Goal: Task Accomplishment & Management: Manage account settings

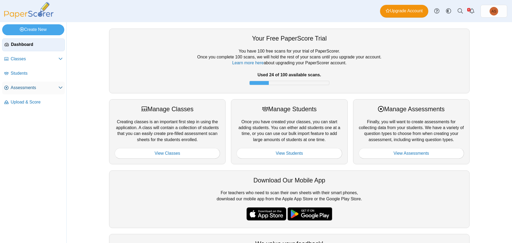
click at [59, 88] on icon at bounding box center [60, 87] width 4 height 4
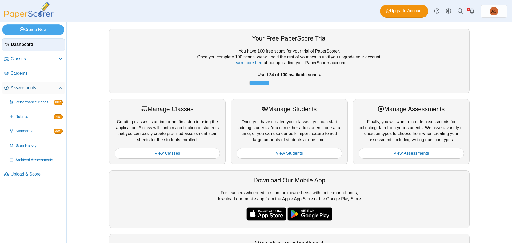
click at [26, 88] on span "Assessments" at bounding box center [35, 88] width 48 height 6
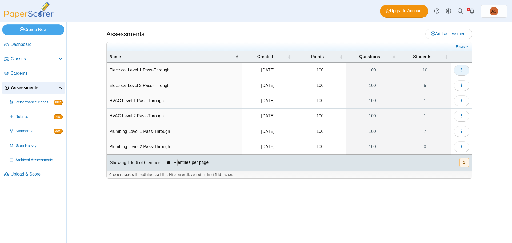
click at [461, 73] on button "button" at bounding box center [461, 70] width 15 height 11
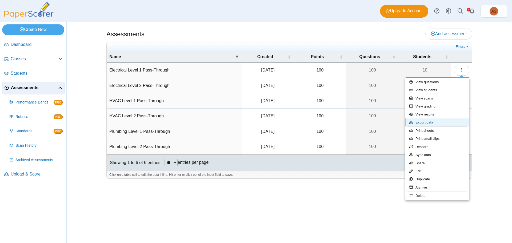
click at [433, 120] on link "Export data" at bounding box center [437, 122] width 64 height 8
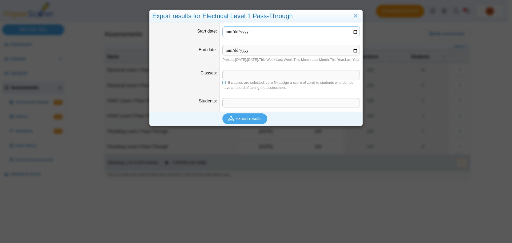
click at [353, 31] on input "Start date" at bounding box center [290, 31] width 137 height 11
type input "**********"
click at [352, 52] on input "End date" at bounding box center [290, 50] width 137 height 11
type input "**********"
click at [242, 121] on span "Export results" at bounding box center [248, 118] width 26 height 5
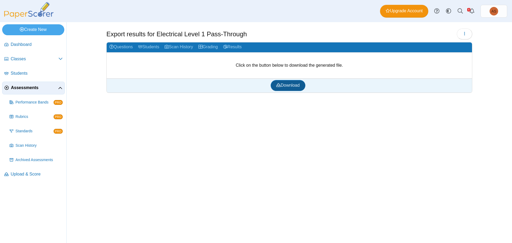
click at [295, 84] on span "Download" at bounding box center [287, 85] width 23 height 5
click at [20, 60] on span "Classes" at bounding box center [35, 59] width 48 height 6
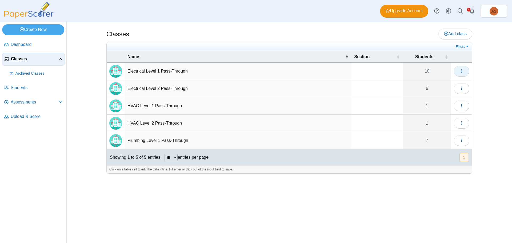
click at [464, 72] on button "button" at bounding box center [461, 71] width 15 height 11
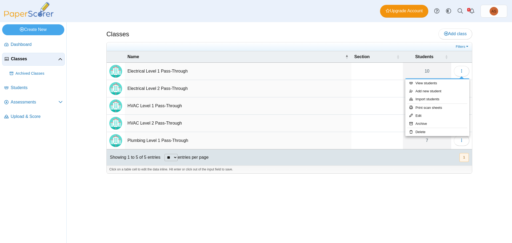
click at [177, 72] on td "Electrical Level 1 Pass-Through" at bounding box center [238, 71] width 227 height 17
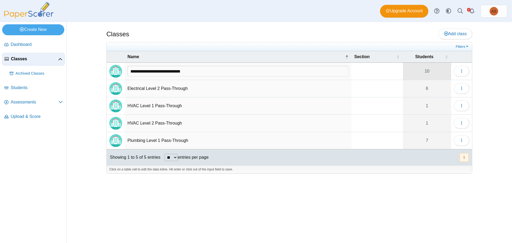
click at [432, 72] on link "10" at bounding box center [427, 71] width 48 height 17
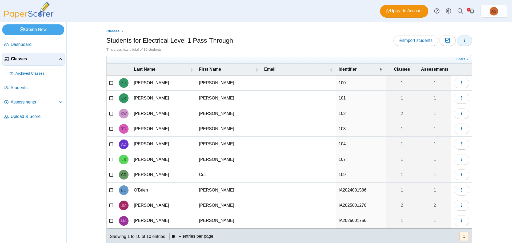
click at [463, 41] on icon "button" at bounding box center [464, 40] width 4 height 4
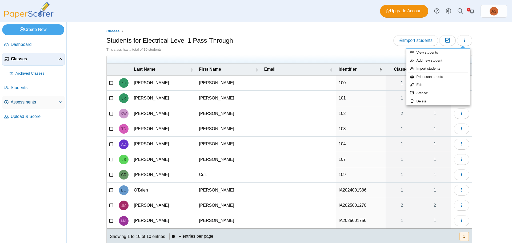
click at [28, 99] on link "Assessments" at bounding box center [33, 102] width 63 height 13
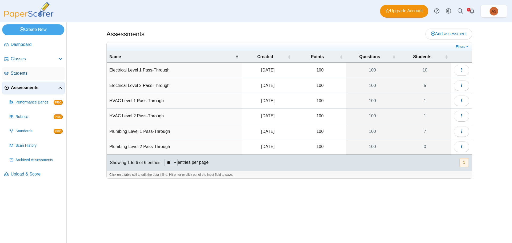
click at [19, 74] on span "Students" at bounding box center [37, 73] width 52 height 6
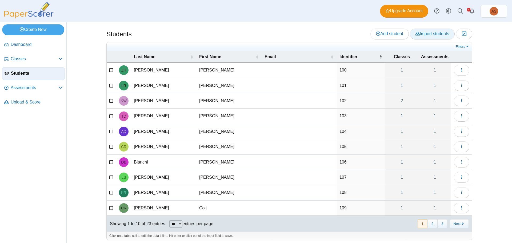
click at [428, 36] on link "Import students" at bounding box center [432, 34] width 45 height 11
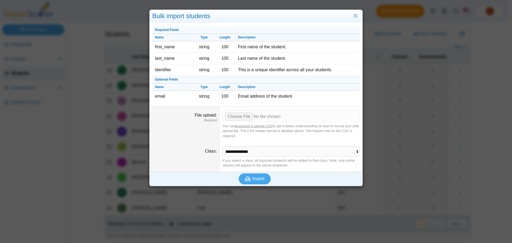
click at [255, 127] on link "download a sample CSV" at bounding box center [254, 126] width 38 height 4
click at [353, 18] on link "Close" at bounding box center [355, 15] width 8 height 9
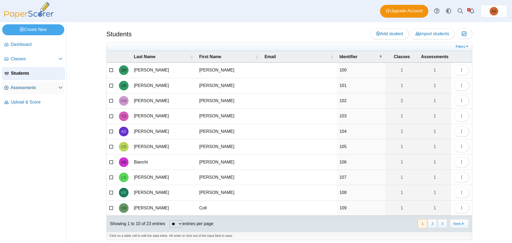
click at [19, 87] on span "Assessments" at bounding box center [35, 88] width 48 height 6
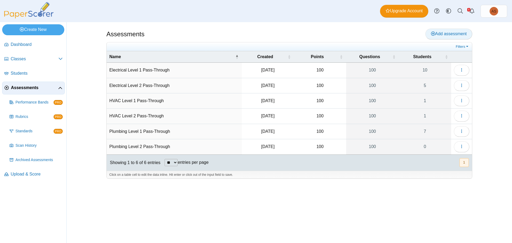
click at [451, 36] on span "Add assessment" at bounding box center [449, 33] width 36 height 5
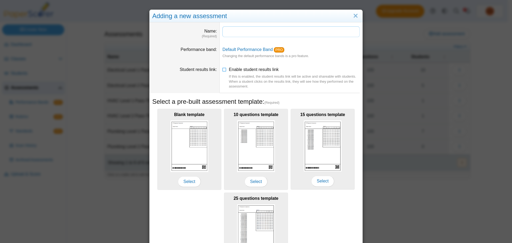
click at [236, 33] on input "Name" at bounding box center [290, 31] width 137 height 11
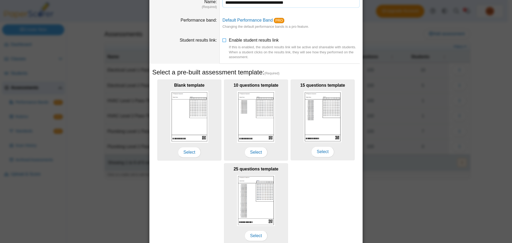
scroll to position [52, 0]
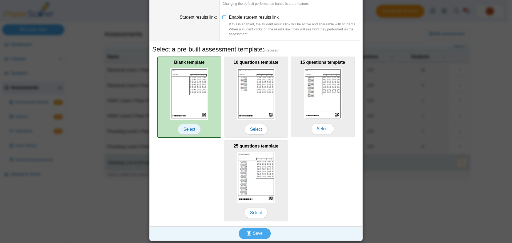
type input "**********"
click at [188, 130] on span "Select" at bounding box center [189, 129] width 23 height 11
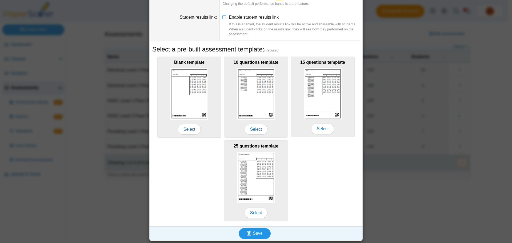
click at [253, 232] on span "Save" at bounding box center [258, 233] width 10 height 5
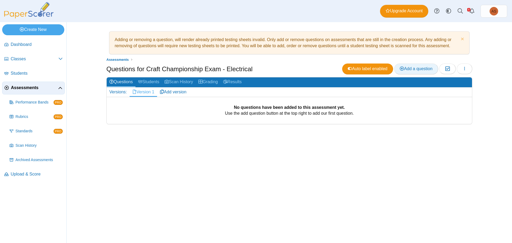
click at [421, 70] on span "Add a question" at bounding box center [415, 68] width 33 height 5
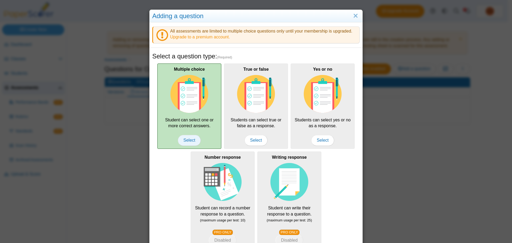
click at [184, 140] on span "Select" at bounding box center [189, 140] width 23 height 11
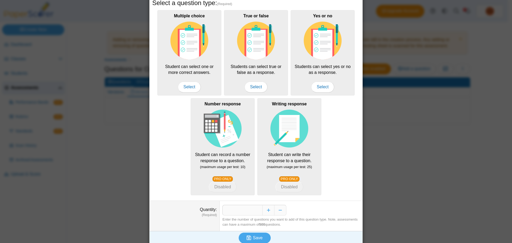
scroll to position [58, 0]
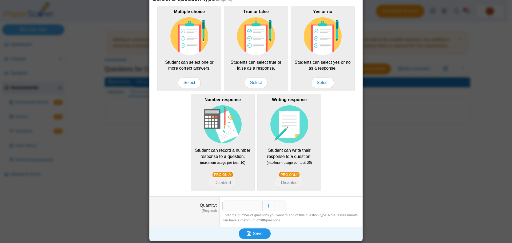
click at [247, 235] on use "submit" at bounding box center [249, 233] width 5 height 5
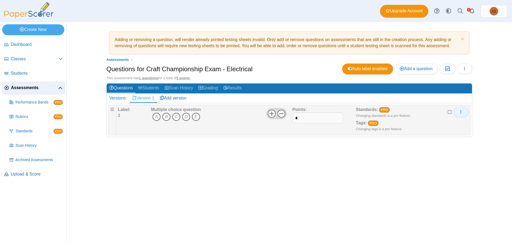
click at [461, 111] on icon "More options" at bounding box center [460, 112] width 4 height 4
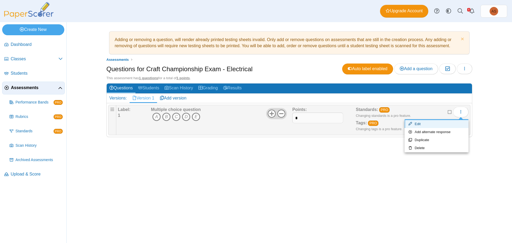
click at [424, 124] on link "Edit" at bounding box center [436, 124] width 64 height 8
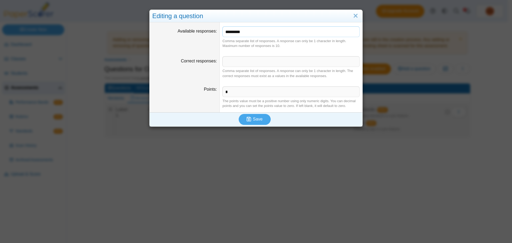
click at [259, 32] on input "*********" at bounding box center [290, 31] width 137 height 11
type input "*******"
click at [253, 121] on span "Save" at bounding box center [258, 119] width 10 height 5
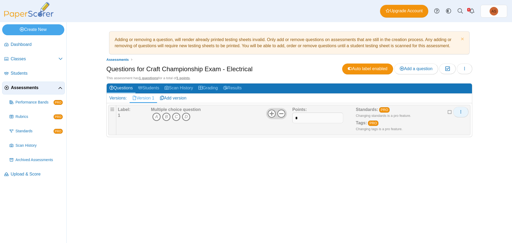
click at [461, 111] on icon "More options" at bounding box center [460, 112] width 4 height 4
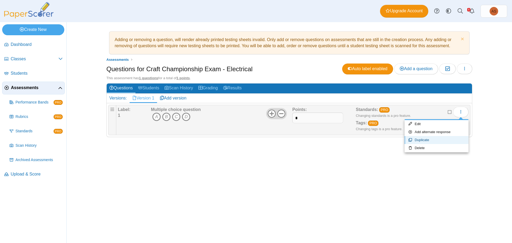
click at [431, 140] on link "Duplicate" at bounding box center [436, 140] width 64 height 8
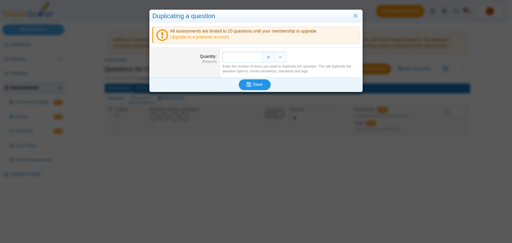
type input "**"
click at [249, 83] on icon "submit" at bounding box center [249, 84] width 5 height 5
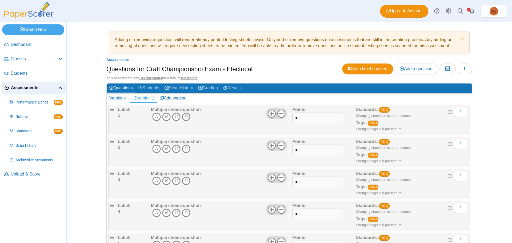
click at [185, 117] on icon "D" at bounding box center [186, 116] width 9 height 9
click at [175, 149] on icon "C" at bounding box center [176, 148] width 9 height 9
click at [183, 181] on icon "D" at bounding box center [186, 180] width 9 height 9
click at [154, 214] on icon "A" at bounding box center [156, 212] width 9 height 9
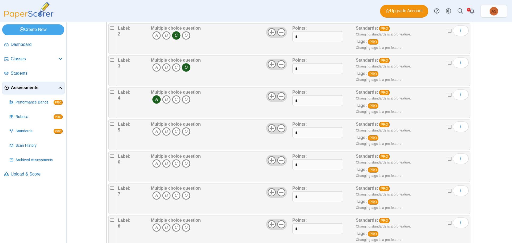
scroll to position [133, 0]
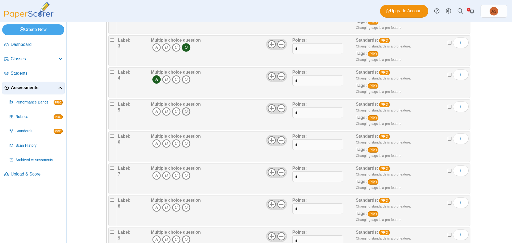
click at [185, 113] on icon "D" at bounding box center [186, 111] width 9 height 9
click at [166, 143] on icon "B" at bounding box center [166, 143] width 9 height 9
click at [183, 176] on icon "D" at bounding box center [186, 175] width 9 height 9
click at [173, 208] on icon "C" at bounding box center [176, 207] width 9 height 9
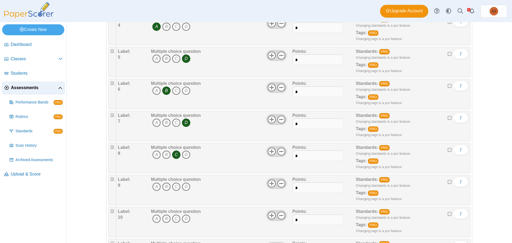
scroll to position [187, 0]
click at [184, 188] on icon "D" at bounding box center [186, 186] width 9 height 9
click at [184, 219] on icon "D" at bounding box center [186, 218] width 9 height 9
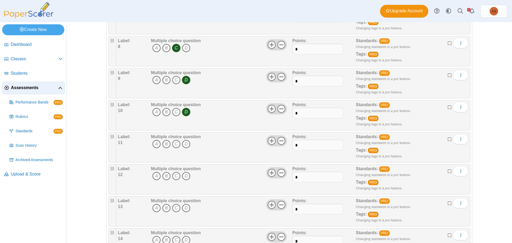
scroll to position [293, 0]
click at [155, 145] on icon "A" at bounding box center [156, 143] width 9 height 9
click at [174, 176] on icon "C" at bounding box center [176, 175] width 9 height 9
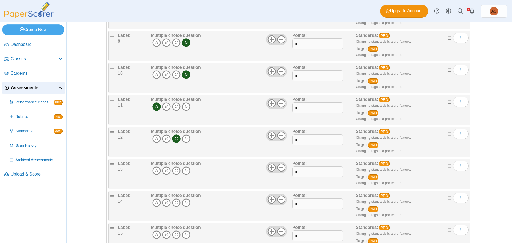
scroll to position [346, 0]
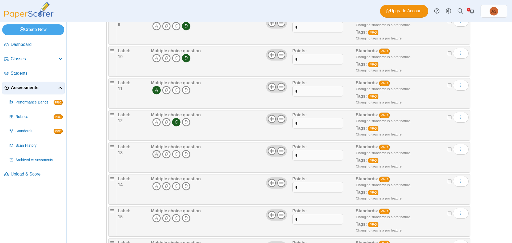
click at [154, 153] on icon "A" at bounding box center [156, 154] width 9 height 9
click at [166, 186] on icon "B" at bounding box center [166, 186] width 9 height 9
click at [184, 218] on icon "D" at bounding box center [186, 218] width 9 height 9
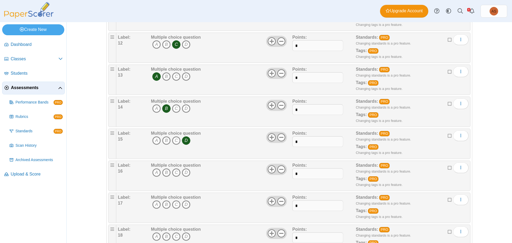
scroll to position [426, 0]
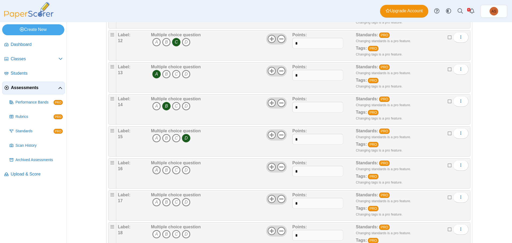
click at [155, 171] on icon "A" at bounding box center [156, 170] width 9 height 9
click at [175, 204] on icon "C" at bounding box center [176, 202] width 9 height 9
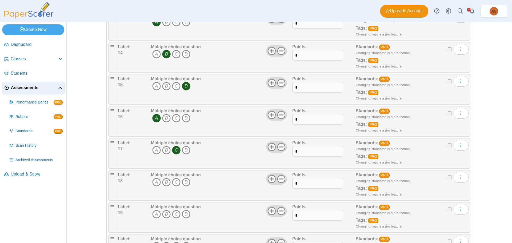
scroll to position [480, 0]
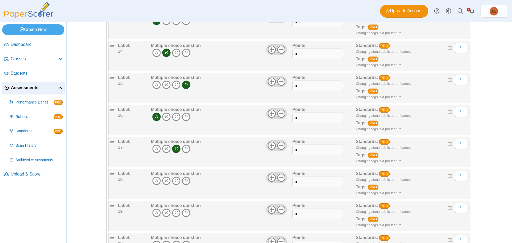
click at [186, 181] on icon "D" at bounding box center [186, 180] width 9 height 9
click at [153, 212] on icon "A" at bounding box center [156, 212] width 9 height 9
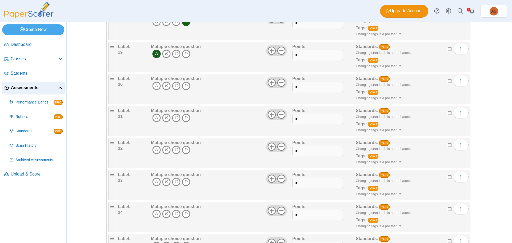
scroll to position [640, 0]
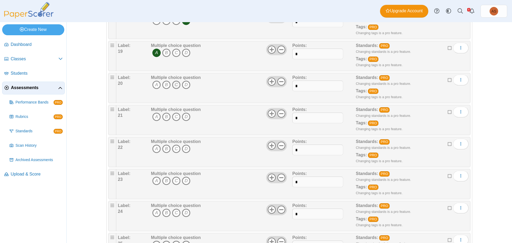
click at [175, 87] on icon "C" at bounding box center [176, 84] width 9 height 9
click at [165, 116] on icon "B" at bounding box center [166, 116] width 9 height 9
click at [184, 149] on icon "D" at bounding box center [186, 148] width 9 height 9
click at [173, 181] on icon "C" at bounding box center [176, 180] width 9 height 9
drag, startPoint x: 173, startPoint y: 212, endPoint x: 179, endPoint y: 217, distance: 8.3
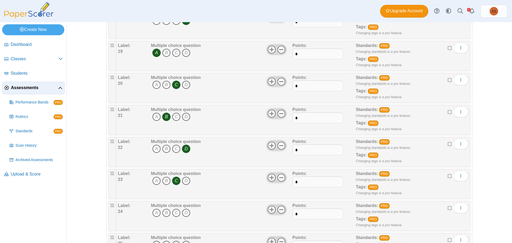
click at [173, 212] on icon "C" at bounding box center [176, 212] width 9 height 9
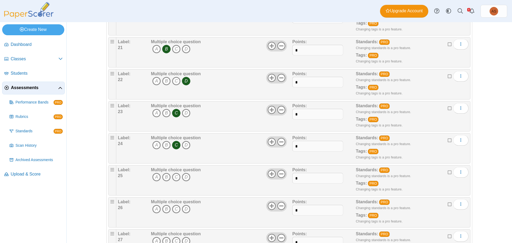
scroll to position [720, 0]
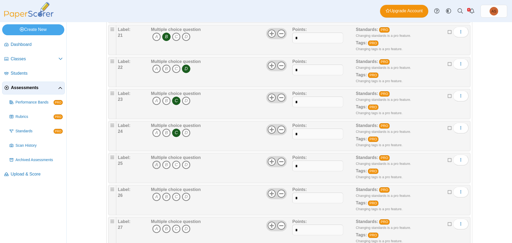
click at [152, 165] on icon "A" at bounding box center [156, 164] width 9 height 9
click at [165, 197] on icon "B" at bounding box center [166, 196] width 9 height 9
click at [175, 228] on icon "C" at bounding box center [176, 228] width 9 height 9
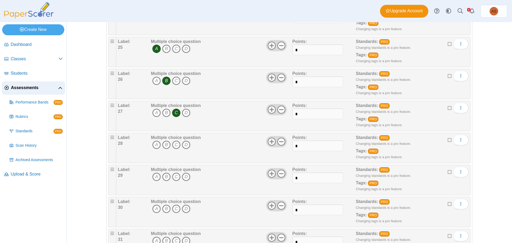
scroll to position [853, 0]
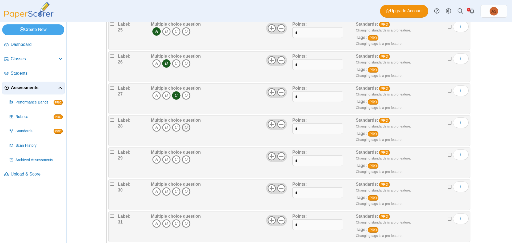
click at [182, 127] on icon "D" at bounding box center [186, 127] width 9 height 9
click at [165, 161] on icon "B" at bounding box center [166, 159] width 9 height 9
click at [162, 190] on icon "B" at bounding box center [166, 191] width 9 height 9
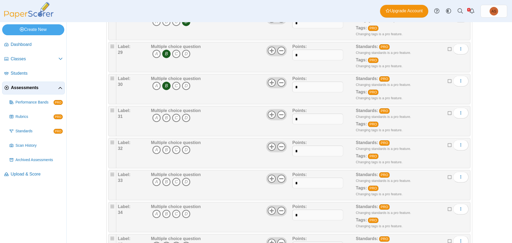
scroll to position [959, 0]
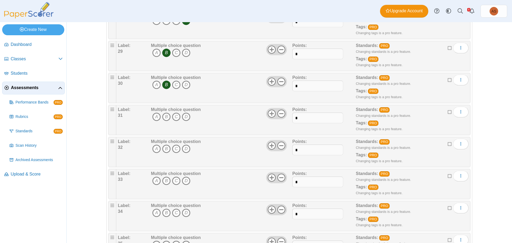
drag, startPoint x: 165, startPoint y: 116, endPoint x: 181, endPoint y: 139, distance: 27.7
click at [165, 116] on icon "B" at bounding box center [166, 116] width 9 height 9
click at [175, 150] on icon "C" at bounding box center [176, 148] width 9 height 9
click at [184, 180] on icon "D" at bounding box center [186, 180] width 9 height 9
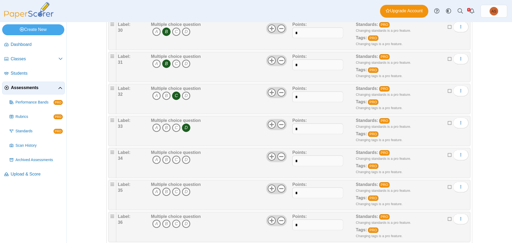
scroll to position [1013, 0]
click at [156, 159] on icon "A" at bounding box center [156, 159] width 9 height 9
drag, startPoint x: 172, startPoint y: 190, endPoint x: 180, endPoint y: 207, distance: 18.7
click at [172, 190] on icon "C" at bounding box center [176, 191] width 9 height 9
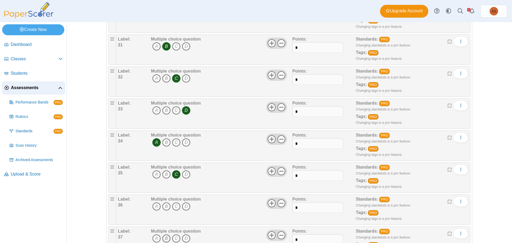
scroll to position [1039, 0]
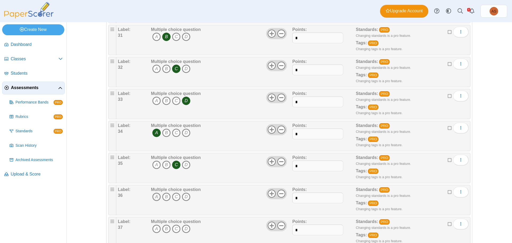
drag, startPoint x: 150, startPoint y: 197, endPoint x: 157, endPoint y: 199, distance: 7.4
click at [152, 197] on icon "A" at bounding box center [156, 196] width 9 height 9
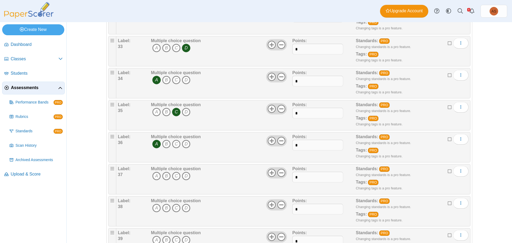
scroll to position [1093, 0]
click at [176, 175] on icon "C" at bounding box center [176, 175] width 9 height 9
click at [173, 208] on icon "C" at bounding box center [176, 207] width 9 height 9
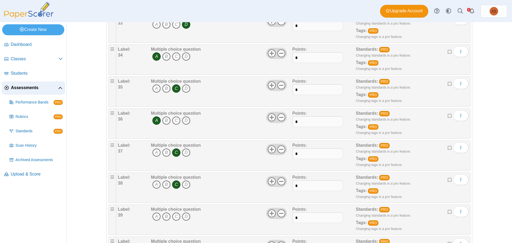
scroll to position [1146, 0]
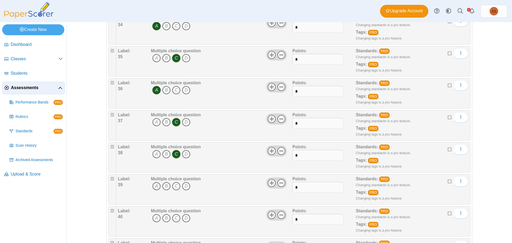
click at [153, 187] on icon "A" at bounding box center [156, 186] width 9 height 9
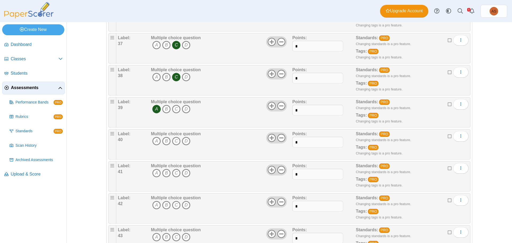
scroll to position [1226, 0]
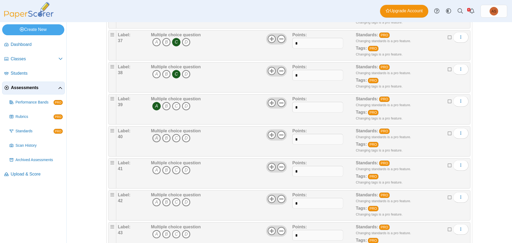
click at [154, 140] on icon "A" at bounding box center [156, 138] width 9 height 9
click at [154, 170] on icon "A" at bounding box center [156, 170] width 9 height 9
click at [163, 200] on icon "B" at bounding box center [166, 202] width 9 height 9
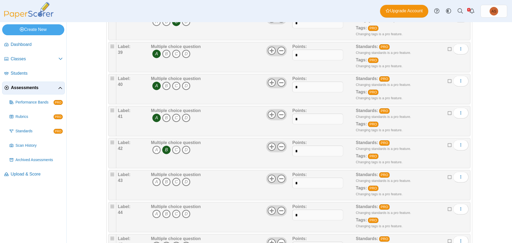
scroll to position [1279, 0]
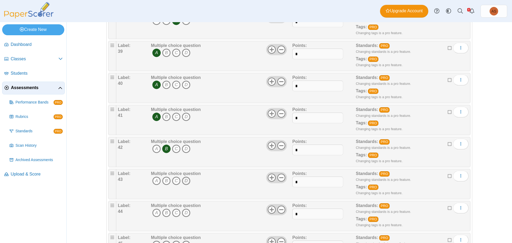
click at [185, 181] on icon "D" at bounding box center [186, 180] width 9 height 9
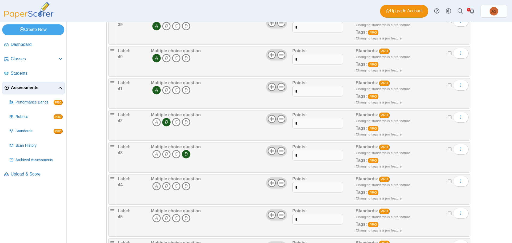
click at [155, 186] on icon "A" at bounding box center [156, 186] width 9 height 9
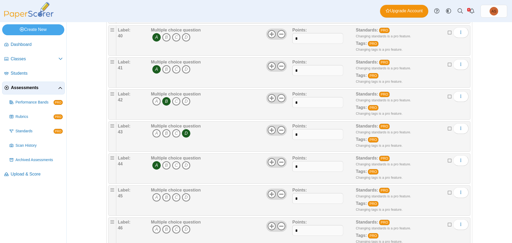
scroll to position [1359, 0]
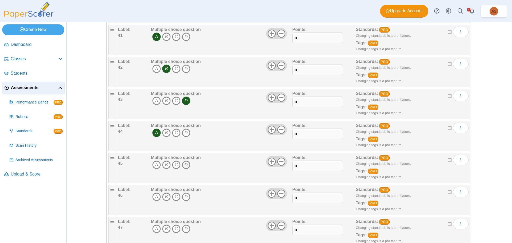
click at [185, 165] on icon "D" at bounding box center [186, 164] width 9 height 9
click at [175, 198] on icon "C" at bounding box center [176, 196] width 9 height 9
click at [163, 227] on icon "B" at bounding box center [166, 228] width 9 height 9
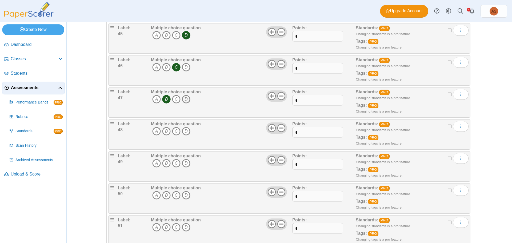
scroll to position [1492, 0]
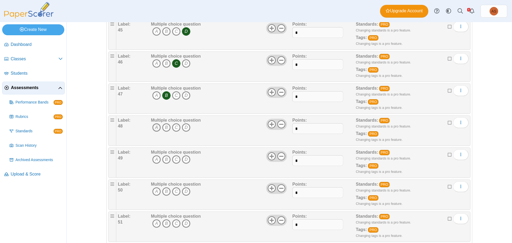
click at [156, 127] on icon "A" at bounding box center [156, 127] width 9 height 9
click at [163, 159] on icon "B" at bounding box center [166, 159] width 9 height 9
click at [154, 190] on icon "A" at bounding box center [156, 191] width 9 height 9
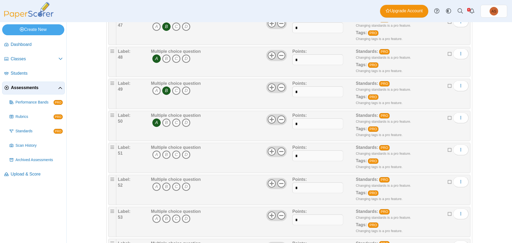
scroll to position [1572, 0]
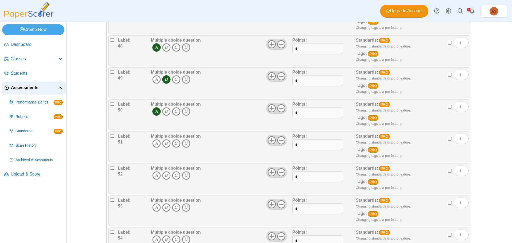
click at [174, 144] on icon "C" at bounding box center [176, 143] width 9 height 9
click at [175, 175] on icon "C" at bounding box center [176, 175] width 9 height 9
click at [185, 208] on icon "D" at bounding box center [186, 207] width 9 height 9
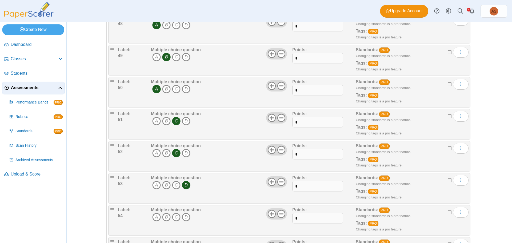
scroll to position [1626, 0]
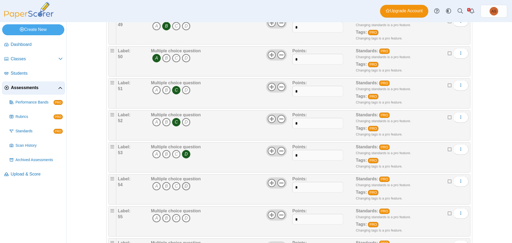
click at [186, 184] on icon "D" at bounding box center [186, 186] width 9 height 9
click at [185, 219] on icon "D" at bounding box center [186, 218] width 9 height 9
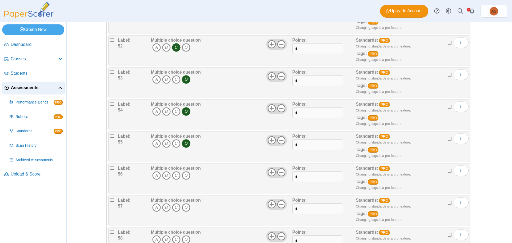
scroll to position [1706, 0]
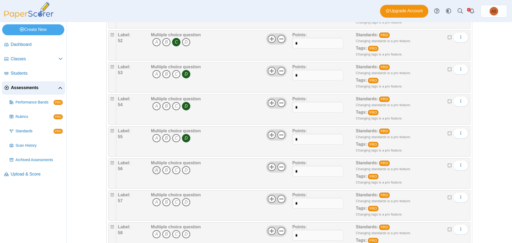
click at [152, 168] on icon "A" at bounding box center [156, 170] width 9 height 9
click at [184, 201] on icon "D" at bounding box center [186, 202] width 9 height 9
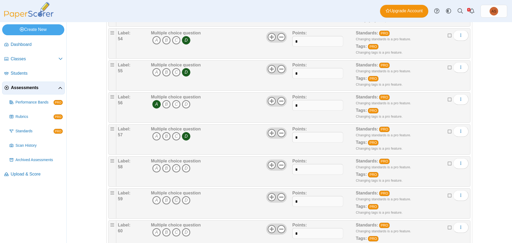
scroll to position [1786, 0]
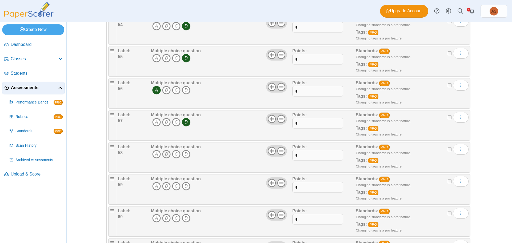
click at [163, 154] on icon "B" at bounding box center [166, 154] width 9 height 9
click at [152, 184] on icon "A" at bounding box center [156, 186] width 9 height 9
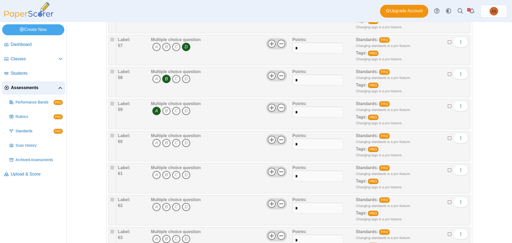
scroll to position [1865, 0]
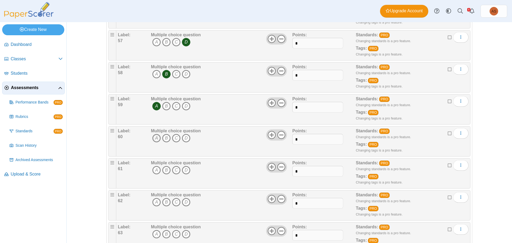
click at [156, 137] on icon "A" at bounding box center [156, 138] width 9 height 9
click at [154, 169] on icon "A" at bounding box center [156, 170] width 9 height 9
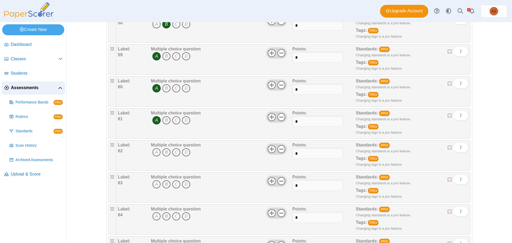
scroll to position [1919, 0]
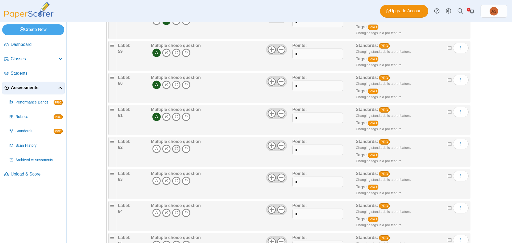
click at [174, 150] on icon "C" at bounding box center [176, 148] width 9 height 9
click at [182, 180] on icon "D" at bounding box center [186, 180] width 9 height 9
click at [182, 213] on icon "D" at bounding box center [186, 212] width 9 height 9
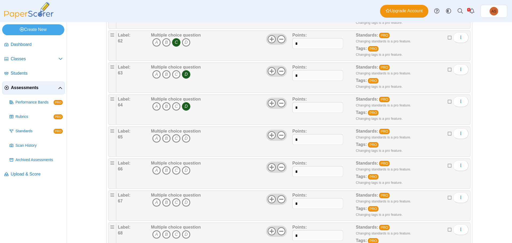
scroll to position [2025, 0]
click at [182, 137] on icon "D" at bounding box center [186, 138] width 9 height 9
click at [154, 169] on icon "A" at bounding box center [156, 170] width 9 height 9
click at [184, 200] on icon "D" at bounding box center [186, 202] width 9 height 9
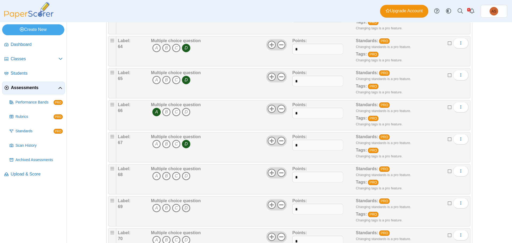
scroll to position [2105, 0]
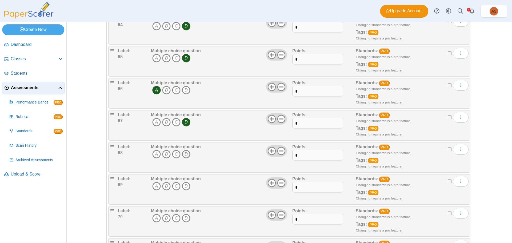
click at [184, 156] on icon "D" at bounding box center [186, 154] width 9 height 9
click at [185, 187] on icon "D" at bounding box center [186, 186] width 9 height 9
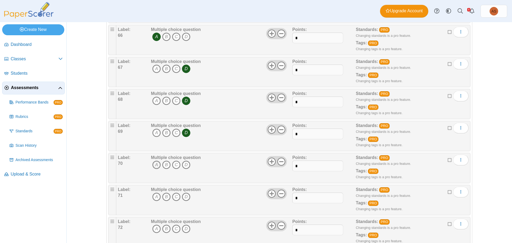
click at [154, 165] on icon "A" at bounding box center [156, 164] width 9 height 9
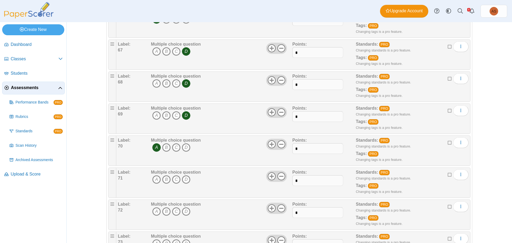
scroll to position [2185, 0]
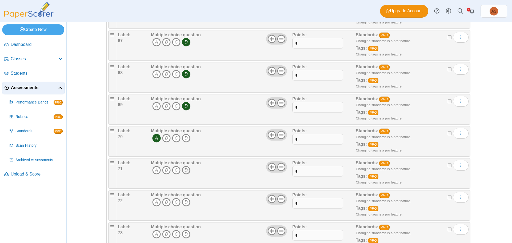
click at [185, 172] on icon "D" at bounding box center [186, 170] width 9 height 9
click at [165, 202] on icon "B" at bounding box center [166, 202] width 9 height 9
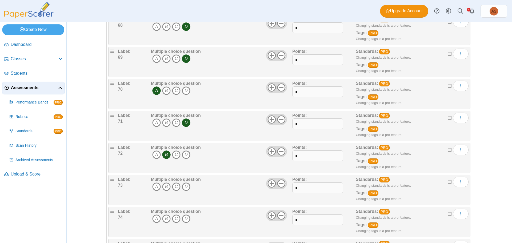
scroll to position [2239, 0]
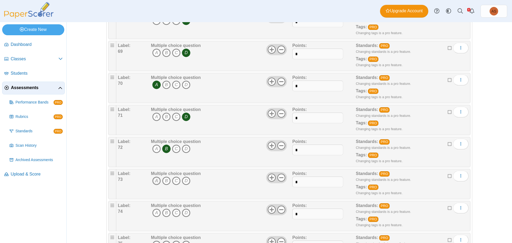
click at [154, 179] on icon "A" at bounding box center [156, 180] width 9 height 9
click at [154, 211] on icon "A" at bounding box center [156, 212] width 9 height 9
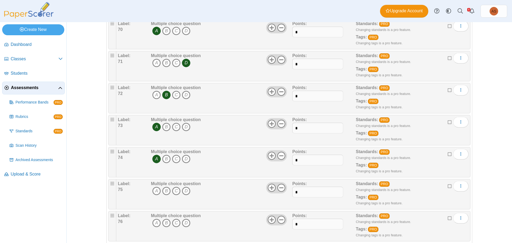
scroll to position [2319, 0]
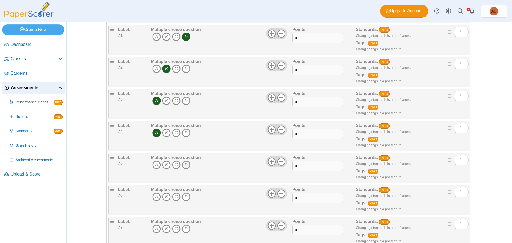
click at [183, 167] on icon "D" at bounding box center [186, 164] width 9 height 9
click at [156, 195] on icon "A" at bounding box center [156, 196] width 9 height 9
click at [184, 228] on icon "D" at bounding box center [186, 228] width 9 height 9
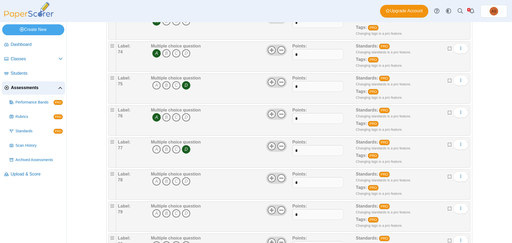
scroll to position [2398, 0]
click at [164, 178] on icon "B" at bounding box center [166, 180] width 9 height 9
click at [165, 212] on icon "B" at bounding box center [166, 212] width 9 height 9
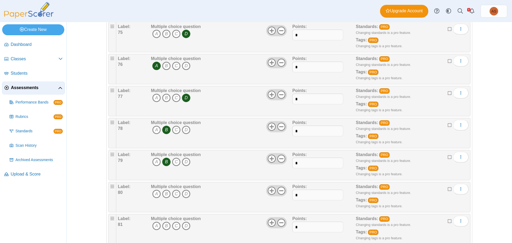
scroll to position [2452, 0]
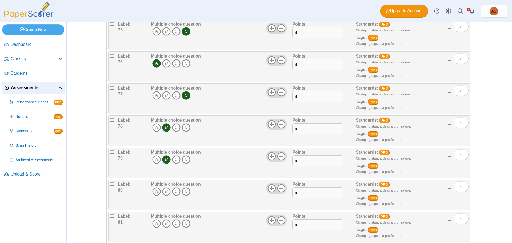
click at [154, 190] on icon "A" at bounding box center [156, 191] width 9 height 9
click at [172, 223] on icon "C" at bounding box center [176, 223] width 9 height 9
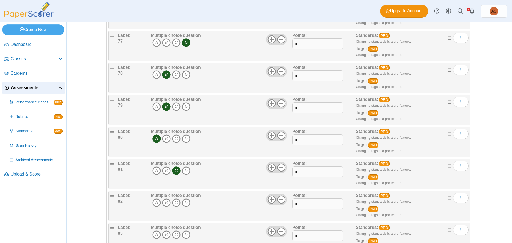
scroll to position [2505, 0]
click at [184, 203] on icon "D" at bounding box center [186, 202] width 9 height 9
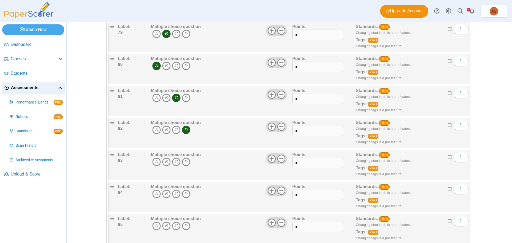
scroll to position [2585, 0]
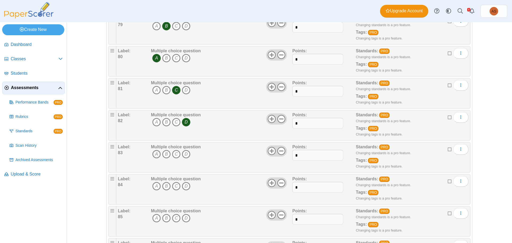
click at [152, 153] on icon "A" at bounding box center [156, 154] width 9 height 9
click at [175, 185] on icon "C" at bounding box center [176, 186] width 9 height 9
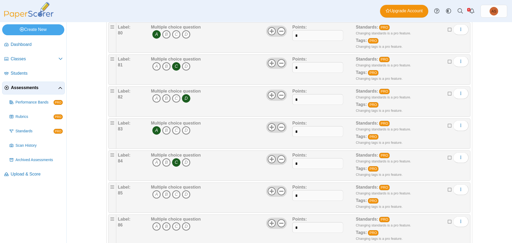
scroll to position [2638, 0]
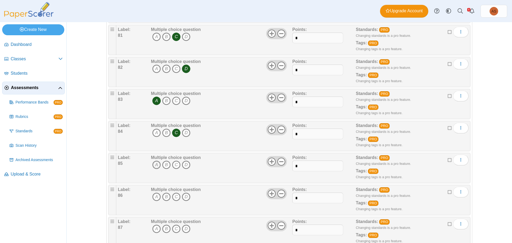
click at [152, 166] on icon "A" at bounding box center [156, 164] width 9 height 9
click at [154, 197] on icon "A" at bounding box center [156, 196] width 9 height 9
click at [184, 227] on icon "D" at bounding box center [186, 228] width 9 height 9
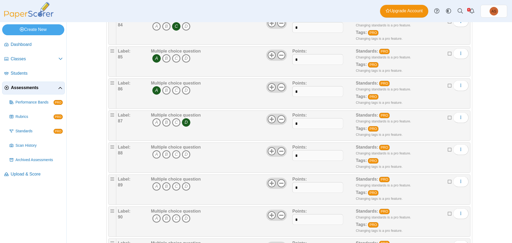
scroll to position [2745, 0]
click at [162, 155] on icon "B" at bounding box center [166, 154] width 9 height 9
click at [184, 185] on icon "D" at bounding box center [186, 186] width 9 height 9
click at [164, 219] on icon "B" at bounding box center [166, 218] width 9 height 9
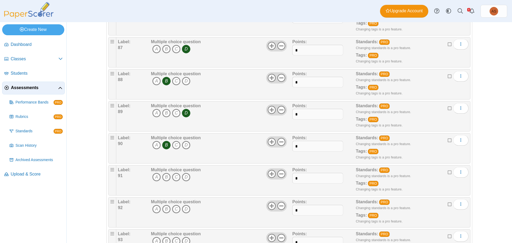
scroll to position [2825, 0]
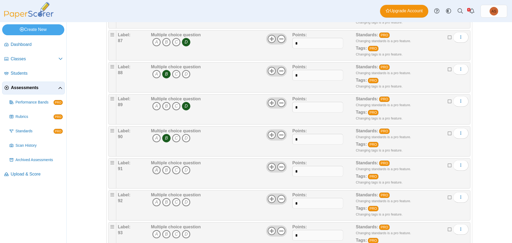
click at [153, 171] on icon "A" at bounding box center [156, 170] width 9 height 9
click at [178, 203] on icon "C" at bounding box center [176, 202] width 9 height 9
click at [184, 232] on icon "D" at bounding box center [186, 234] width 9 height 9
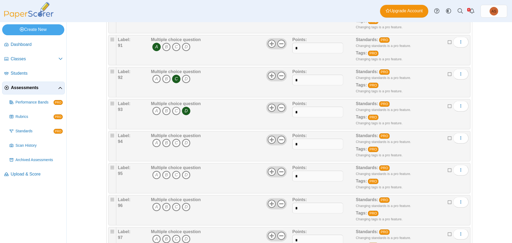
scroll to position [2958, 0]
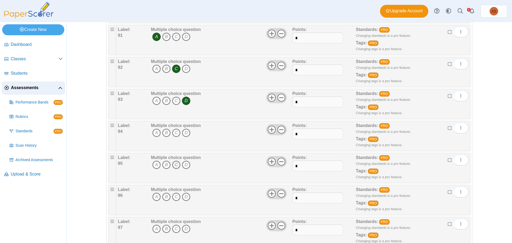
click at [175, 163] on icon "C" at bounding box center [176, 164] width 9 height 9
click at [174, 135] on icon "C" at bounding box center [176, 132] width 9 height 9
click at [175, 165] on icon "C" at bounding box center [176, 164] width 9 height 9
click at [173, 165] on icon "C" at bounding box center [176, 164] width 9 height 9
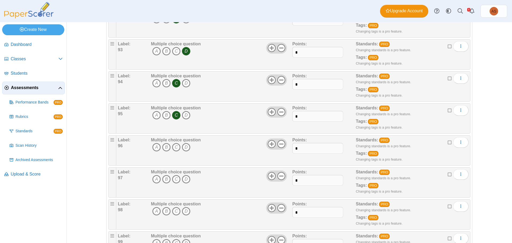
scroll to position [3011, 0]
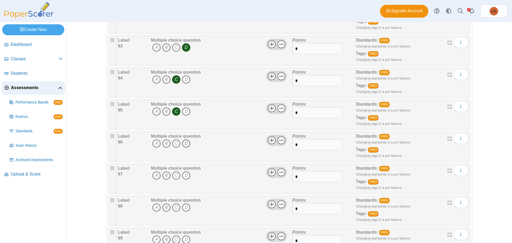
click at [184, 143] on icon "D" at bounding box center [186, 143] width 9 height 9
click at [184, 175] on icon "D" at bounding box center [186, 175] width 9 height 9
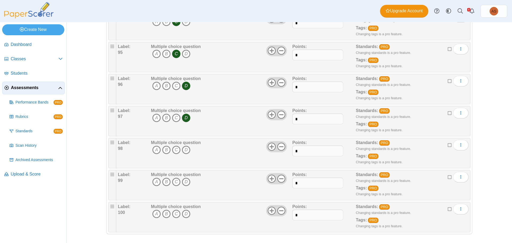
scroll to position [3071, 0]
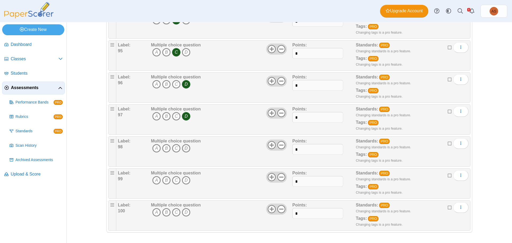
click at [182, 146] on icon "D" at bounding box center [186, 148] width 9 height 9
click at [174, 179] on icon "C" at bounding box center [176, 180] width 9 height 9
click at [154, 209] on icon "A" at bounding box center [156, 212] width 9 height 9
drag, startPoint x: 204, startPoint y: 210, endPoint x: 208, endPoint y: 210, distance: 4.0
click at [204, 210] on div "Multiple choice question A B C D" at bounding box center [221, 215] width 143 height 27
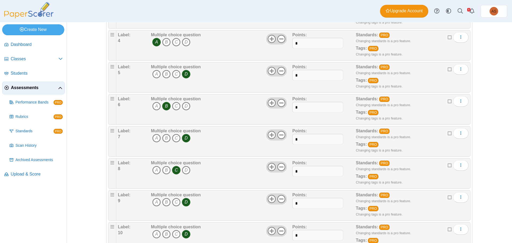
scroll to position [0, 0]
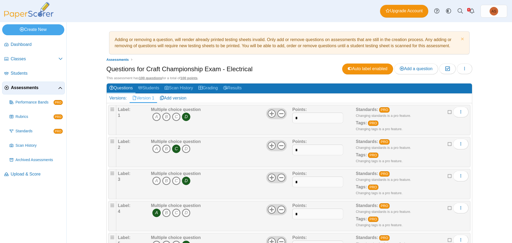
click at [21, 87] on span "Assessments" at bounding box center [34, 88] width 47 height 6
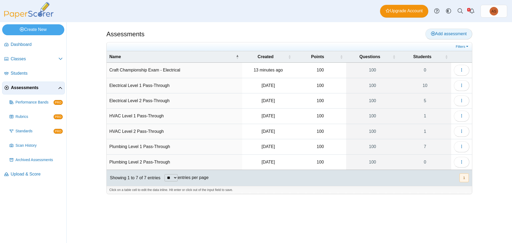
click at [443, 33] on span "Add assessment" at bounding box center [449, 33] width 36 height 5
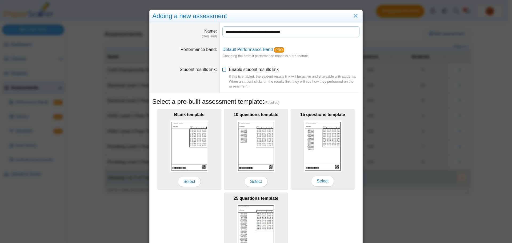
scroll to position [52, 0]
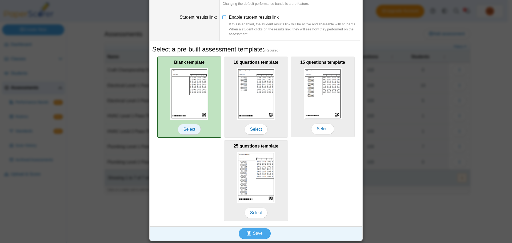
type input "**********"
click at [180, 131] on span "Select" at bounding box center [189, 129] width 23 height 11
click at [191, 130] on span "Select" at bounding box center [189, 129] width 23 height 11
click at [191, 129] on span "Select" at bounding box center [189, 129] width 23 height 11
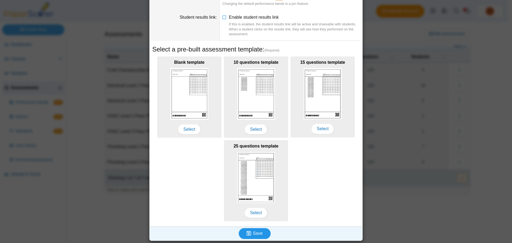
click at [263, 233] on button "Save" at bounding box center [255, 233] width 32 height 11
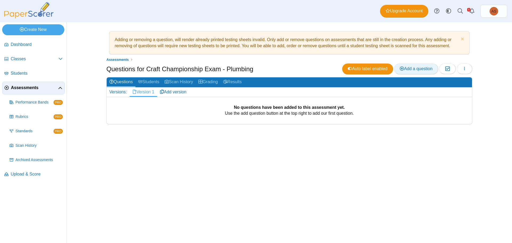
click at [413, 68] on span "Add a question" at bounding box center [415, 68] width 33 height 5
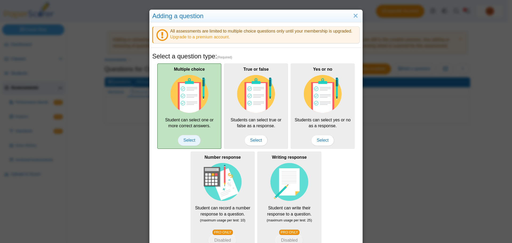
click at [184, 140] on span "Select" at bounding box center [189, 140] width 23 height 11
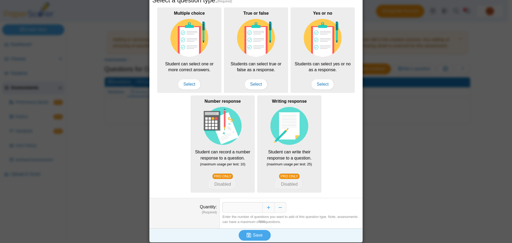
scroll to position [58, 0]
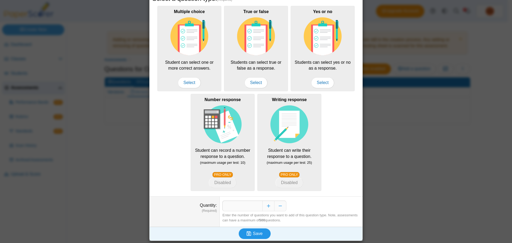
click at [247, 233] on icon "submit" at bounding box center [249, 233] width 5 height 5
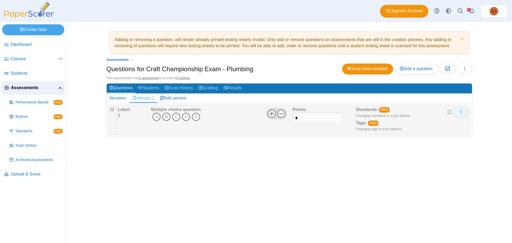
click at [462, 108] on button "More options" at bounding box center [460, 112] width 15 height 11
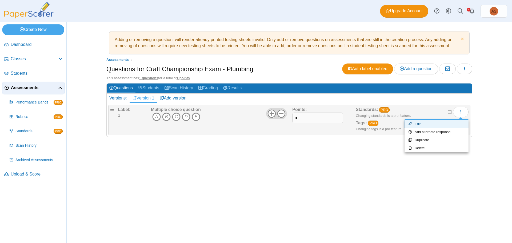
click at [423, 126] on link "Edit" at bounding box center [436, 124] width 64 height 8
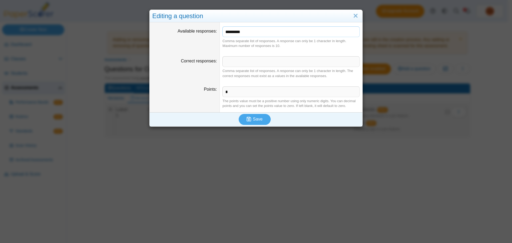
click at [255, 32] on input "*********" at bounding box center [290, 31] width 137 height 11
type input "*******"
click at [260, 116] on button "Save" at bounding box center [255, 119] width 32 height 11
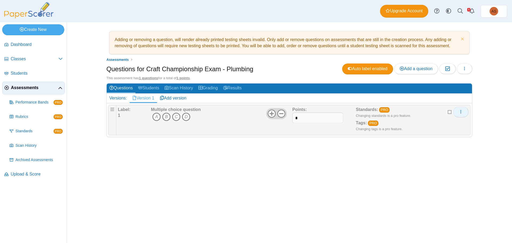
click at [463, 111] on button "More options" at bounding box center [460, 112] width 15 height 11
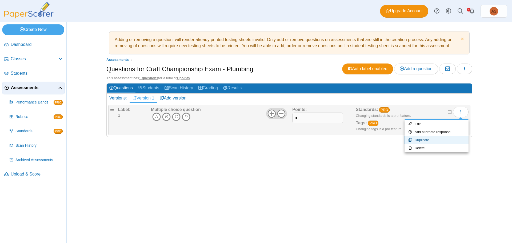
click at [428, 140] on link "Duplicate" at bounding box center [436, 140] width 64 height 8
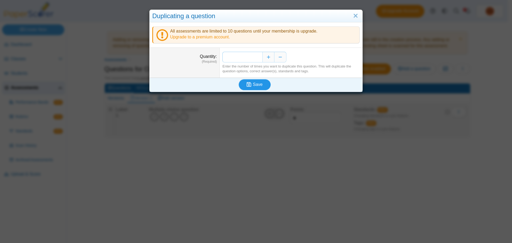
type input "**"
click at [249, 84] on use "submit" at bounding box center [249, 84] width 5 height 5
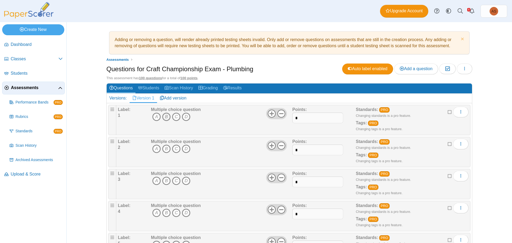
click at [164, 117] on icon "B" at bounding box center [166, 116] width 9 height 9
click at [157, 148] on icon "A" at bounding box center [156, 148] width 9 height 9
click at [183, 182] on icon "D" at bounding box center [186, 180] width 9 height 9
click at [165, 213] on icon "B" at bounding box center [166, 212] width 9 height 9
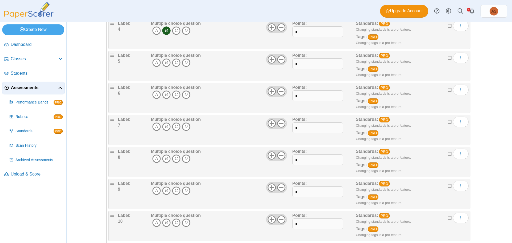
scroll to position [187, 0]
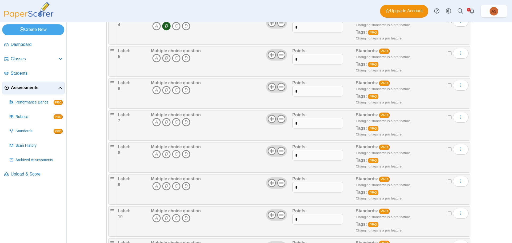
click at [164, 60] on icon "B" at bounding box center [166, 58] width 9 height 9
click at [154, 90] on icon "A" at bounding box center [156, 90] width 9 height 9
click at [184, 121] on icon "D" at bounding box center [186, 122] width 9 height 9
click at [155, 155] on icon "A" at bounding box center [156, 154] width 9 height 9
click at [165, 187] on icon "B" at bounding box center [166, 186] width 9 height 9
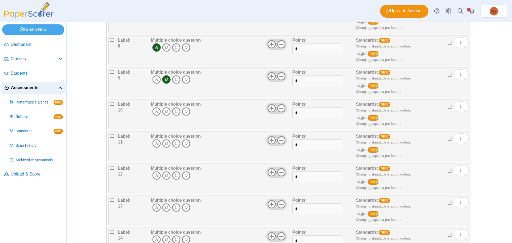
scroll to position [320, 0]
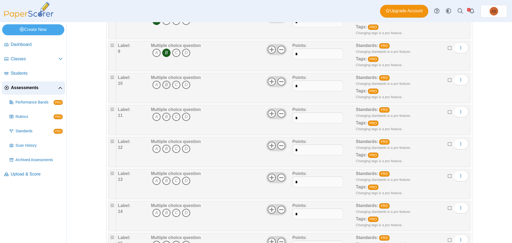
click at [163, 85] on icon "B" at bounding box center [166, 84] width 9 height 9
click at [164, 117] on icon "B" at bounding box center [166, 116] width 9 height 9
click at [165, 148] on icon "B" at bounding box center [166, 148] width 9 height 9
click at [186, 179] on icon "D" at bounding box center [186, 180] width 9 height 9
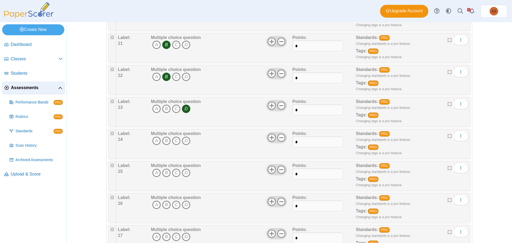
scroll to position [400, 0]
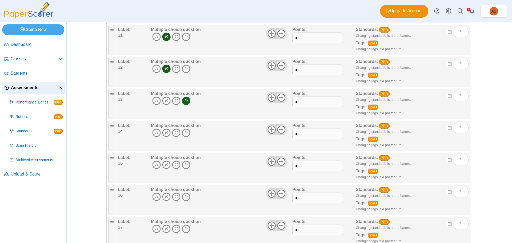
click at [164, 135] on icon "B" at bounding box center [166, 132] width 9 height 9
click at [185, 164] on icon "D" at bounding box center [186, 164] width 9 height 9
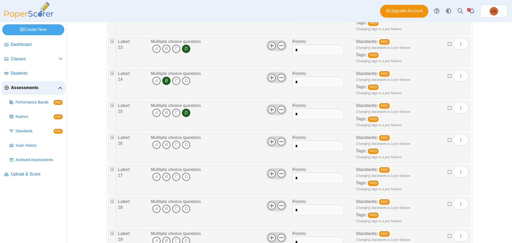
scroll to position [453, 0]
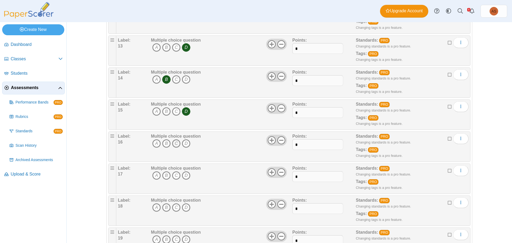
click at [174, 144] on icon "C" at bounding box center [176, 143] width 9 height 9
click at [176, 176] on icon "C" at bounding box center [176, 175] width 9 height 9
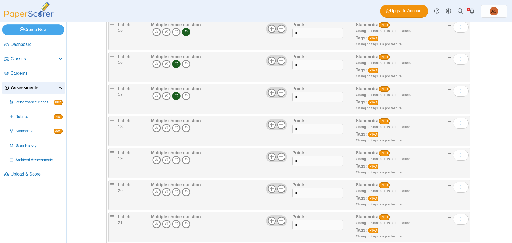
scroll to position [533, 0]
click at [176, 129] on icon "C" at bounding box center [176, 127] width 9 height 9
click at [183, 160] on icon "D" at bounding box center [186, 159] width 9 height 9
click at [185, 192] on icon "D" at bounding box center [186, 191] width 9 height 9
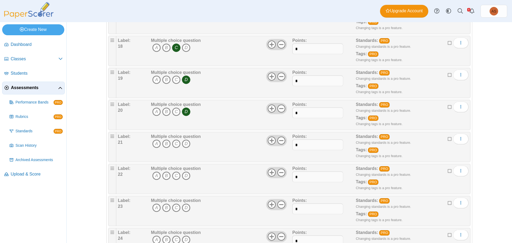
scroll to position [613, 0]
click at [166, 144] on icon "B" at bounding box center [166, 143] width 9 height 9
click at [162, 177] on icon "B" at bounding box center [166, 175] width 9 height 9
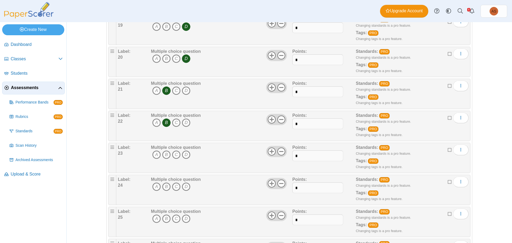
scroll to position [666, 0]
click at [186, 155] on icon "D" at bounding box center [186, 154] width 9 height 9
click at [155, 187] on icon "A" at bounding box center [156, 186] width 9 height 9
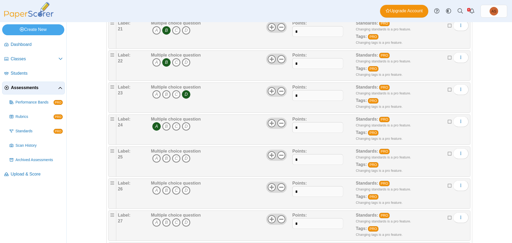
scroll to position [746, 0]
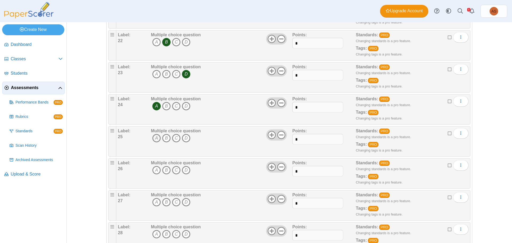
click at [154, 140] on icon "A" at bounding box center [156, 138] width 9 height 9
click at [173, 168] on icon "C" at bounding box center [176, 170] width 9 height 9
click at [167, 204] on icon "B" at bounding box center [166, 202] width 9 height 9
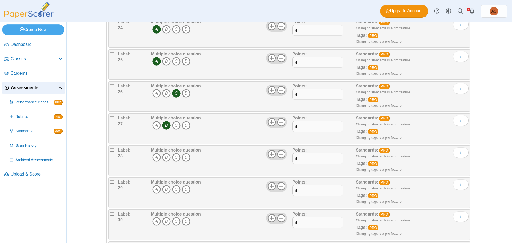
scroll to position [826, 0]
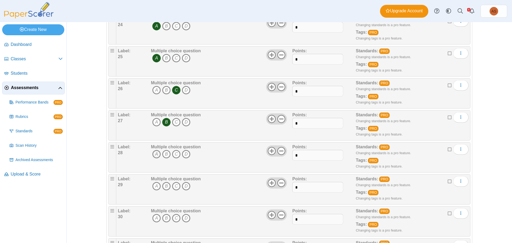
click at [154, 153] on icon "A" at bounding box center [156, 154] width 9 height 9
click at [174, 186] on icon "C" at bounding box center [176, 186] width 9 height 9
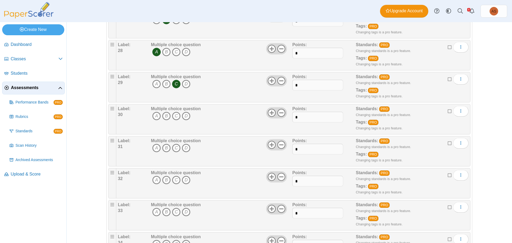
scroll to position [933, 0]
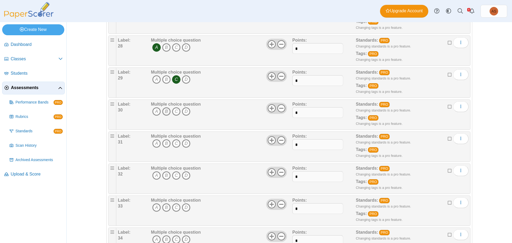
click at [166, 112] on icon "B" at bounding box center [166, 111] width 9 height 9
click at [174, 144] on icon "C" at bounding box center [176, 143] width 9 height 9
click at [156, 176] on icon "A" at bounding box center [156, 175] width 9 height 9
click at [153, 207] on icon "A" at bounding box center [156, 207] width 9 height 9
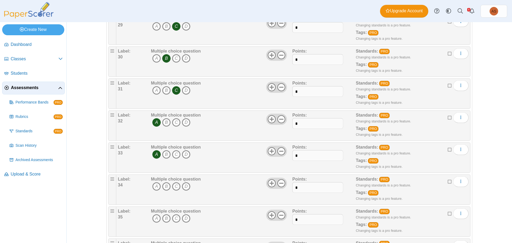
scroll to position [986, 0]
click at [165, 187] on icon "B" at bounding box center [166, 186] width 9 height 9
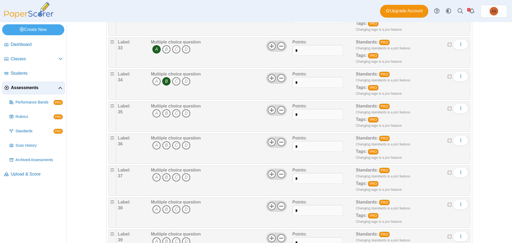
scroll to position [1093, 0]
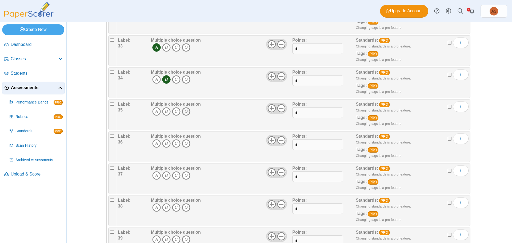
click at [184, 111] on icon "D" at bounding box center [186, 111] width 9 height 9
click at [183, 142] on icon "D" at bounding box center [186, 143] width 9 height 9
click at [173, 175] on icon "C" at bounding box center [176, 175] width 9 height 9
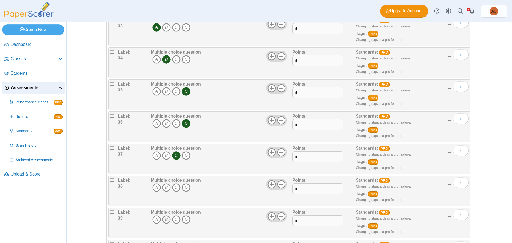
scroll to position [1146, 0]
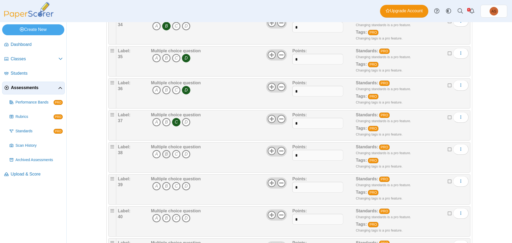
click at [165, 155] on icon "B" at bounding box center [166, 154] width 9 height 9
click at [153, 185] on icon "A" at bounding box center [156, 186] width 9 height 9
click at [176, 218] on icon "C" at bounding box center [176, 218] width 9 height 9
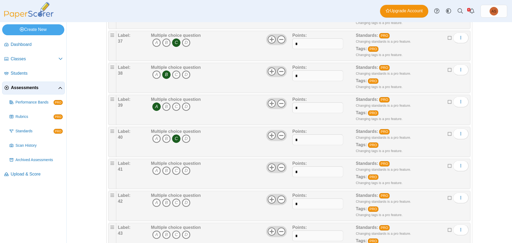
scroll to position [1226, 0]
click at [174, 171] on icon "C" at bounding box center [176, 170] width 9 height 9
click at [173, 202] on icon "C" at bounding box center [176, 202] width 9 height 9
click at [158, 234] on icon "A" at bounding box center [156, 234] width 9 height 9
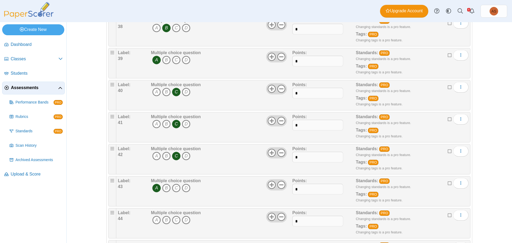
scroll to position [1306, 0]
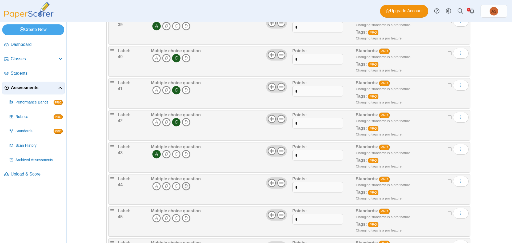
click at [184, 186] on icon "D" at bounding box center [186, 186] width 9 height 9
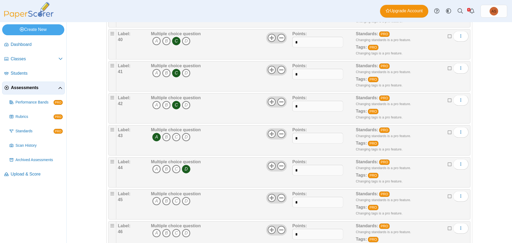
scroll to position [1332, 0]
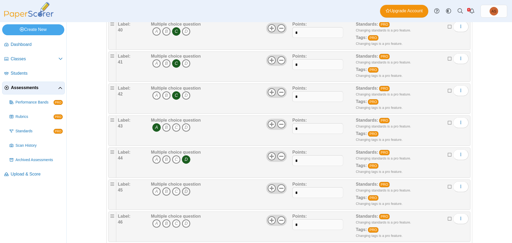
click at [182, 190] on icon "D" at bounding box center [186, 191] width 9 height 9
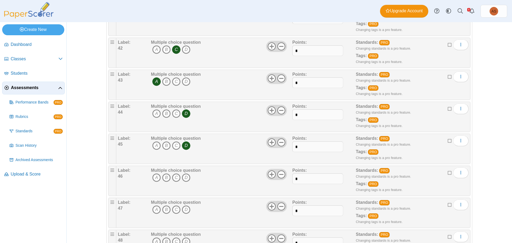
scroll to position [1386, 0]
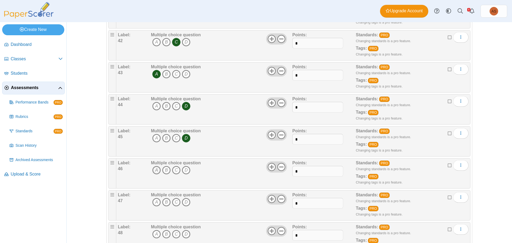
click at [155, 171] on icon "A" at bounding box center [156, 170] width 9 height 9
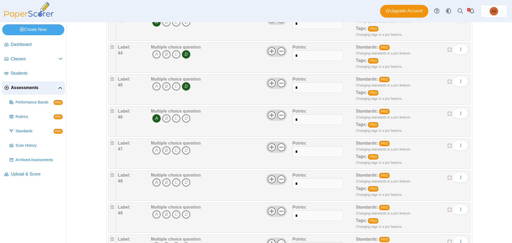
scroll to position [1439, 0]
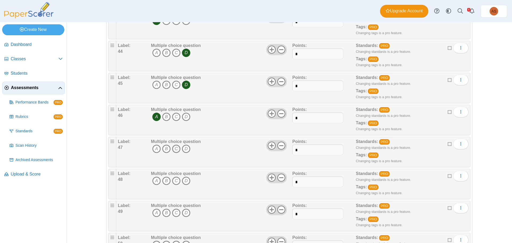
click at [175, 148] on icon "C" at bounding box center [176, 148] width 9 height 9
click at [165, 181] on icon "B" at bounding box center [166, 180] width 9 height 9
click at [153, 211] on icon "A" at bounding box center [156, 212] width 9 height 9
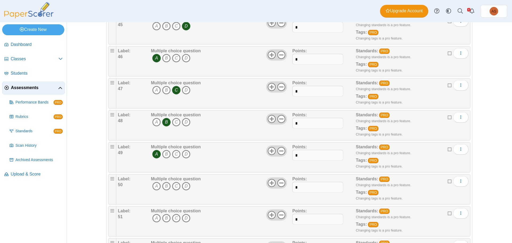
scroll to position [1519, 0]
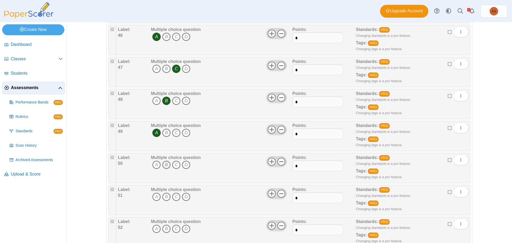
click at [165, 166] on icon "B" at bounding box center [166, 164] width 9 height 9
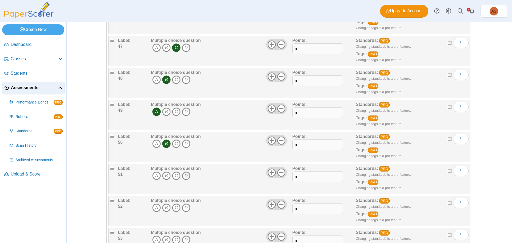
scroll to position [1572, 0]
click at [185, 143] on icon "D" at bounding box center [186, 143] width 9 height 9
click at [174, 173] on icon "C" at bounding box center [176, 175] width 9 height 9
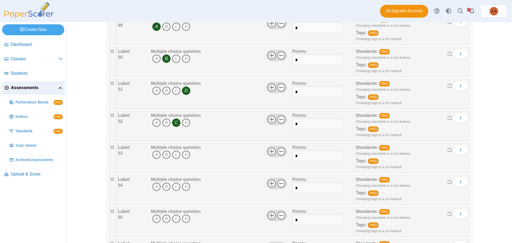
scroll to position [1626, 0]
click at [174, 156] on icon "C" at bounding box center [176, 154] width 9 height 9
click at [184, 187] on icon "D" at bounding box center [186, 186] width 9 height 9
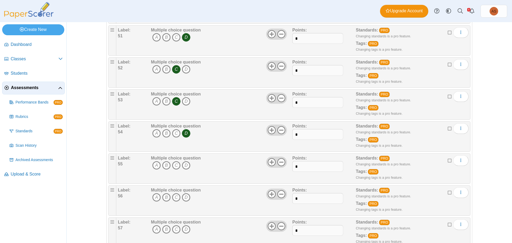
scroll to position [1679, 0]
click at [154, 165] on icon "A" at bounding box center [156, 164] width 9 height 9
click at [184, 197] on icon "D" at bounding box center [186, 196] width 9 height 9
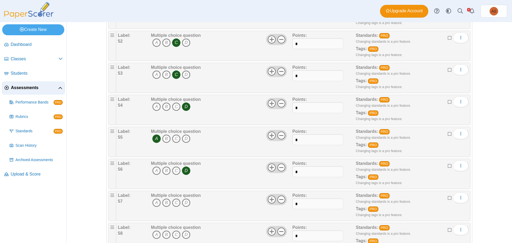
scroll to position [1759, 0]
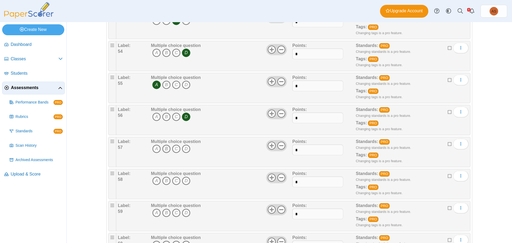
click at [163, 149] on icon "B" at bounding box center [166, 148] width 9 height 9
click at [154, 181] on icon "A" at bounding box center [156, 180] width 9 height 9
click at [187, 212] on icon "D" at bounding box center [186, 212] width 9 height 9
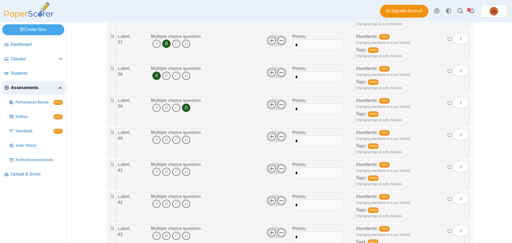
scroll to position [1865, 0]
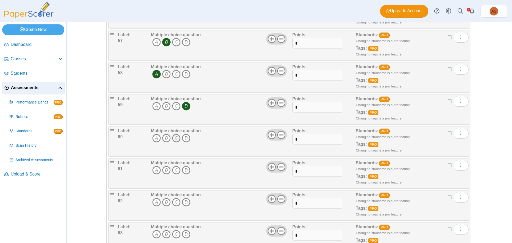
click at [174, 138] on icon "C" at bounding box center [176, 138] width 9 height 9
click at [173, 169] on icon "C" at bounding box center [176, 170] width 9 height 9
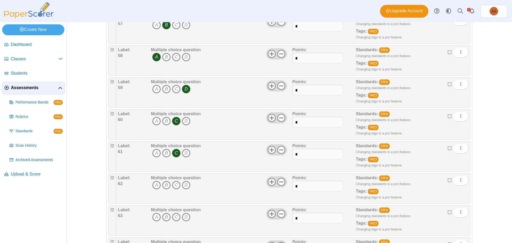
scroll to position [1892, 0]
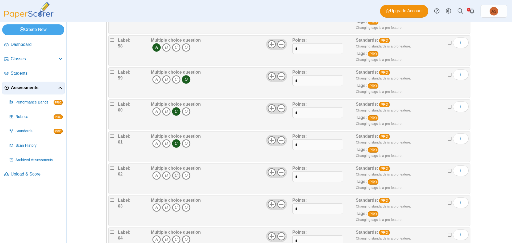
click at [177, 176] on icon "C" at bounding box center [176, 175] width 9 height 9
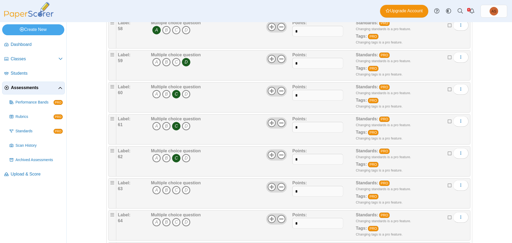
scroll to position [1919, 0]
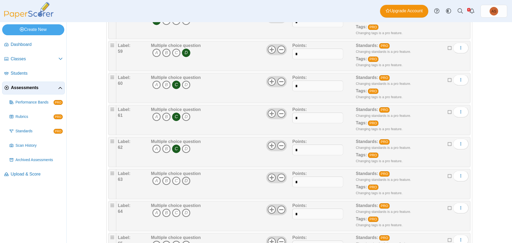
click at [184, 181] on icon "D" at bounding box center [186, 180] width 9 height 9
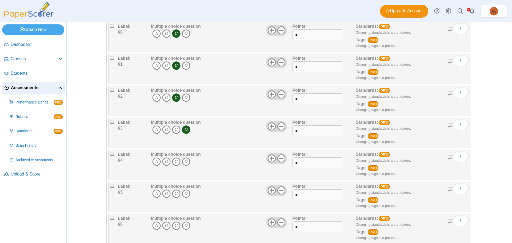
scroll to position [1972, 0]
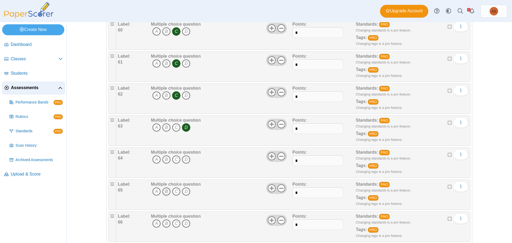
click at [165, 191] on icon "B" at bounding box center [166, 191] width 9 height 9
click at [164, 159] on icon "B" at bounding box center [166, 159] width 9 height 9
click at [163, 192] on icon "B" at bounding box center [166, 191] width 9 height 9
click at [185, 191] on icon "D" at bounding box center [186, 191] width 9 height 9
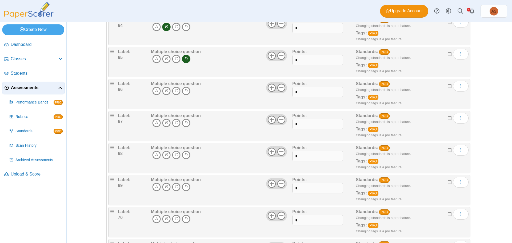
scroll to position [2105, 0]
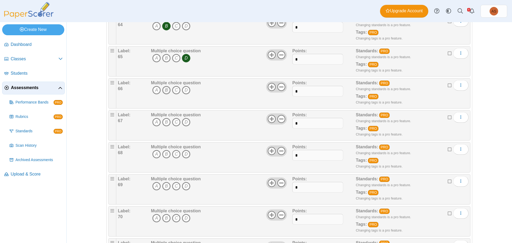
click at [165, 89] on icon "B" at bounding box center [166, 90] width 9 height 9
click at [173, 122] on icon "C" at bounding box center [176, 122] width 9 height 9
click at [172, 155] on icon "C" at bounding box center [176, 154] width 9 height 9
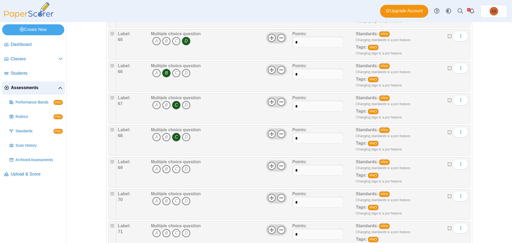
scroll to position [2132, 0]
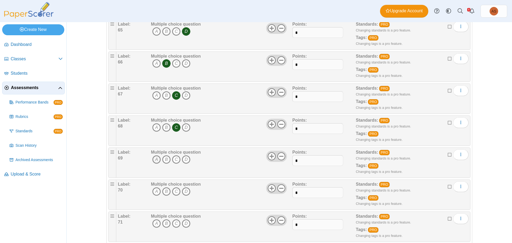
click at [152, 159] on icon "A" at bounding box center [156, 159] width 9 height 9
click at [185, 192] on icon "D" at bounding box center [186, 191] width 9 height 9
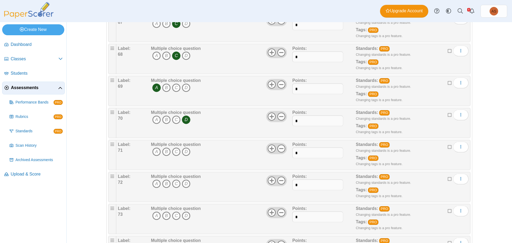
scroll to position [2212, 0]
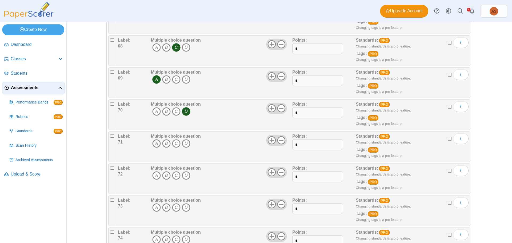
click at [152, 146] on icon "A" at bounding box center [156, 143] width 9 height 9
click at [184, 176] on icon "D" at bounding box center [186, 175] width 9 height 9
click at [156, 207] on icon "A" at bounding box center [156, 207] width 9 height 9
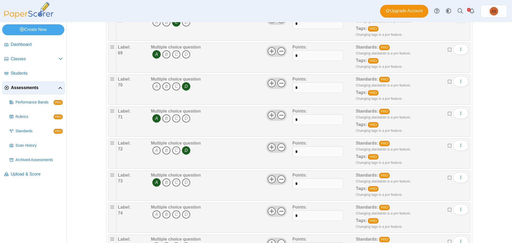
scroll to position [2265, 0]
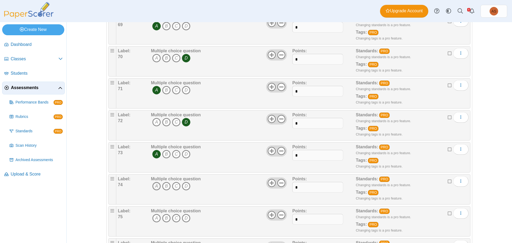
click at [155, 185] on icon "A" at bounding box center [156, 186] width 9 height 9
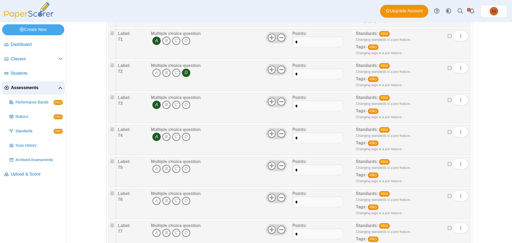
scroll to position [2319, 0]
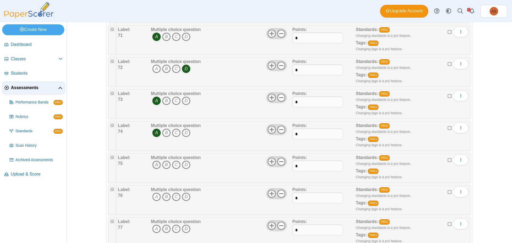
click at [153, 163] on icon "A" at bounding box center [156, 164] width 9 height 9
click at [154, 202] on span "A B C D" at bounding box center [176, 197] width 50 height 10
click at [152, 197] on icon "A" at bounding box center [156, 196] width 9 height 9
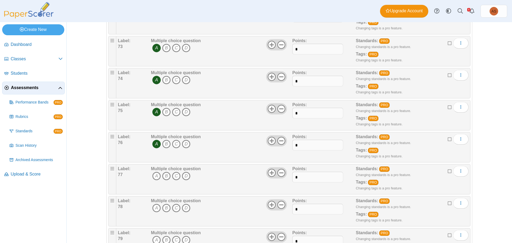
scroll to position [2372, 0]
click at [182, 175] on icon "D" at bounding box center [186, 175] width 9 height 9
click at [152, 207] on icon "A" at bounding box center [156, 207] width 9 height 9
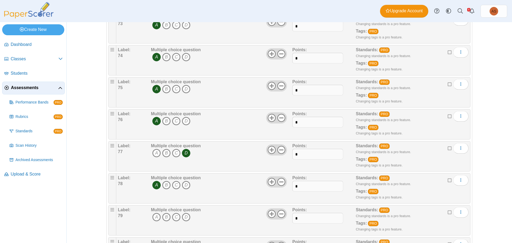
scroll to position [2425, 0]
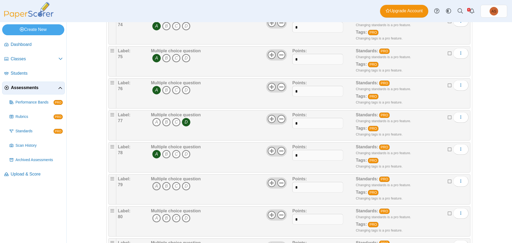
click at [154, 188] on icon "A" at bounding box center [156, 186] width 9 height 9
click at [165, 218] on icon "B" at bounding box center [166, 218] width 9 height 9
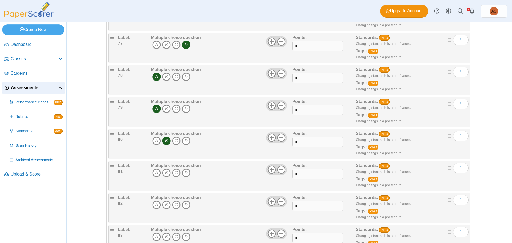
scroll to position [2505, 0]
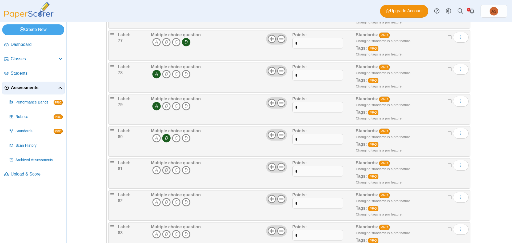
click at [162, 170] on icon "B" at bounding box center [166, 170] width 9 height 9
drag, startPoint x: 154, startPoint y: 201, endPoint x: 175, endPoint y: 208, distance: 22.3
click at [155, 201] on icon "A" at bounding box center [156, 202] width 9 height 9
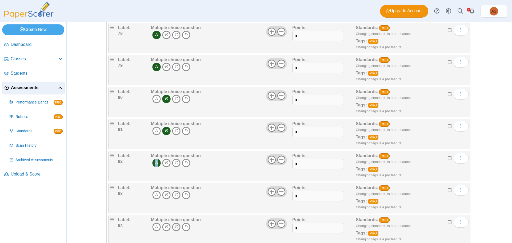
scroll to position [2558, 0]
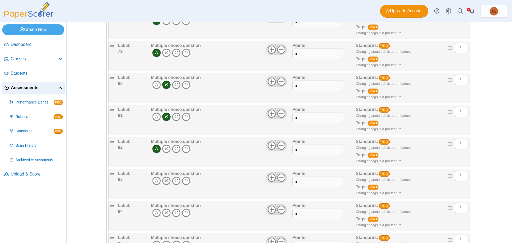
click at [163, 181] on icon "B" at bounding box center [166, 180] width 9 height 9
click at [183, 213] on icon "D" at bounding box center [186, 212] width 9 height 9
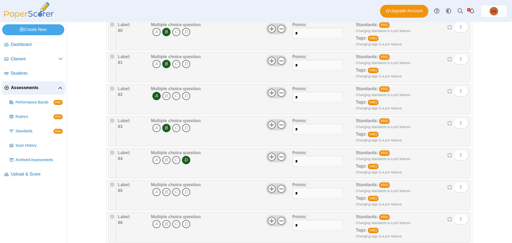
scroll to position [2612, 0]
click at [175, 191] on icon "C" at bounding box center [176, 191] width 9 height 9
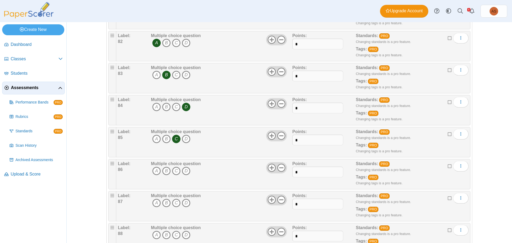
scroll to position [2665, 0]
click at [167, 171] on icon "B" at bounding box center [166, 170] width 9 height 9
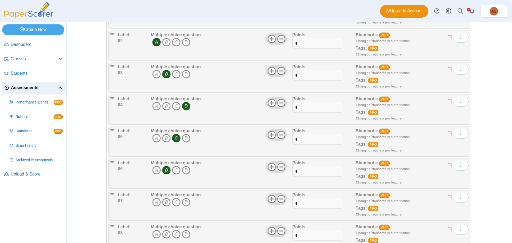
click at [164, 204] on icon "B" at bounding box center [166, 202] width 9 height 9
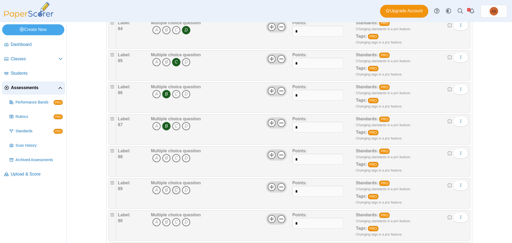
scroll to position [2745, 0]
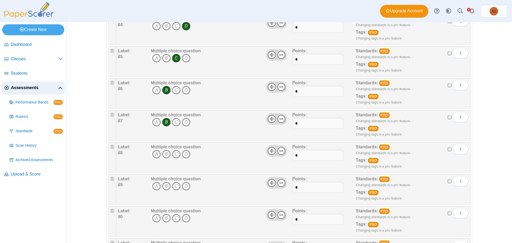
click at [155, 155] on icon "A" at bounding box center [156, 154] width 9 height 9
click at [164, 185] on icon "B" at bounding box center [166, 186] width 9 height 9
click at [184, 216] on icon "D" at bounding box center [186, 218] width 9 height 9
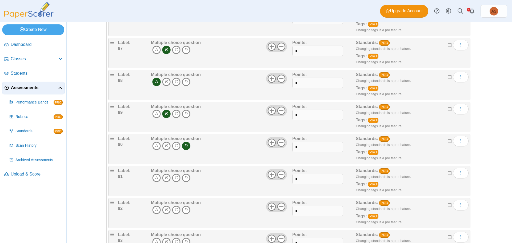
scroll to position [2825, 0]
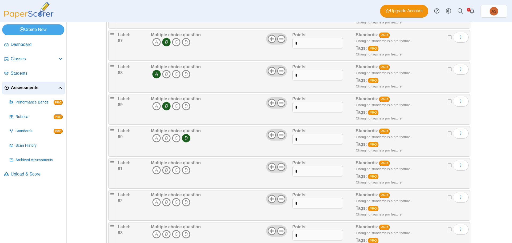
click at [167, 171] on icon "B" at bounding box center [166, 170] width 9 height 9
click at [156, 200] on icon "A" at bounding box center [156, 202] width 9 height 9
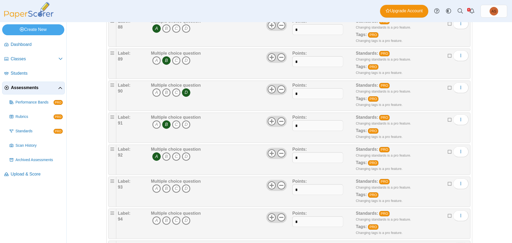
scroll to position [2905, 0]
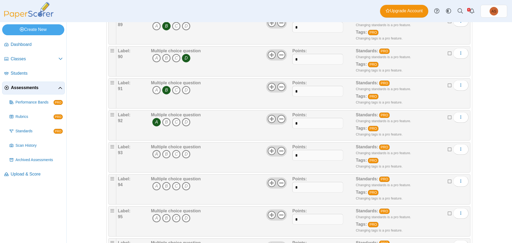
click at [154, 156] on icon "A" at bounding box center [156, 154] width 9 height 9
click at [174, 184] on icon "C" at bounding box center [176, 186] width 9 height 9
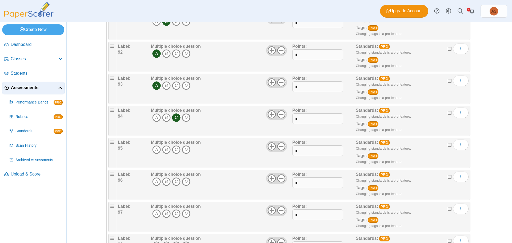
scroll to position [2985, 0]
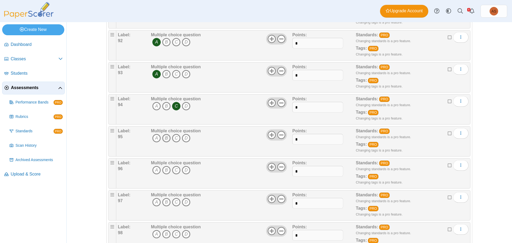
click at [165, 139] on icon "B" at bounding box center [166, 138] width 9 height 9
click at [173, 169] on icon "C" at bounding box center [176, 170] width 9 height 9
click at [154, 201] on icon "A" at bounding box center [156, 202] width 9 height 9
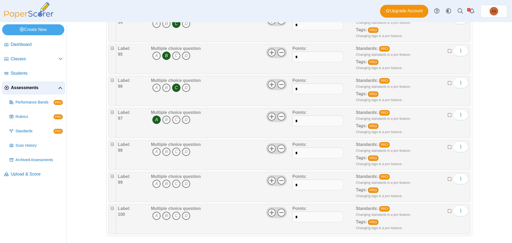
scroll to position [3071, 0]
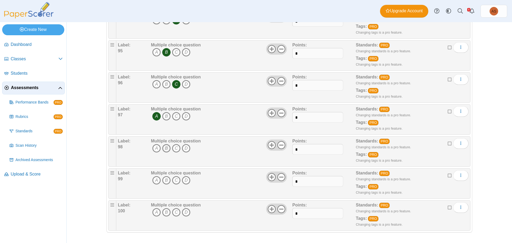
click at [163, 149] on icon "B" at bounding box center [166, 148] width 9 height 9
click at [152, 183] on icon "A" at bounding box center [156, 180] width 9 height 9
click at [185, 210] on icon "D" at bounding box center [186, 212] width 9 height 9
click at [30, 86] on span "Assessments" at bounding box center [34, 88] width 47 height 6
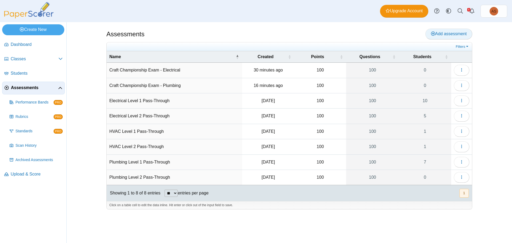
click at [444, 37] on link "Add assessment" at bounding box center [448, 34] width 47 height 11
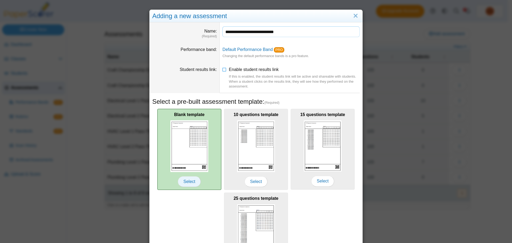
scroll to position [52, 0]
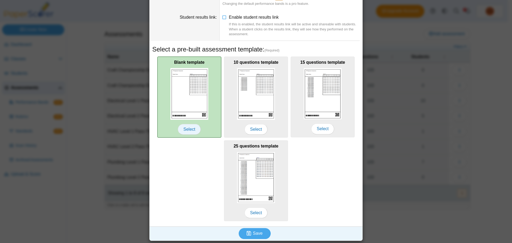
type input "**********"
click at [188, 129] on span "Select" at bounding box center [189, 129] width 23 height 11
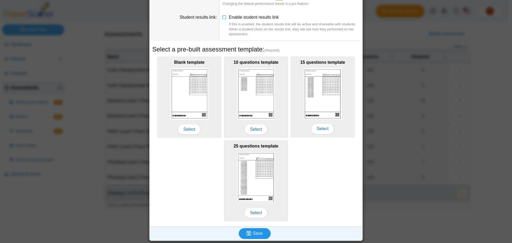
click at [257, 233] on span "Save" at bounding box center [258, 233] width 10 height 5
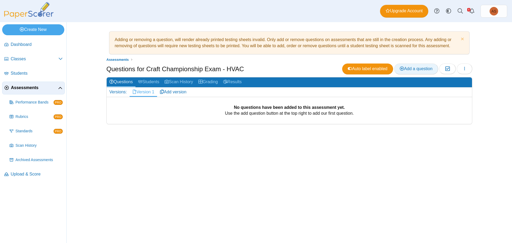
click at [408, 71] on span "Add a question" at bounding box center [415, 68] width 33 height 5
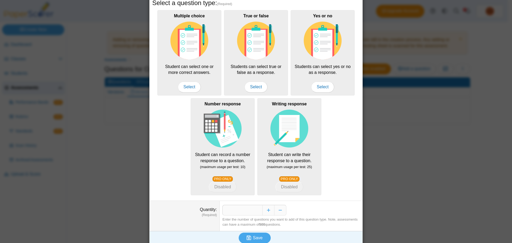
scroll to position [58, 0]
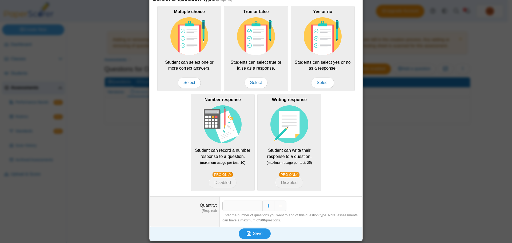
click at [251, 232] on icon "submit" at bounding box center [250, 234] width 6 height 6
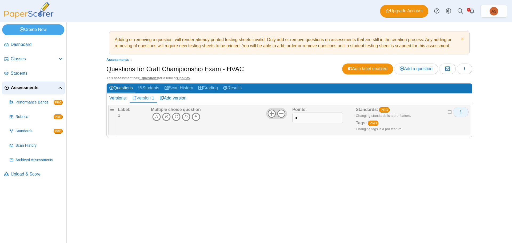
click at [458, 111] on button "More options" at bounding box center [460, 112] width 15 height 11
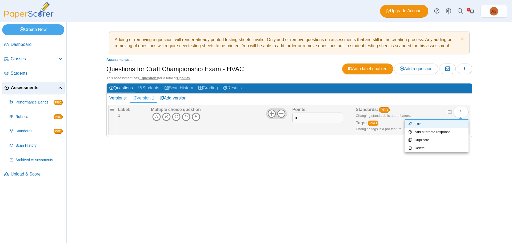
click at [425, 123] on link "Edit" at bounding box center [436, 124] width 64 height 8
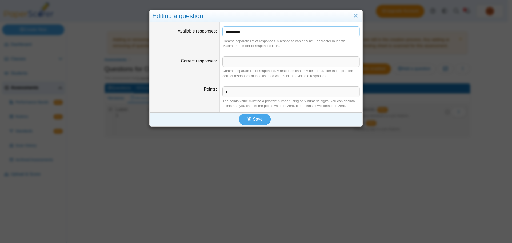
click at [258, 34] on input "*********" at bounding box center [290, 31] width 137 height 11
type input "*******"
click at [261, 120] on button "Save" at bounding box center [255, 119] width 32 height 11
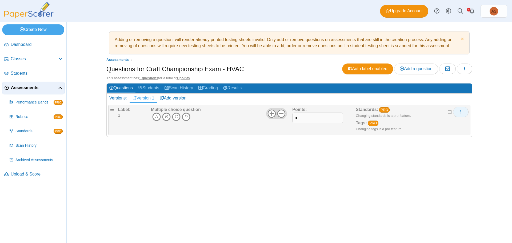
click at [461, 110] on icon "More options" at bounding box center [460, 112] width 4 height 4
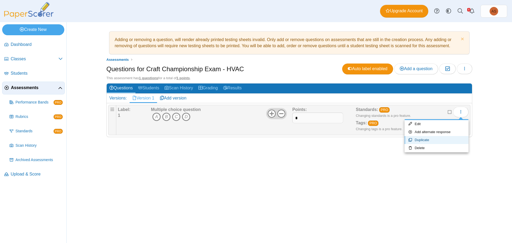
click at [425, 139] on link "Duplicate" at bounding box center [436, 140] width 64 height 8
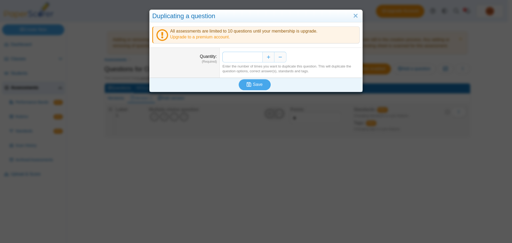
click at [252, 56] on input "*" at bounding box center [242, 57] width 40 height 11
type input "**"
click at [256, 85] on span "Save" at bounding box center [258, 84] width 10 height 5
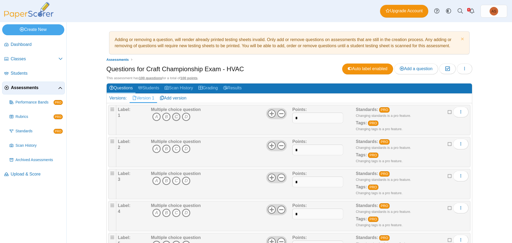
click at [173, 118] on icon "C" at bounding box center [176, 116] width 9 height 9
click at [184, 150] on icon "D" at bounding box center [186, 148] width 9 height 9
click at [187, 180] on icon "D" at bounding box center [186, 180] width 9 height 9
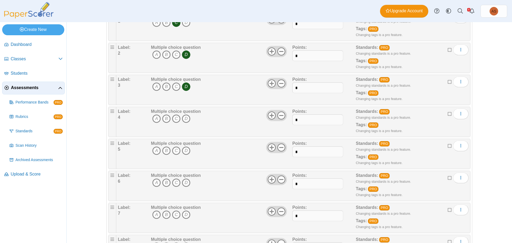
scroll to position [107, 0]
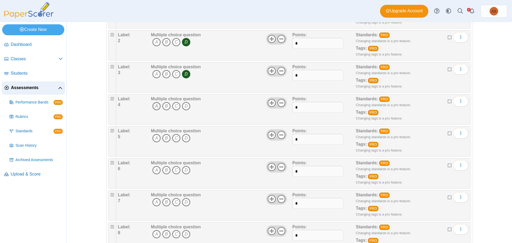
click at [155, 107] on icon "A" at bounding box center [156, 106] width 9 height 9
click at [177, 138] on icon "C" at bounding box center [176, 138] width 9 height 9
click at [162, 171] on icon "B" at bounding box center [166, 170] width 9 height 9
click at [164, 200] on icon "B" at bounding box center [166, 202] width 9 height 9
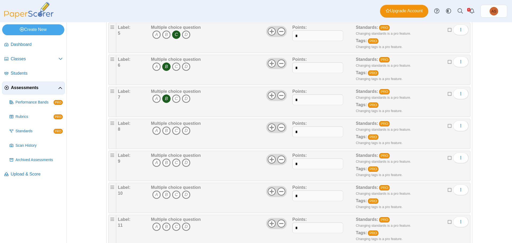
scroll to position [213, 0]
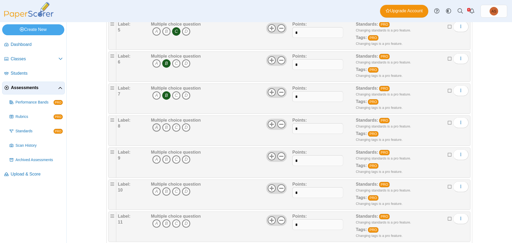
click at [155, 131] on icon "A" at bounding box center [156, 127] width 9 height 9
click at [154, 155] on icon "A" at bounding box center [156, 159] width 9 height 9
click at [165, 190] on icon "B" at bounding box center [166, 191] width 9 height 9
click at [163, 226] on icon "B" at bounding box center [166, 223] width 9 height 9
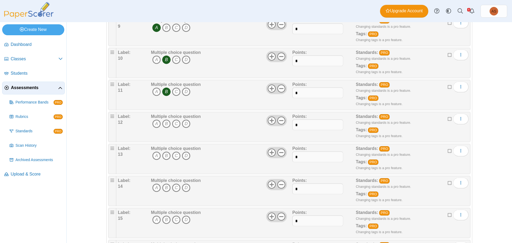
scroll to position [373, 0]
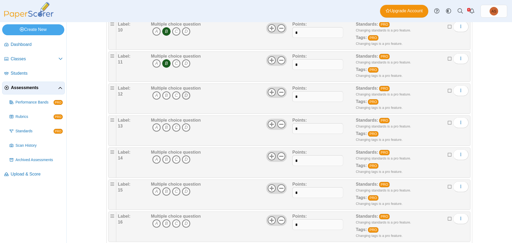
click at [185, 97] on icon "D" at bounding box center [186, 95] width 9 height 9
click at [153, 128] on icon "A" at bounding box center [156, 127] width 9 height 9
click at [155, 159] on icon "A" at bounding box center [156, 159] width 9 height 9
click at [185, 191] on icon "D" at bounding box center [186, 191] width 9 height 9
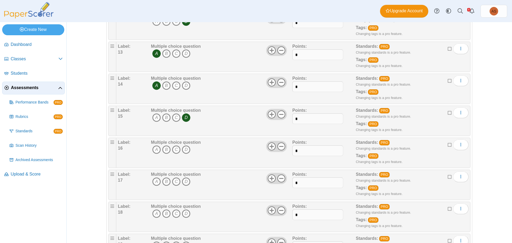
scroll to position [453, 0]
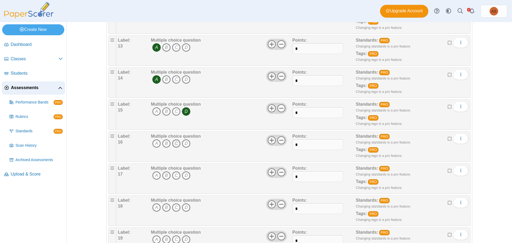
click at [174, 144] on icon "C" at bounding box center [176, 143] width 9 height 9
click at [165, 176] on icon "B" at bounding box center [166, 175] width 9 height 9
click at [165, 205] on icon "B" at bounding box center [166, 207] width 9 height 9
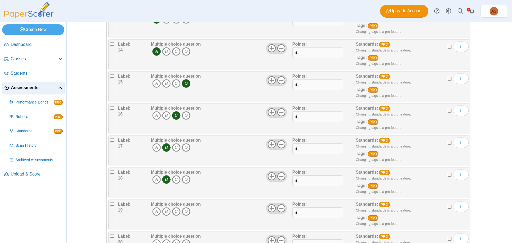
scroll to position [560, 0]
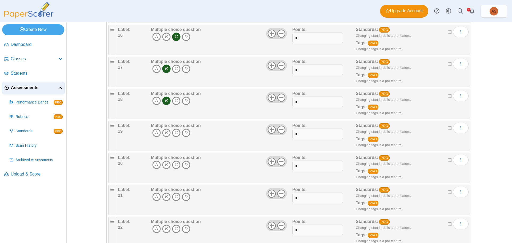
drag, startPoint x: 151, startPoint y: 133, endPoint x: 160, endPoint y: 145, distance: 15.4
click at [152, 133] on icon "A" at bounding box center [156, 132] width 9 height 9
click at [172, 164] on icon "C" at bounding box center [176, 164] width 9 height 9
click at [175, 196] on icon "C" at bounding box center [176, 196] width 9 height 9
click at [172, 227] on icon "C" at bounding box center [176, 228] width 9 height 9
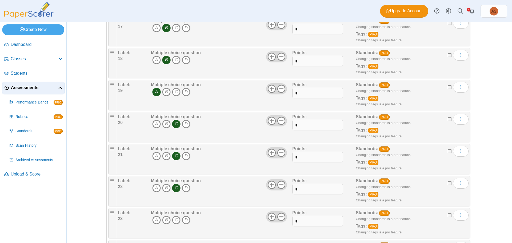
scroll to position [613, 0]
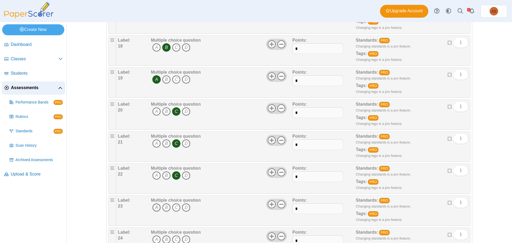
click at [155, 206] on icon "A" at bounding box center [156, 207] width 9 height 9
click at [183, 238] on icon "D" at bounding box center [186, 239] width 9 height 9
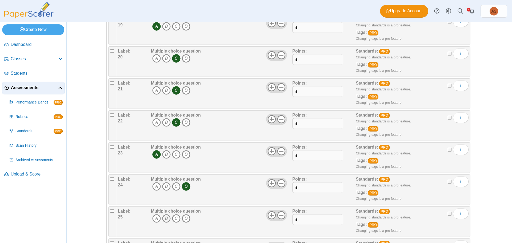
scroll to position [666, 0]
click at [155, 216] on icon "A" at bounding box center [156, 218] width 9 height 9
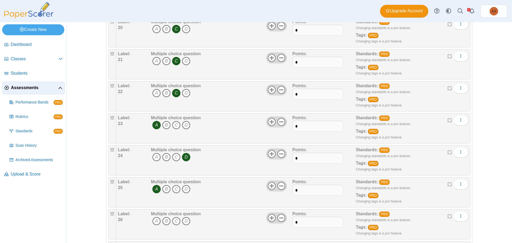
scroll to position [773, 0]
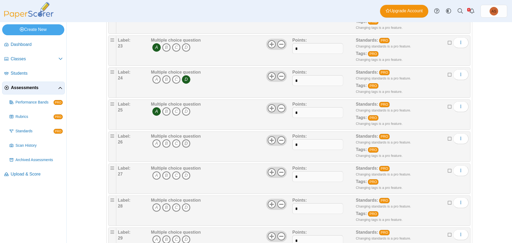
click at [183, 144] on icon "D" at bounding box center [186, 143] width 9 height 9
drag, startPoint x: 166, startPoint y: 174, endPoint x: 165, endPoint y: 178, distance: 4.0
click at [166, 174] on icon "B" at bounding box center [166, 175] width 9 height 9
click at [164, 206] on icon "B" at bounding box center [166, 207] width 9 height 9
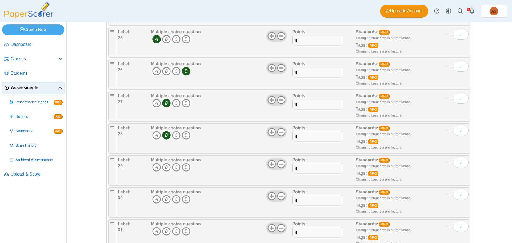
scroll to position [853, 0]
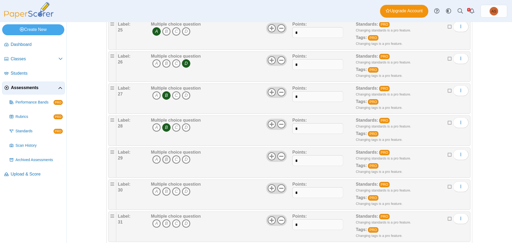
click at [163, 158] on icon "B" at bounding box center [166, 159] width 9 height 9
click at [163, 192] on icon "B" at bounding box center [166, 191] width 9 height 9
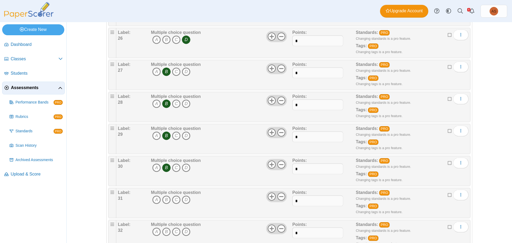
scroll to position [933, 0]
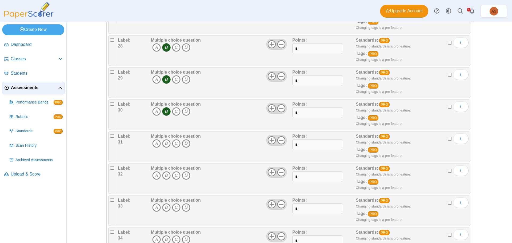
click at [183, 143] on icon "D" at bounding box center [186, 143] width 9 height 9
click at [185, 175] on icon "D" at bounding box center [186, 175] width 9 height 9
click at [184, 209] on icon "D" at bounding box center [186, 207] width 9 height 9
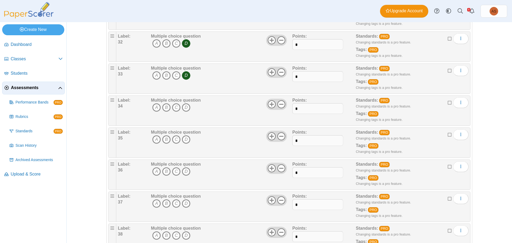
scroll to position [1066, 0]
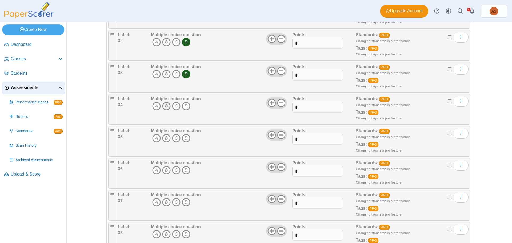
drag, startPoint x: 164, startPoint y: 105, endPoint x: 159, endPoint y: 128, distance: 23.3
click at [164, 105] on icon "B" at bounding box center [166, 106] width 9 height 9
click at [155, 139] on icon "A" at bounding box center [156, 138] width 9 height 9
click at [168, 166] on icon "B" at bounding box center [166, 170] width 9 height 9
click at [184, 202] on icon "D" at bounding box center [186, 202] width 9 height 9
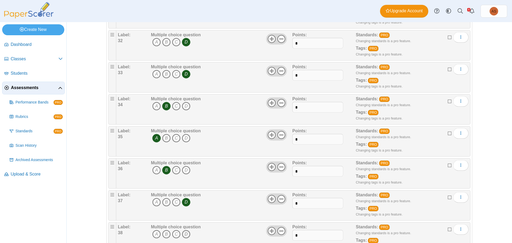
click at [183, 235] on icon "D" at bounding box center [186, 234] width 9 height 9
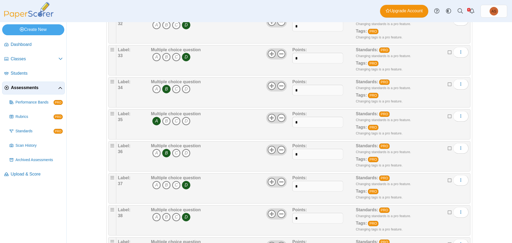
scroll to position [1093, 0]
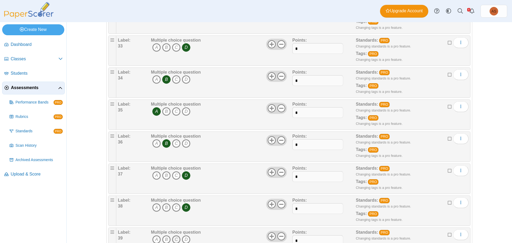
click at [175, 241] on icon "C" at bounding box center [176, 239] width 9 height 9
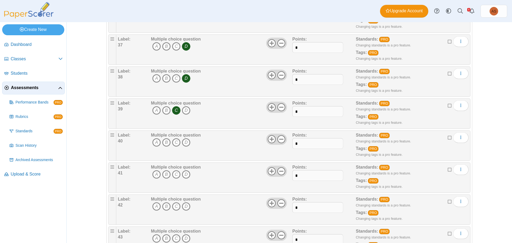
scroll to position [1226, 0]
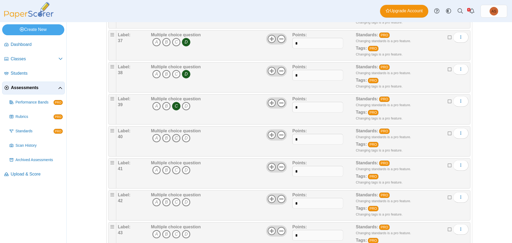
click at [175, 138] on icon "C" at bounding box center [176, 138] width 9 height 9
click at [174, 171] on icon "C" at bounding box center [176, 170] width 9 height 9
click at [155, 201] on icon "A" at bounding box center [156, 202] width 9 height 9
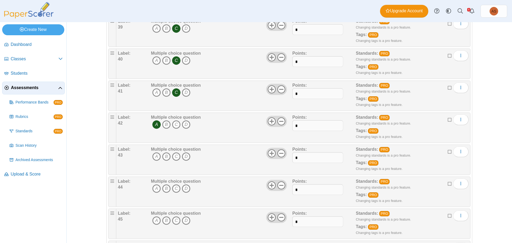
scroll to position [1306, 0]
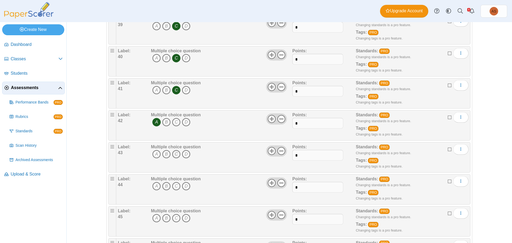
click at [174, 152] on icon "C" at bounding box center [176, 154] width 9 height 9
click at [156, 188] on icon "A" at bounding box center [156, 186] width 9 height 9
click at [167, 218] on icon "B" at bounding box center [166, 218] width 9 height 9
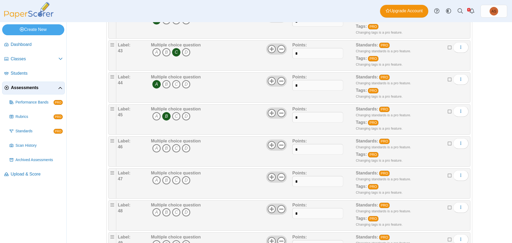
scroll to position [1412, 0]
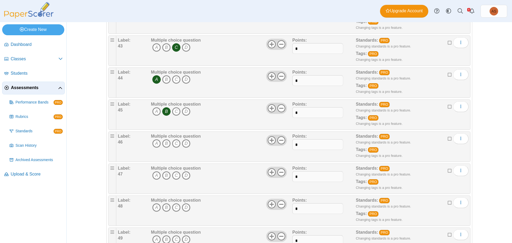
drag, startPoint x: 186, startPoint y: 144, endPoint x: 180, endPoint y: 156, distance: 14.0
click at [186, 144] on icon "D" at bounding box center [186, 143] width 9 height 9
click at [167, 175] on icon "B" at bounding box center [166, 175] width 9 height 9
click at [164, 206] on icon "B" at bounding box center [166, 207] width 9 height 9
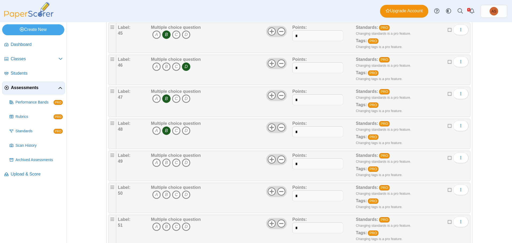
scroll to position [1492, 0]
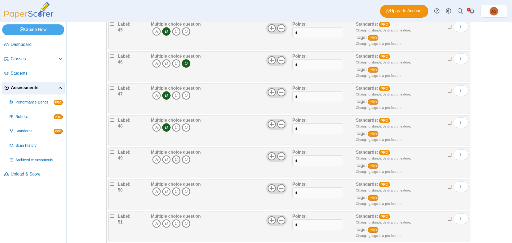
click at [175, 160] on icon "C" at bounding box center [176, 159] width 9 height 9
drag, startPoint x: 173, startPoint y: 192, endPoint x: 182, endPoint y: 195, distance: 9.1
click at [174, 192] on icon "C" at bounding box center [176, 191] width 9 height 9
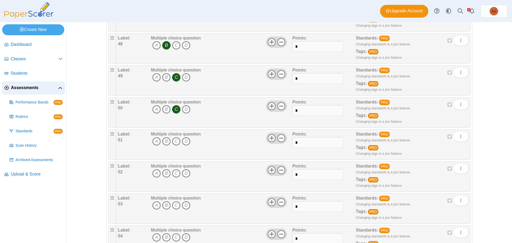
scroll to position [1599, 0]
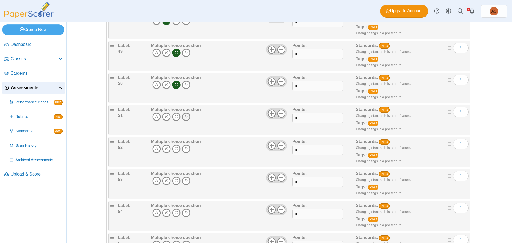
click at [184, 116] on icon "D" at bounding box center [186, 116] width 9 height 9
click at [165, 148] on icon "B" at bounding box center [166, 148] width 9 height 9
click at [154, 181] on icon "A" at bounding box center [156, 180] width 9 height 9
click at [174, 216] on icon "C" at bounding box center [176, 212] width 9 height 9
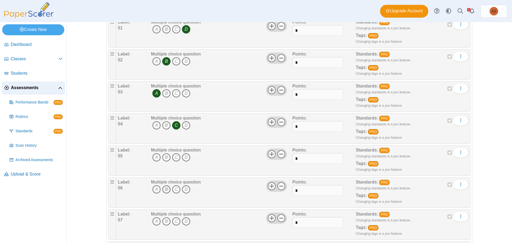
scroll to position [1706, 0]
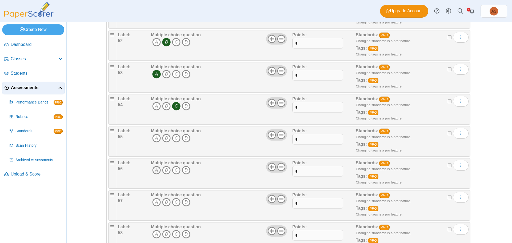
click at [154, 168] on icon "A" at bounding box center [156, 170] width 9 height 9
click at [154, 202] on icon "A" at bounding box center [156, 202] width 9 height 9
click at [152, 139] on icon "A" at bounding box center [156, 138] width 9 height 9
click at [152, 203] on icon "A" at bounding box center [156, 202] width 9 height 9
click at [165, 203] on icon "B" at bounding box center [166, 202] width 9 height 9
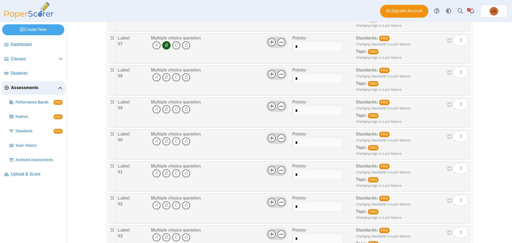
scroll to position [1865, 0]
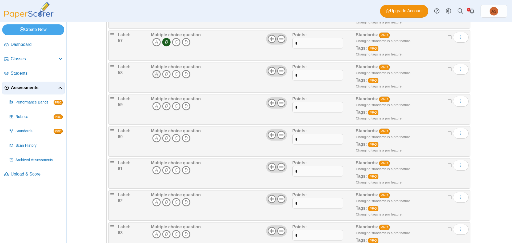
click at [154, 74] on icon "A" at bounding box center [156, 74] width 9 height 9
click at [174, 107] on icon "C" at bounding box center [176, 106] width 9 height 9
click at [176, 138] on icon "C" at bounding box center [176, 138] width 9 height 9
click at [155, 171] on icon "A" at bounding box center [156, 170] width 9 height 9
click at [174, 201] on icon "C" at bounding box center [176, 202] width 9 height 9
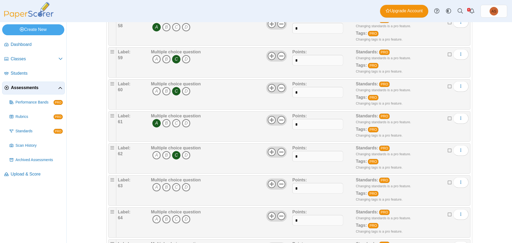
scroll to position [1919, 0]
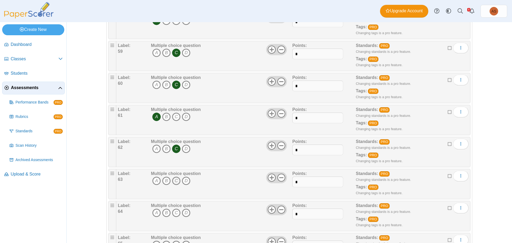
click at [174, 177] on icon "C" at bounding box center [176, 180] width 9 height 9
click at [185, 213] on icon "D" at bounding box center [186, 212] width 9 height 9
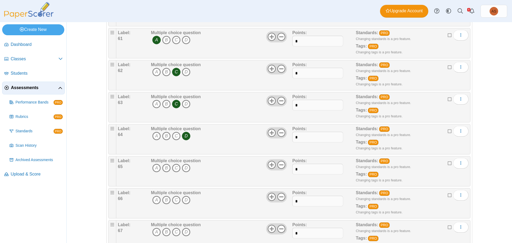
scroll to position [1999, 0]
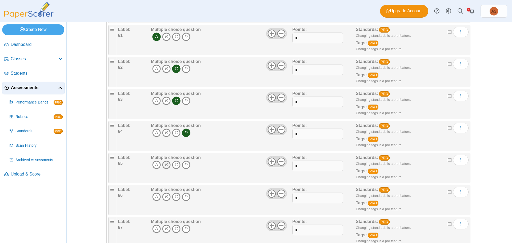
click at [164, 165] on icon "B" at bounding box center [166, 164] width 9 height 9
click at [157, 197] on icon "A" at bounding box center [156, 196] width 9 height 9
click at [154, 227] on icon "A" at bounding box center [156, 228] width 9 height 9
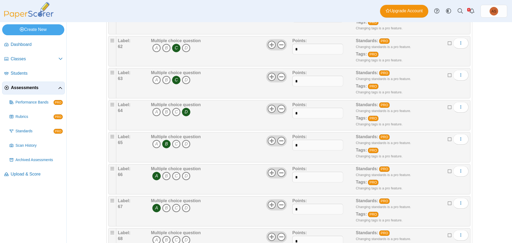
scroll to position [2052, 0]
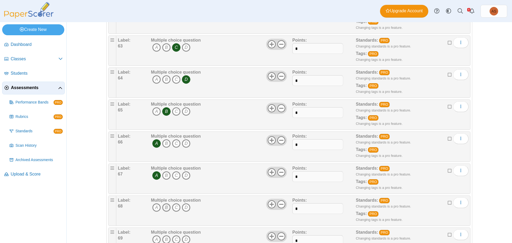
click at [165, 208] on icon "B" at bounding box center [166, 207] width 9 height 9
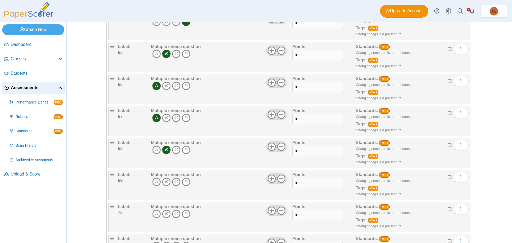
scroll to position [2132, 0]
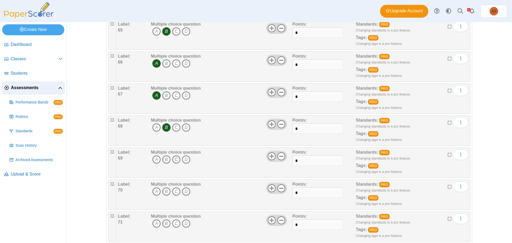
click at [173, 158] on icon "C" at bounding box center [176, 159] width 9 height 9
click at [174, 192] on icon "C" at bounding box center [176, 191] width 9 height 9
click at [176, 224] on icon "C" at bounding box center [176, 223] width 9 height 9
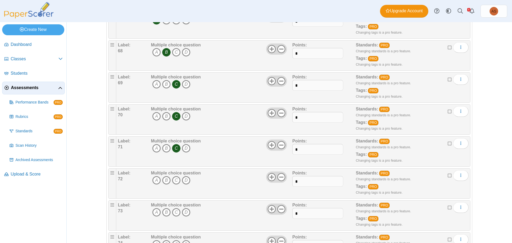
scroll to position [2239, 0]
click at [164, 151] on icon "B" at bounding box center [166, 148] width 9 height 9
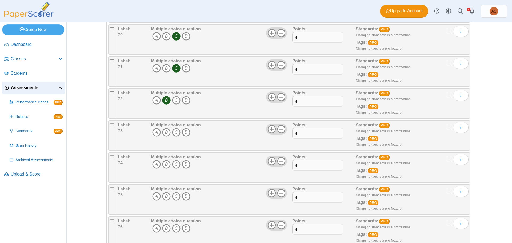
scroll to position [2292, 0]
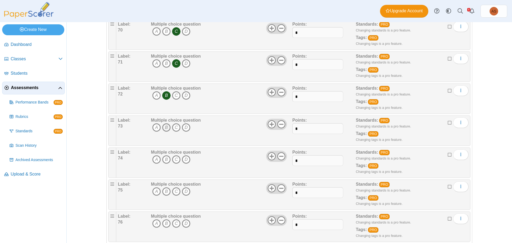
click at [163, 127] on icon "B" at bounding box center [166, 127] width 9 height 9
click at [185, 159] on icon "D" at bounding box center [186, 159] width 9 height 9
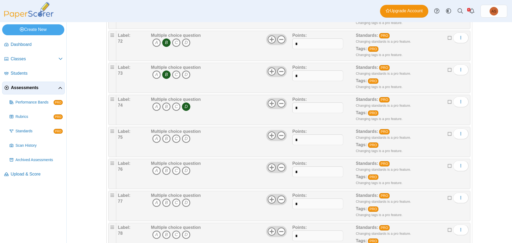
scroll to position [2345, 0]
click at [165, 139] on icon "B" at bounding box center [166, 138] width 9 height 9
click at [176, 173] on icon "C" at bounding box center [176, 170] width 9 height 9
click at [164, 201] on icon "B" at bounding box center [166, 202] width 9 height 9
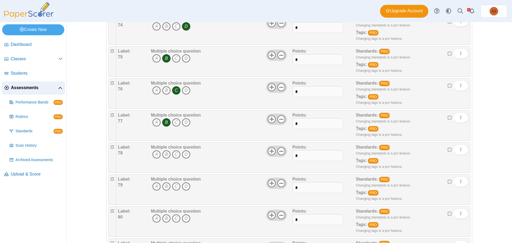
scroll to position [2425, 0]
click at [172, 154] on icon "C" at bounding box center [176, 154] width 9 height 9
drag, startPoint x: 182, startPoint y: 184, endPoint x: 195, endPoint y: 188, distance: 13.4
click at [182, 185] on icon "D" at bounding box center [186, 186] width 9 height 9
click at [187, 218] on icon "D" at bounding box center [186, 218] width 9 height 9
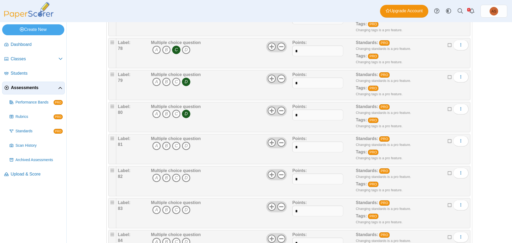
scroll to position [2532, 0]
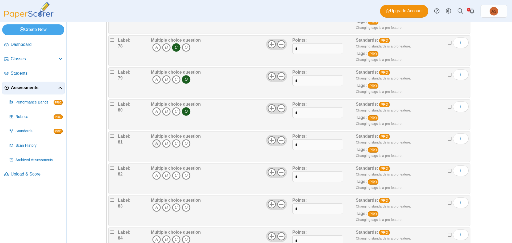
click at [152, 145] on icon "A" at bounding box center [156, 143] width 9 height 9
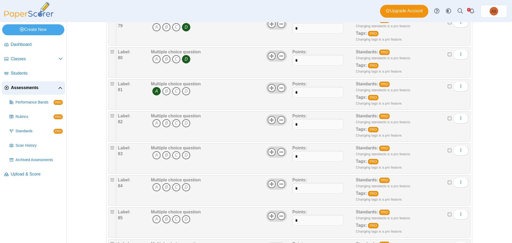
scroll to position [2585, 0]
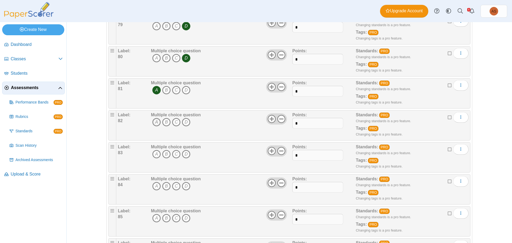
click at [154, 125] on icon "A" at bounding box center [156, 122] width 9 height 9
click at [166, 154] on icon "B" at bounding box center [166, 154] width 9 height 9
click at [154, 184] on icon "A" at bounding box center [156, 186] width 9 height 9
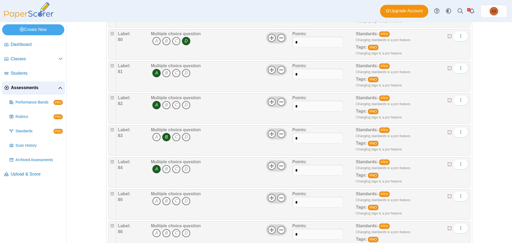
scroll to position [2612, 0]
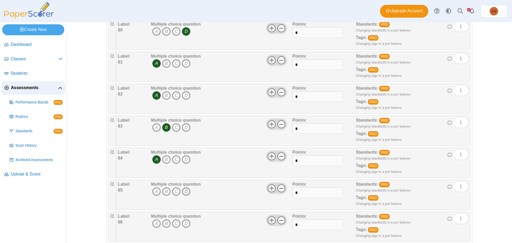
click at [184, 193] on icon "D" at bounding box center [186, 191] width 9 height 9
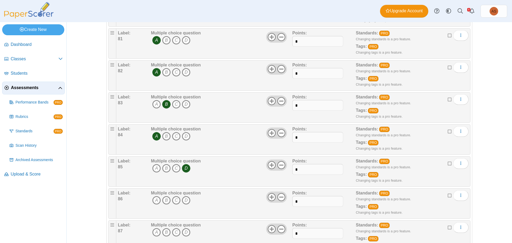
scroll to position [2665, 0]
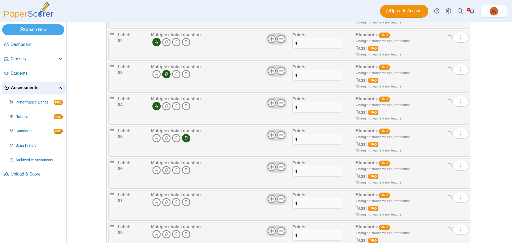
click at [164, 169] on icon "B" at bounding box center [166, 170] width 9 height 9
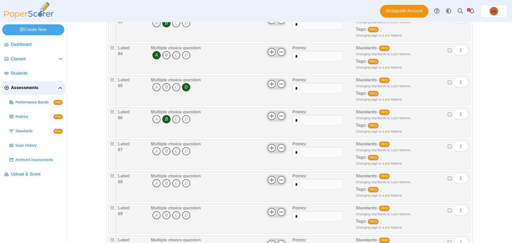
scroll to position [2718, 0]
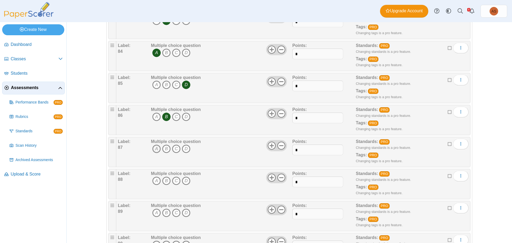
click at [154, 150] on icon "A" at bounding box center [156, 148] width 9 height 9
click at [174, 180] on icon "C" at bounding box center [176, 180] width 9 height 9
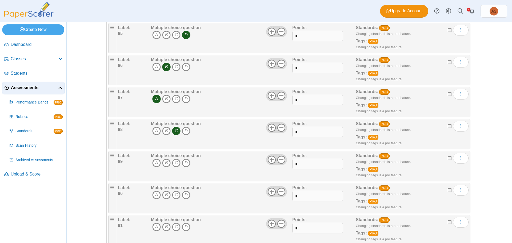
scroll to position [2772, 0]
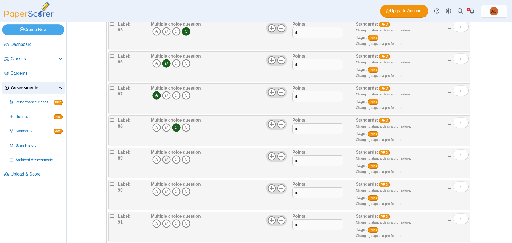
click at [165, 160] on icon "B" at bounding box center [166, 159] width 9 height 9
click at [177, 190] on icon "C" at bounding box center [176, 191] width 9 height 9
click at [155, 225] on icon "A" at bounding box center [156, 223] width 9 height 9
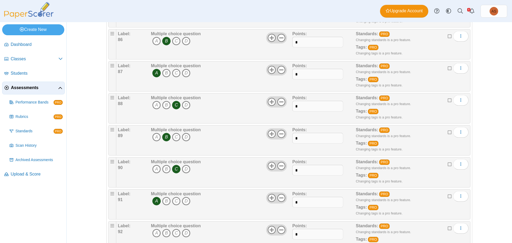
scroll to position [2852, 0]
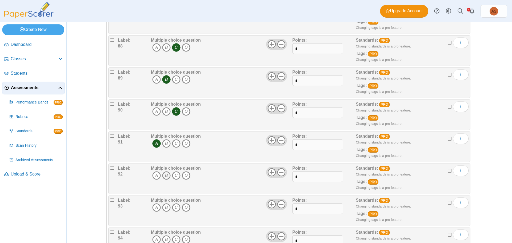
click at [163, 174] on icon "B" at bounding box center [166, 175] width 9 height 9
click at [184, 208] on icon "D" at bounding box center [186, 207] width 9 height 9
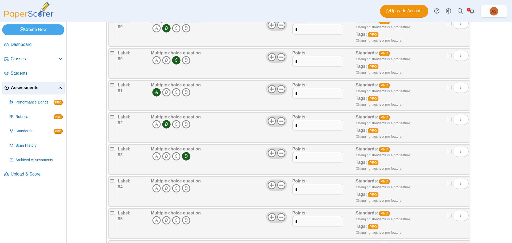
scroll to position [2905, 0]
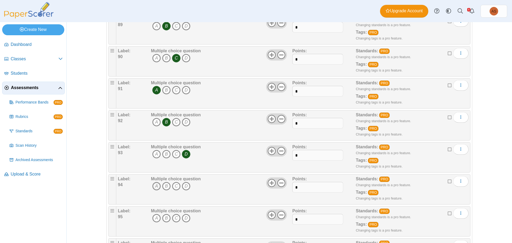
click at [154, 186] on icon "A" at bounding box center [156, 186] width 9 height 9
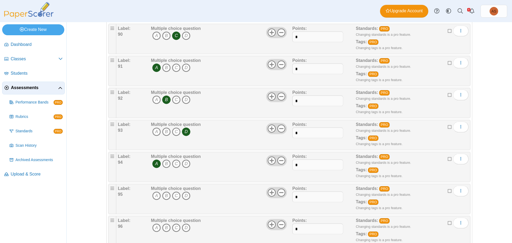
scroll to position [2958, 0]
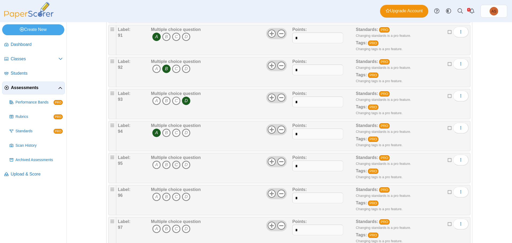
click at [172, 168] on icon "C" at bounding box center [176, 164] width 9 height 9
click at [173, 196] on icon "C" at bounding box center [176, 196] width 9 height 9
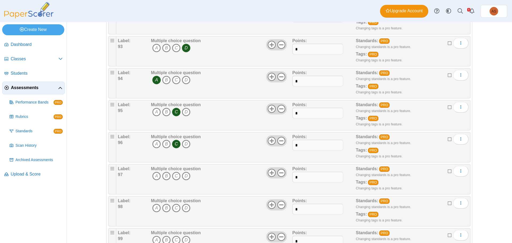
scroll to position [3011, 0]
click at [183, 176] on icon "D" at bounding box center [186, 175] width 9 height 9
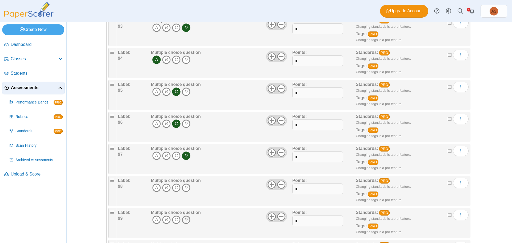
scroll to position [3071, 0]
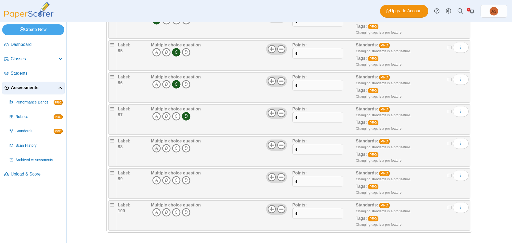
click at [155, 149] on icon "A" at bounding box center [156, 148] width 9 height 9
click at [183, 180] on icon "D" at bounding box center [186, 180] width 9 height 9
click at [172, 211] on icon "C" at bounding box center [176, 212] width 9 height 9
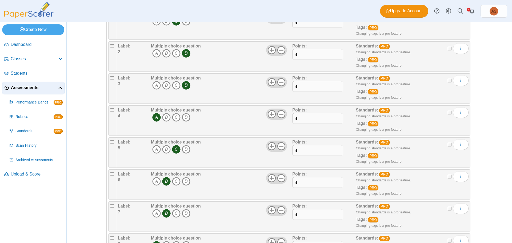
scroll to position [0, 0]
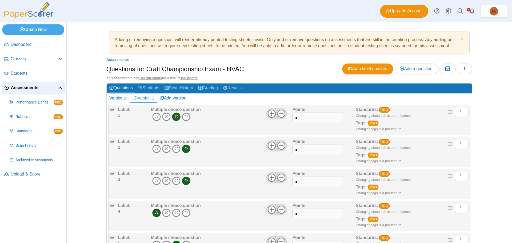
click at [17, 88] on span "Assessments" at bounding box center [34, 88] width 47 height 6
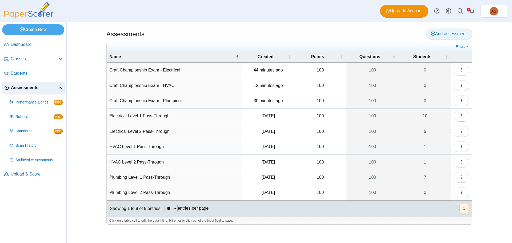
click at [445, 33] on span "Add assessment" at bounding box center [449, 33] width 36 height 5
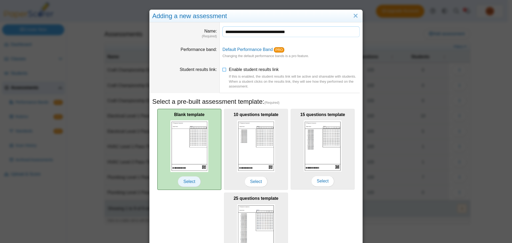
type input "**********"
click at [189, 181] on span "Select" at bounding box center [189, 181] width 23 height 11
click at [191, 178] on span "Select" at bounding box center [189, 181] width 23 height 11
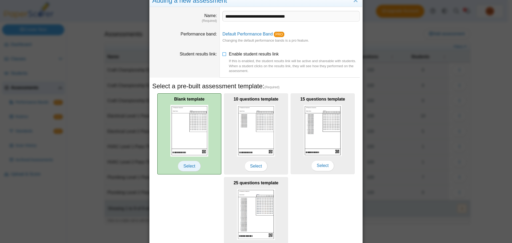
scroll to position [52, 0]
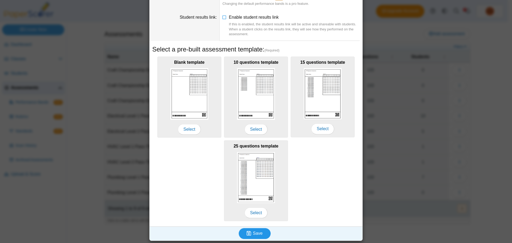
click at [257, 234] on span "Save" at bounding box center [258, 233] width 10 height 5
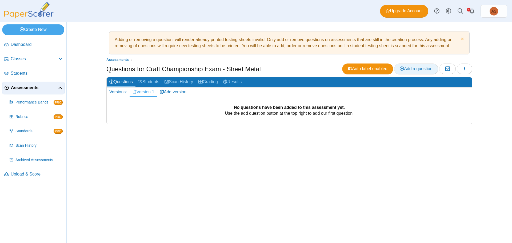
click at [411, 69] on span "Add a question" at bounding box center [415, 68] width 33 height 5
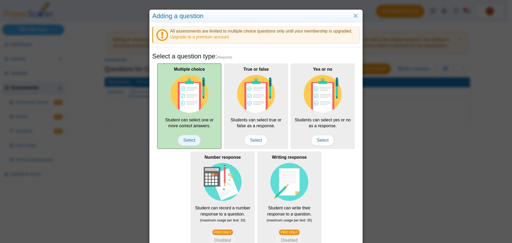
click at [191, 139] on span "Select" at bounding box center [189, 140] width 23 height 11
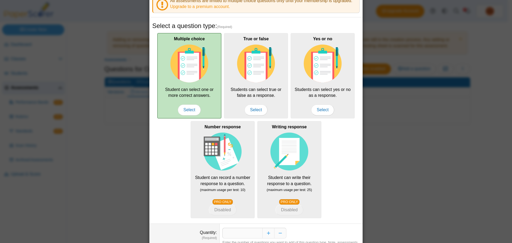
scroll to position [58, 0]
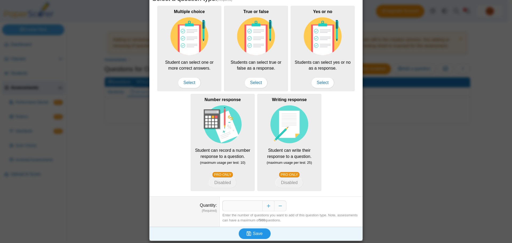
click at [253, 236] on button "Save" at bounding box center [255, 233] width 32 height 11
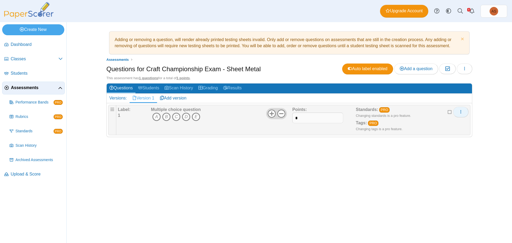
click at [460, 110] on span "More options" at bounding box center [460, 112] width 4 height 5
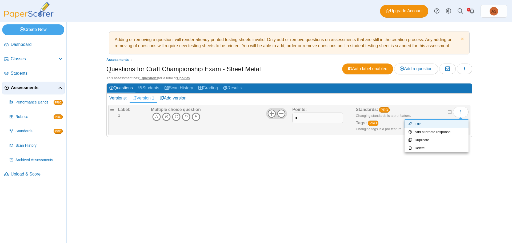
click at [419, 125] on link "Edit" at bounding box center [436, 124] width 64 height 8
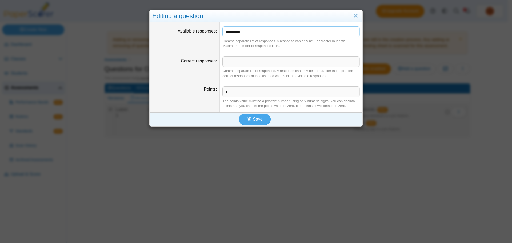
click at [249, 35] on input "*********" at bounding box center [290, 31] width 137 height 11
type input "*******"
click at [249, 120] on icon "submit" at bounding box center [249, 118] width 5 height 5
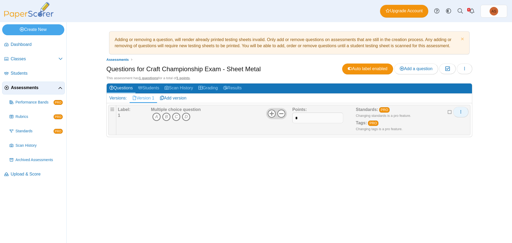
click at [464, 112] on button "More options" at bounding box center [460, 112] width 15 height 11
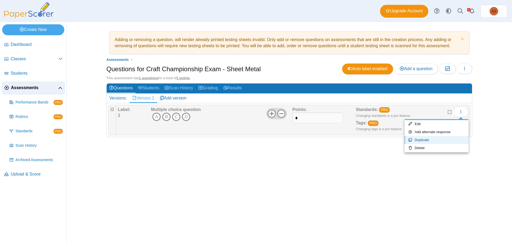
click at [443, 139] on link "Duplicate" at bounding box center [436, 140] width 64 height 8
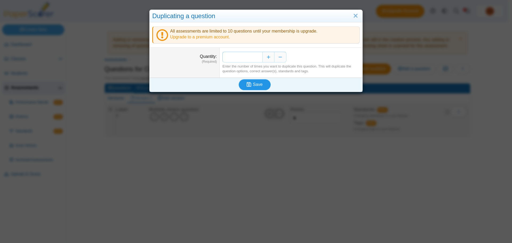
type input "**"
click at [260, 81] on button "Save" at bounding box center [255, 84] width 32 height 11
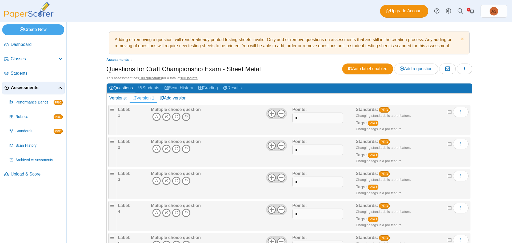
click at [185, 119] on icon "D" at bounding box center [186, 116] width 9 height 9
click at [156, 150] on icon "A" at bounding box center [156, 148] width 9 height 9
click at [153, 182] on icon "A" at bounding box center [156, 180] width 9 height 9
click at [165, 215] on icon "B" at bounding box center [166, 212] width 9 height 9
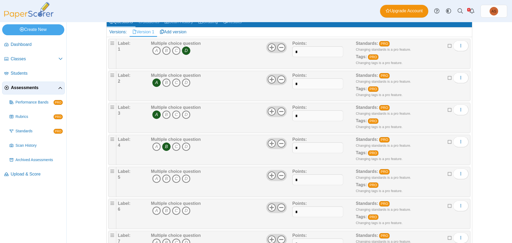
scroll to position [80, 0]
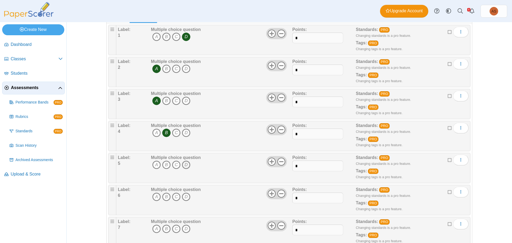
click at [184, 166] on icon "D" at bounding box center [186, 164] width 9 height 9
click at [166, 197] on icon "B" at bounding box center [166, 196] width 9 height 9
click at [176, 229] on icon "C" at bounding box center [176, 228] width 9 height 9
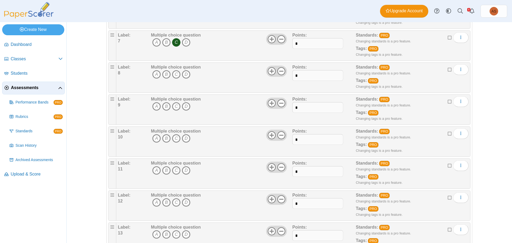
scroll to position [266, 0]
click at [166, 74] on icon "B" at bounding box center [166, 74] width 9 height 9
click at [175, 106] on icon "C" at bounding box center [176, 106] width 9 height 9
click at [186, 137] on icon "D" at bounding box center [186, 138] width 9 height 9
click at [175, 169] on icon "C" at bounding box center [176, 170] width 9 height 9
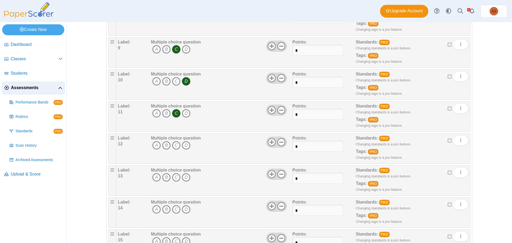
scroll to position [373, 0]
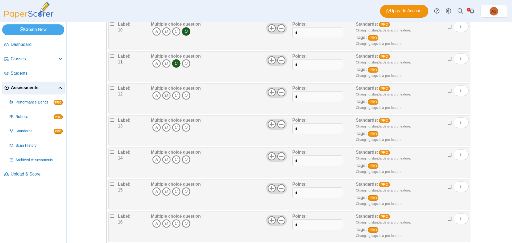
click at [163, 95] on icon "B" at bounding box center [166, 95] width 9 height 9
click at [154, 128] on icon "A" at bounding box center [156, 127] width 9 height 9
click at [164, 158] on icon "B" at bounding box center [166, 159] width 9 height 9
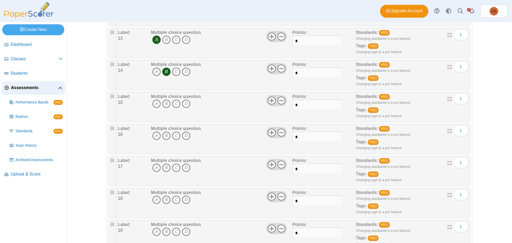
scroll to position [480, 0]
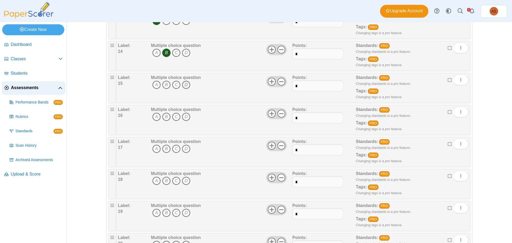
click at [185, 85] on icon "D" at bounding box center [186, 84] width 9 height 9
click at [174, 116] on icon "C" at bounding box center [176, 116] width 9 height 9
click at [185, 149] on icon "D" at bounding box center [186, 148] width 9 height 9
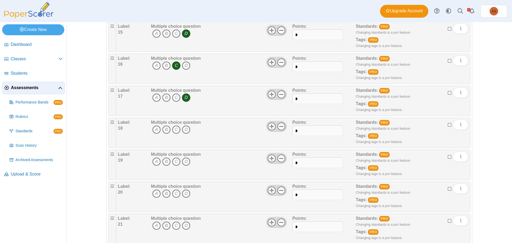
scroll to position [533, 0]
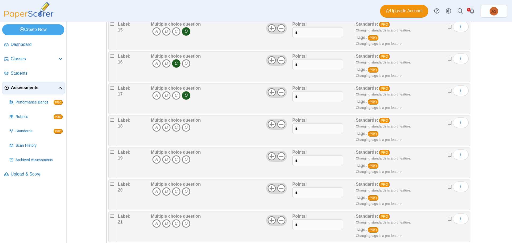
click at [175, 128] on icon "C" at bounding box center [176, 127] width 9 height 9
click at [162, 158] on icon "B" at bounding box center [166, 159] width 9 height 9
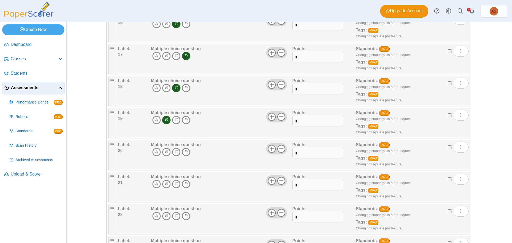
scroll to position [586, 0]
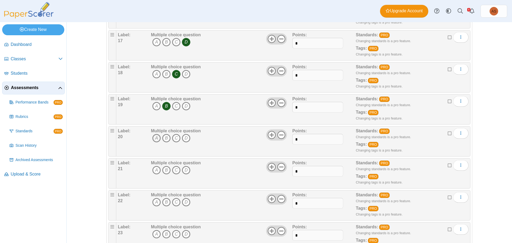
click at [152, 138] on icon "A" at bounding box center [156, 138] width 9 height 9
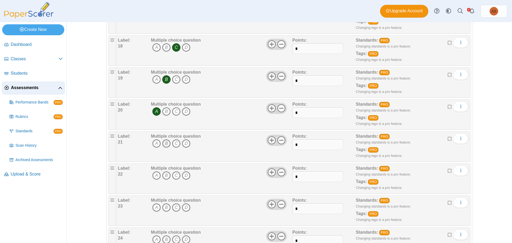
click at [167, 144] on icon "B" at bounding box center [166, 143] width 9 height 9
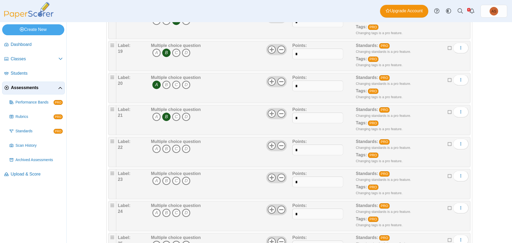
scroll to position [666, 0]
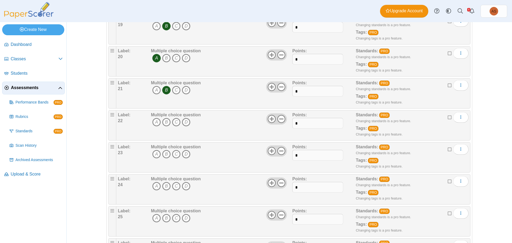
drag, startPoint x: 172, startPoint y: 124, endPoint x: 196, endPoint y: 135, distance: 25.9
click at [173, 124] on icon "C" at bounding box center [176, 122] width 9 height 9
click at [164, 154] on icon "B" at bounding box center [166, 154] width 9 height 9
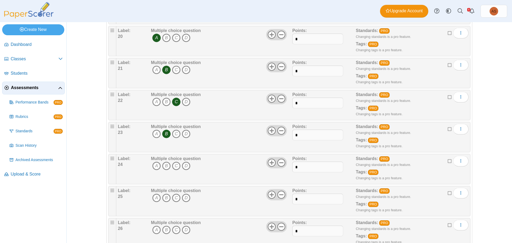
scroll to position [720, 0]
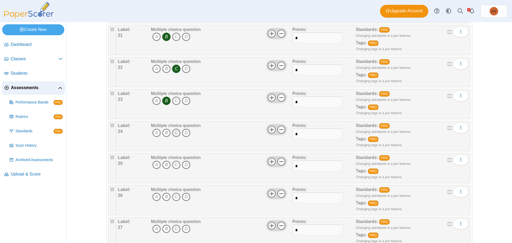
click at [175, 132] on icon "C" at bounding box center [176, 132] width 9 height 9
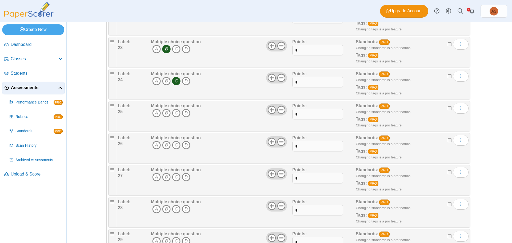
scroll to position [773, 0]
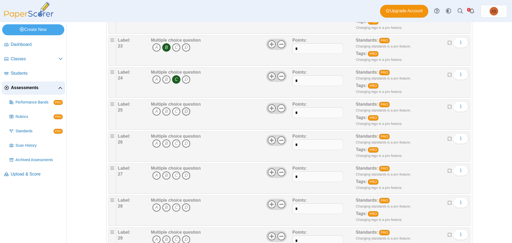
click at [185, 111] on icon "D" at bounding box center [186, 111] width 9 height 9
click at [164, 143] on icon "B" at bounding box center [166, 143] width 9 height 9
click at [173, 175] on icon "C" at bounding box center [176, 175] width 9 height 9
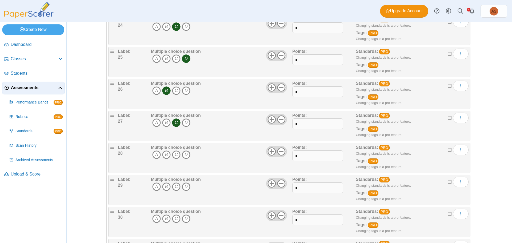
scroll to position [826, 0]
click at [174, 152] on icon "C" at bounding box center [176, 154] width 9 height 9
click at [156, 187] on icon "A" at bounding box center [156, 186] width 9 height 9
click at [163, 219] on icon "B" at bounding box center [166, 218] width 9 height 9
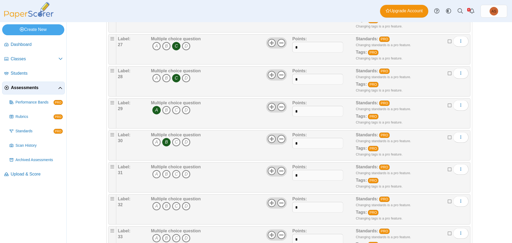
scroll to position [933, 0]
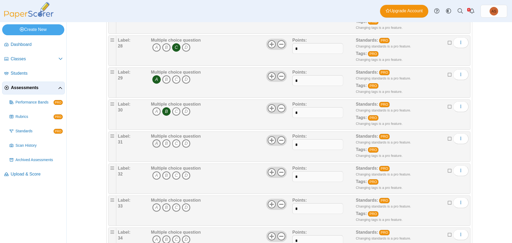
click at [157, 145] on icon "A" at bounding box center [156, 143] width 9 height 9
click at [164, 178] on icon "B" at bounding box center [166, 175] width 9 height 9
click at [183, 212] on span "A B C D" at bounding box center [176, 208] width 50 height 10
click at [183, 208] on icon "D" at bounding box center [186, 207] width 9 height 9
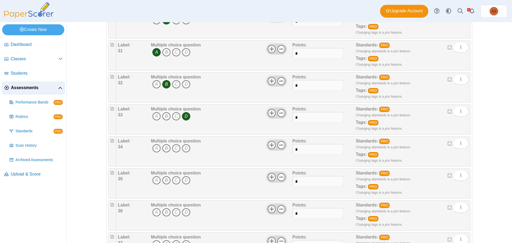
scroll to position [1039, 0]
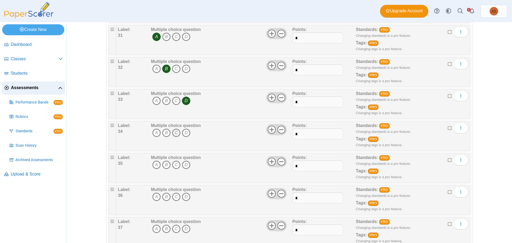
click at [174, 134] on icon "C" at bounding box center [176, 132] width 9 height 9
click at [157, 165] on icon "A" at bounding box center [156, 164] width 9 height 9
click at [184, 196] on icon "D" at bounding box center [186, 196] width 9 height 9
click at [176, 230] on icon "C" at bounding box center [176, 228] width 9 height 9
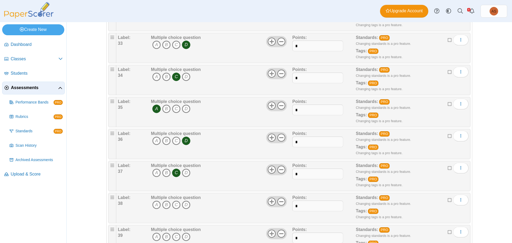
scroll to position [1146, 0]
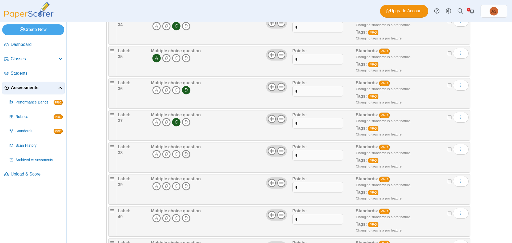
click at [186, 153] on icon "D" at bounding box center [186, 154] width 9 height 9
click at [164, 185] on icon "B" at bounding box center [166, 186] width 9 height 9
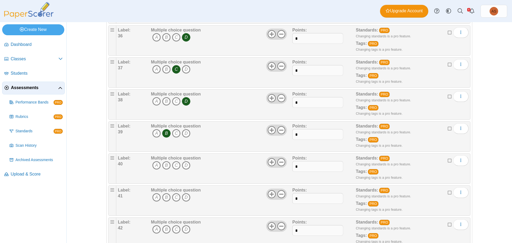
scroll to position [1199, 0]
click at [174, 166] on icon "C" at bounding box center [176, 164] width 9 height 9
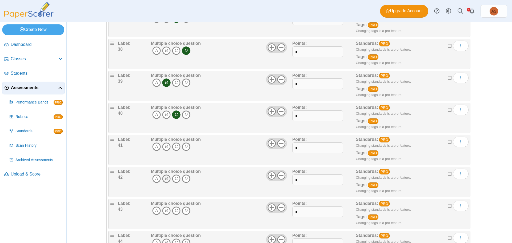
scroll to position [1253, 0]
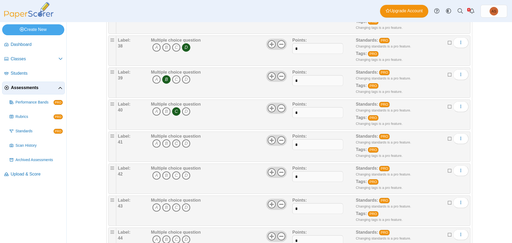
click at [172, 146] on icon "C" at bounding box center [176, 143] width 9 height 9
click at [165, 176] on icon "B" at bounding box center [166, 175] width 9 height 9
click at [164, 208] on icon "B" at bounding box center [166, 207] width 9 height 9
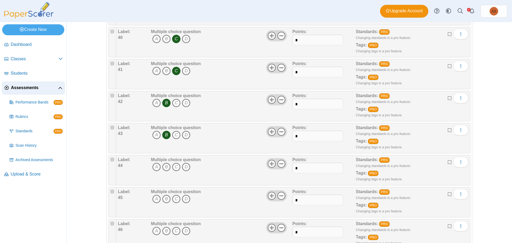
scroll to position [1332, 0]
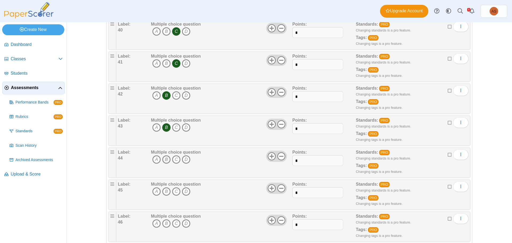
click at [165, 160] on icon "B" at bounding box center [166, 159] width 9 height 9
click at [172, 192] on icon "C" at bounding box center [176, 191] width 9 height 9
click at [186, 221] on icon "D" at bounding box center [186, 223] width 9 height 9
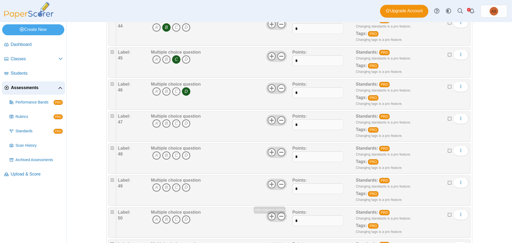
scroll to position [1466, 0]
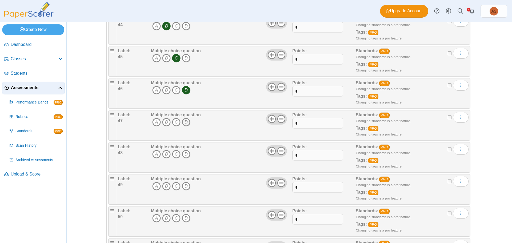
click at [184, 122] on icon "D" at bounding box center [186, 122] width 9 height 9
click at [166, 155] on icon "B" at bounding box center [166, 154] width 9 height 9
click at [184, 186] on icon "D" at bounding box center [186, 186] width 9 height 9
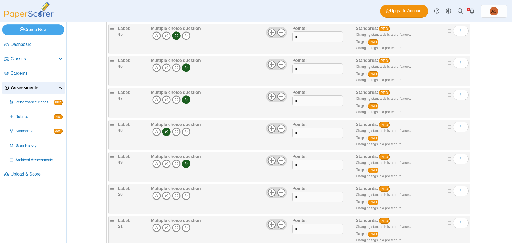
scroll to position [1519, 0]
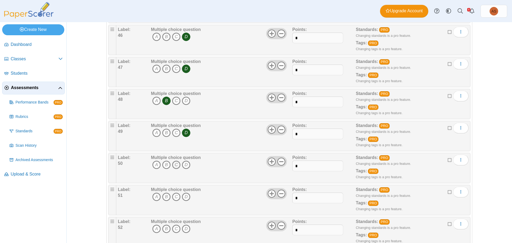
click at [173, 164] on icon "C" at bounding box center [176, 164] width 9 height 9
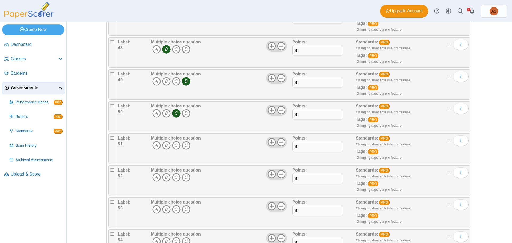
scroll to position [1572, 0]
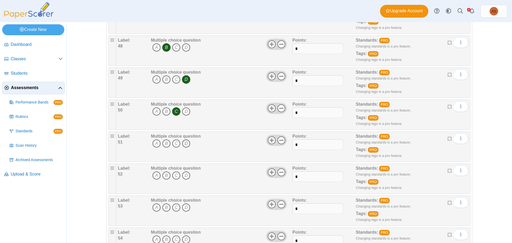
click at [183, 144] on icon "D" at bounding box center [186, 143] width 9 height 9
click at [165, 175] on icon "B" at bounding box center [166, 175] width 9 height 9
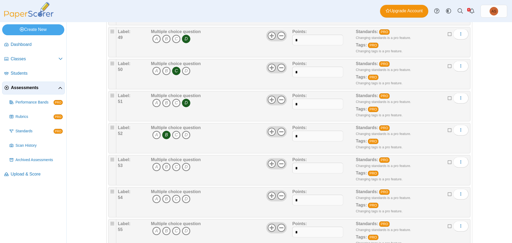
scroll to position [1626, 0]
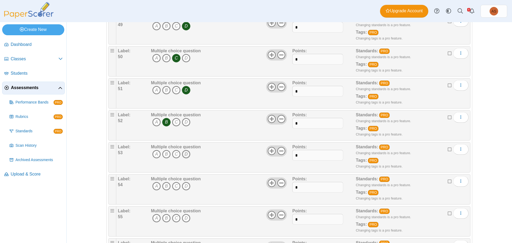
click at [185, 155] on icon "D" at bounding box center [186, 154] width 9 height 9
click at [176, 187] on icon "C" at bounding box center [176, 186] width 9 height 9
click at [165, 219] on icon "B" at bounding box center [166, 218] width 9 height 9
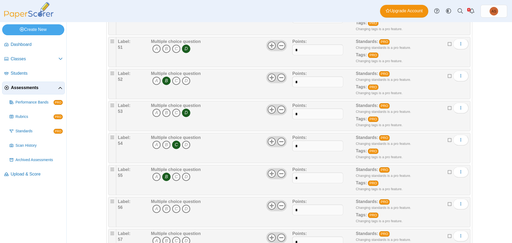
scroll to position [1679, 0]
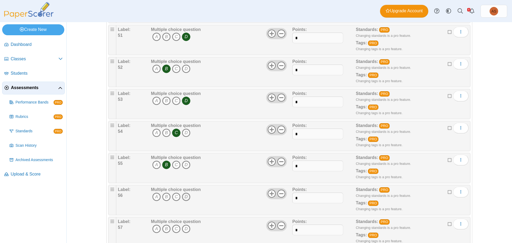
click at [183, 194] on icon "D" at bounding box center [186, 196] width 9 height 9
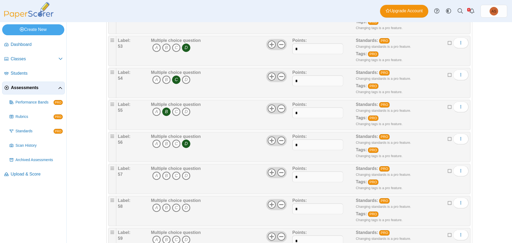
scroll to position [1732, 0]
click at [185, 177] on icon "D" at bounding box center [186, 175] width 9 height 9
click at [185, 207] on icon "D" at bounding box center [186, 207] width 9 height 9
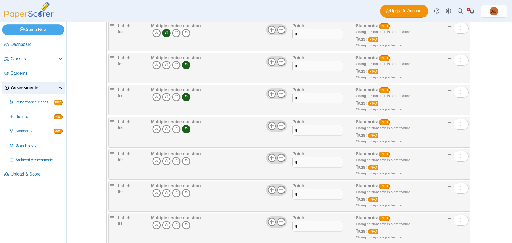
scroll to position [1812, 0]
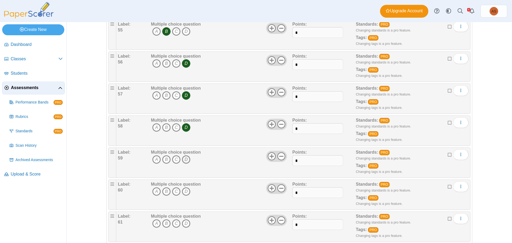
click at [183, 159] on icon "D" at bounding box center [186, 159] width 9 height 9
click at [172, 189] on icon "C" at bounding box center [176, 191] width 9 height 9
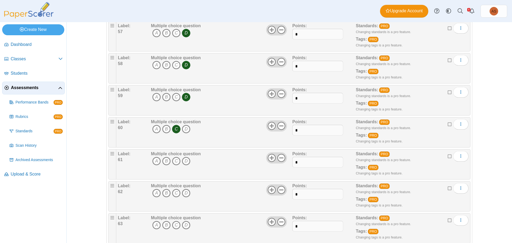
scroll to position [1892, 0]
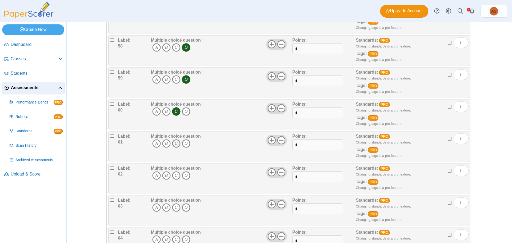
click at [177, 144] on icon "C" at bounding box center [176, 143] width 9 height 9
click at [173, 176] on icon "C" at bounding box center [176, 175] width 9 height 9
click at [152, 208] on icon "A" at bounding box center [156, 207] width 9 height 9
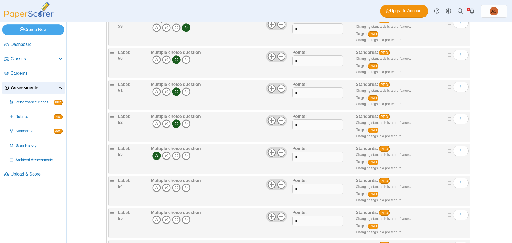
scroll to position [1945, 0]
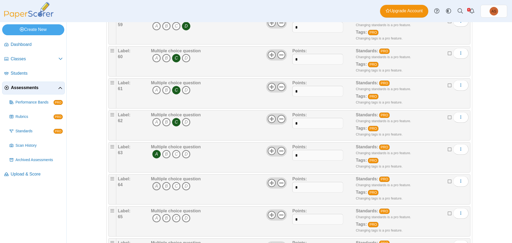
click at [152, 187] on icon "A" at bounding box center [156, 186] width 9 height 9
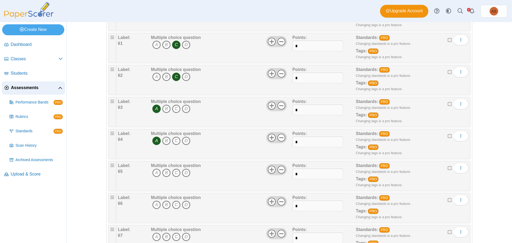
scroll to position [1999, 0]
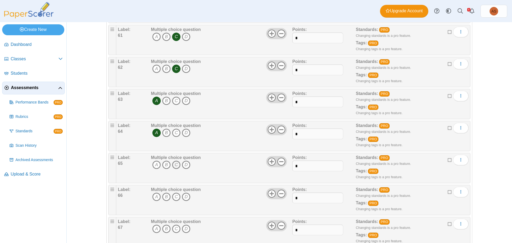
click at [176, 165] on icon "C" at bounding box center [176, 164] width 9 height 9
click at [155, 198] on icon "A" at bounding box center [156, 196] width 9 height 9
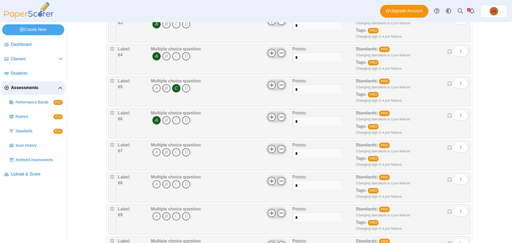
scroll to position [2079, 0]
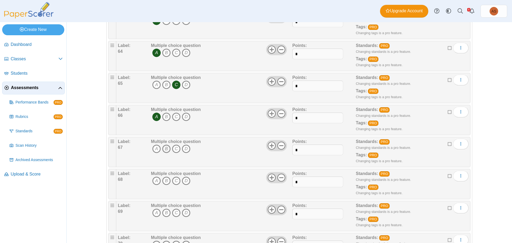
click at [164, 149] on icon "B" at bounding box center [166, 148] width 9 height 9
click at [173, 181] on icon "C" at bounding box center [176, 180] width 9 height 9
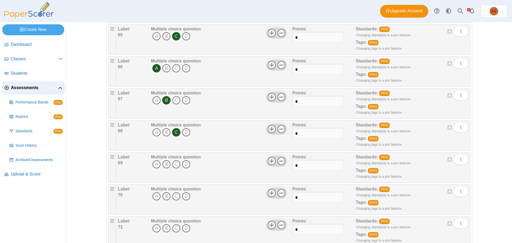
scroll to position [2132, 0]
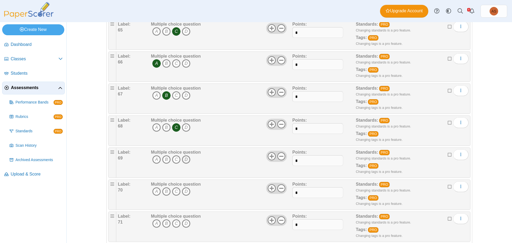
click at [184, 161] on icon "D" at bounding box center [186, 159] width 9 height 9
click at [173, 193] on icon "C" at bounding box center [176, 191] width 9 height 9
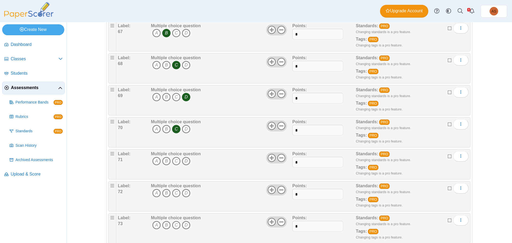
scroll to position [2212, 0]
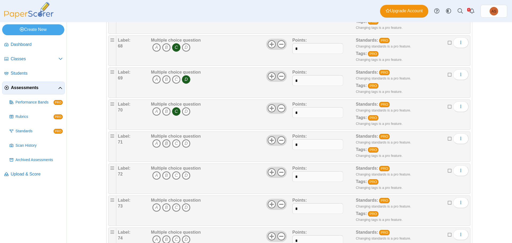
click at [164, 144] on icon "B" at bounding box center [166, 143] width 9 height 9
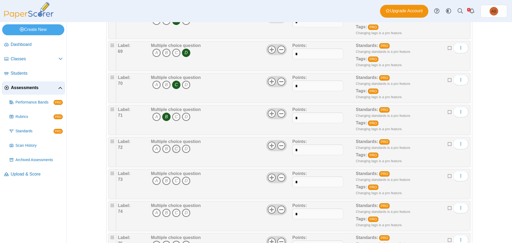
click at [172, 149] on icon "C" at bounding box center [176, 148] width 9 height 9
click at [174, 181] on icon "C" at bounding box center [176, 180] width 9 height 9
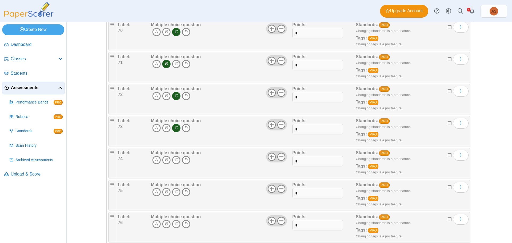
scroll to position [2292, 0]
click at [172, 158] on icon "C" at bounding box center [176, 159] width 9 height 9
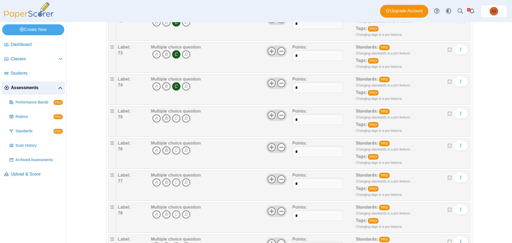
scroll to position [2372, 0]
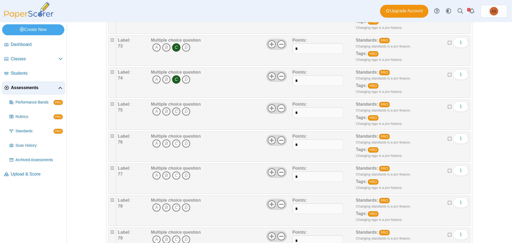
click at [175, 113] on icon "C" at bounding box center [176, 111] width 9 height 9
click at [165, 143] on icon "B" at bounding box center [166, 143] width 9 height 9
click at [174, 175] on icon "C" at bounding box center [176, 175] width 9 height 9
click at [155, 206] on icon "A" at bounding box center [156, 207] width 9 height 9
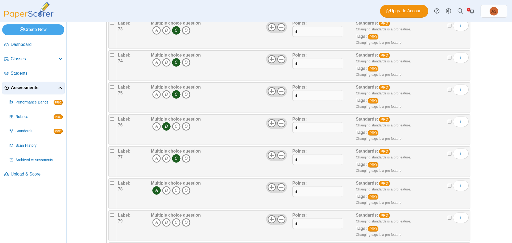
scroll to position [2398, 0]
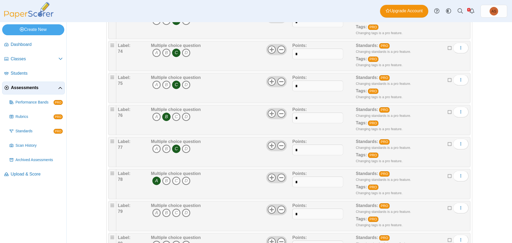
click at [155, 215] on icon "A" at bounding box center [156, 212] width 9 height 9
click at [173, 211] on icon "C" at bounding box center [176, 212] width 9 height 9
click at [156, 213] on icon "A" at bounding box center [156, 212] width 9 height 9
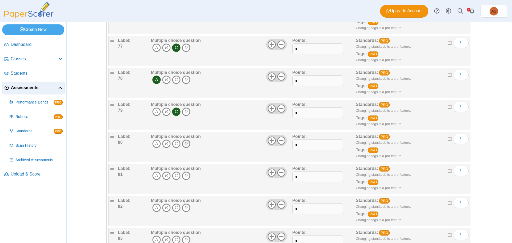
scroll to position [2505, 0]
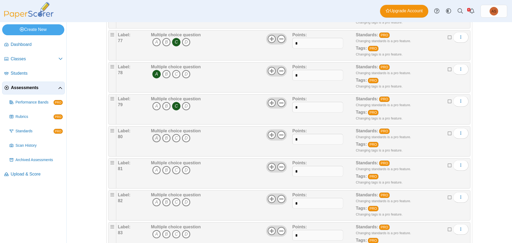
click at [156, 139] on icon "A" at bounding box center [156, 138] width 9 height 9
click at [167, 170] on icon "B" at bounding box center [166, 170] width 9 height 9
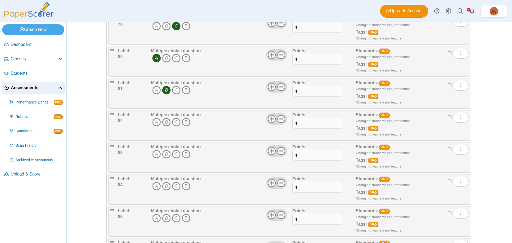
click at [162, 122] on icon "B" at bounding box center [166, 122] width 9 height 9
click at [154, 155] on icon "A" at bounding box center [156, 154] width 9 height 9
click at [176, 185] on icon "C" at bounding box center [176, 186] width 9 height 9
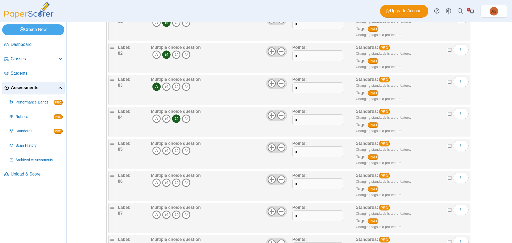
scroll to position [2665, 0]
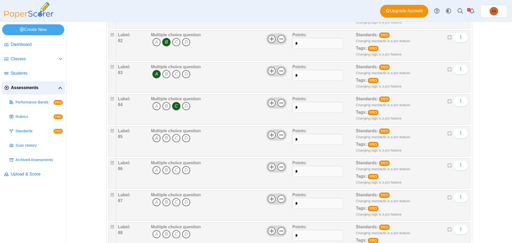
click at [152, 138] on icon "A" at bounding box center [156, 138] width 9 height 9
click at [183, 171] on icon "D" at bounding box center [186, 170] width 9 height 9
click at [154, 200] on icon "A" at bounding box center [156, 202] width 9 height 9
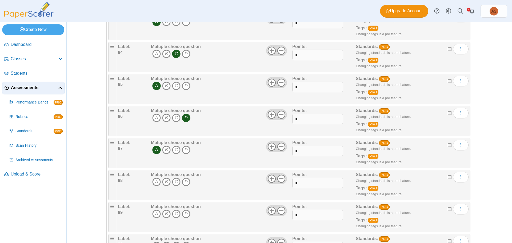
scroll to position [2718, 0]
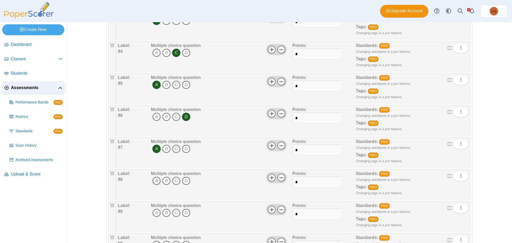
click at [155, 181] on icon "A" at bounding box center [156, 180] width 9 height 9
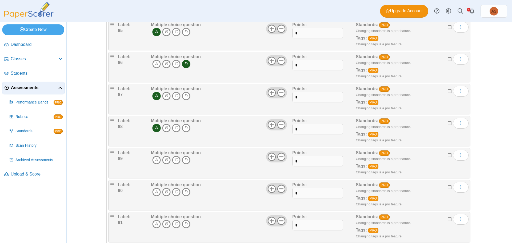
scroll to position [2772, 0]
click at [153, 159] on icon "A" at bounding box center [156, 159] width 9 height 9
click at [175, 190] on icon "C" at bounding box center [176, 191] width 9 height 9
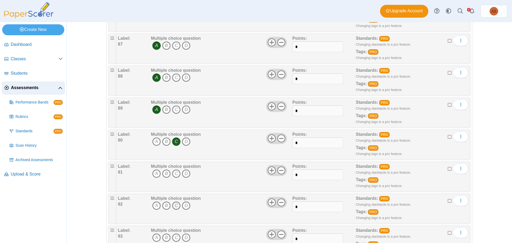
scroll to position [2825, 0]
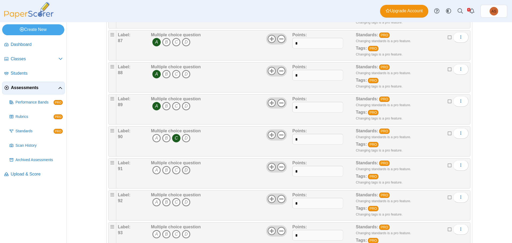
click at [185, 172] on icon "D" at bounding box center [186, 170] width 9 height 9
click at [162, 203] on icon "B" at bounding box center [166, 202] width 9 height 9
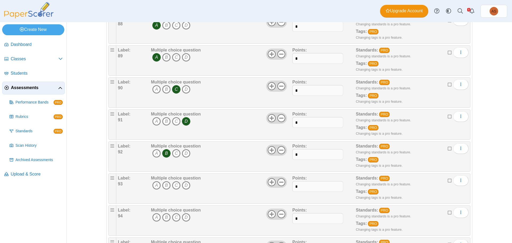
scroll to position [2878, 0]
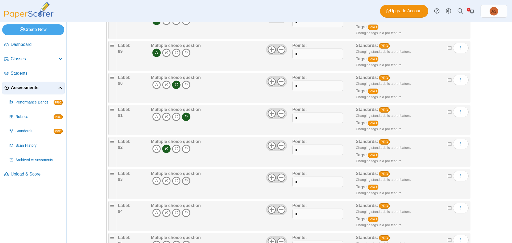
click at [183, 181] on icon "D" at bounding box center [186, 180] width 9 height 9
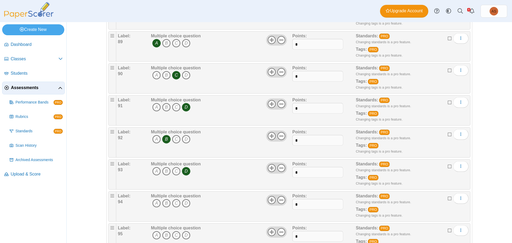
scroll to position [2905, 0]
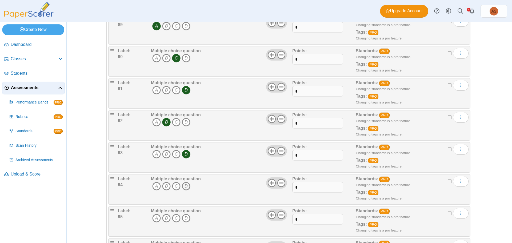
click at [184, 188] on icon "D" at bounding box center [186, 186] width 9 height 9
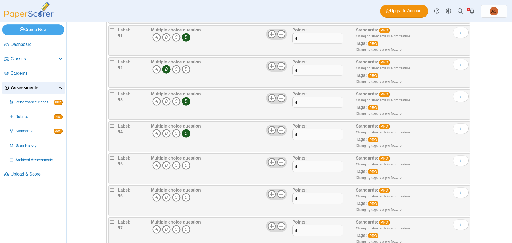
scroll to position [2958, 0]
click at [163, 165] on icon "B" at bounding box center [166, 164] width 9 height 9
click at [188, 197] on icon "D" at bounding box center [186, 196] width 9 height 9
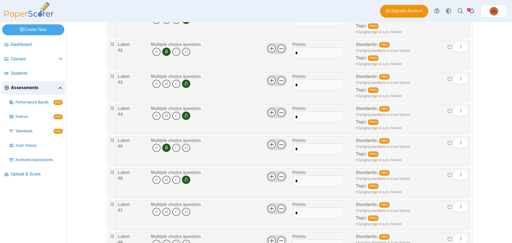
scroll to position [2985, 0]
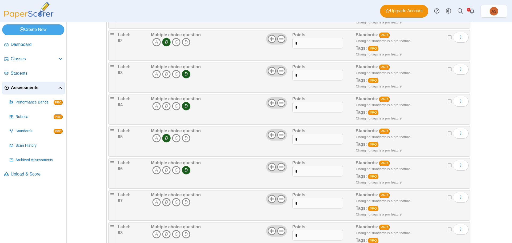
click at [162, 204] on icon "B" at bounding box center [166, 202] width 9 height 9
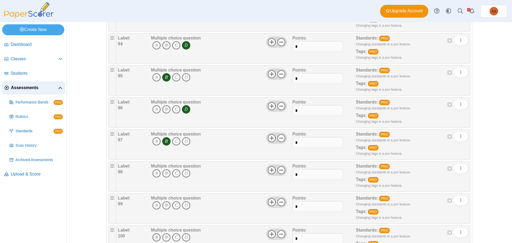
scroll to position [3065, 0]
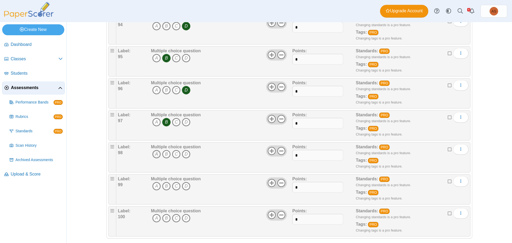
click at [155, 154] on icon "A" at bounding box center [156, 154] width 9 height 9
click at [172, 185] on icon "C" at bounding box center [176, 186] width 9 height 9
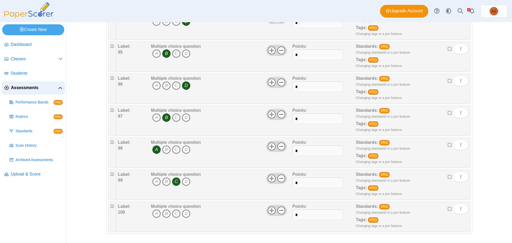
scroll to position [3071, 0]
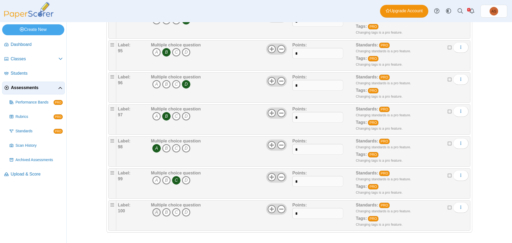
click at [154, 211] on icon "A" at bounding box center [156, 212] width 9 height 9
click at [227, 220] on div "Multiple choice question A B C D" at bounding box center [221, 215] width 143 height 27
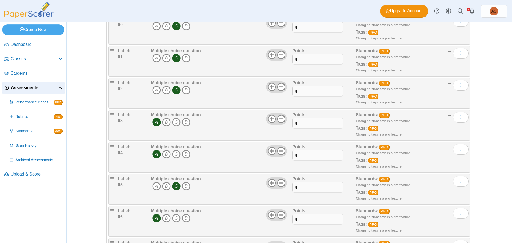
scroll to position [1925, 0]
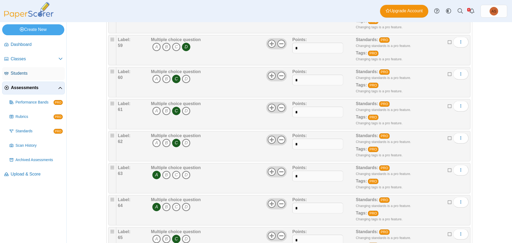
click at [19, 74] on span "Students" at bounding box center [37, 73] width 52 height 6
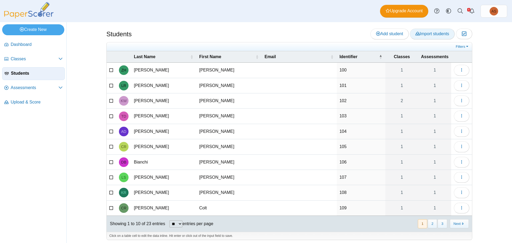
click at [429, 34] on span "Import students" at bounding box center [432, 33] width 34 height 5
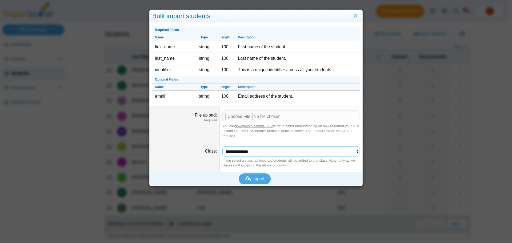
click at [280, 154] on select "**********" at bounding box center [290, 151] width 137 height 10
click at [279, 151] on select "**********" at bounding box center [290, 151] width 137 height 10
click at [279, 152] on select "**********" at bounding box center [290, 151] width 137 height 10
click at [353, 16] on link "Close" at bounding box center [355, 15] width 8 height 9
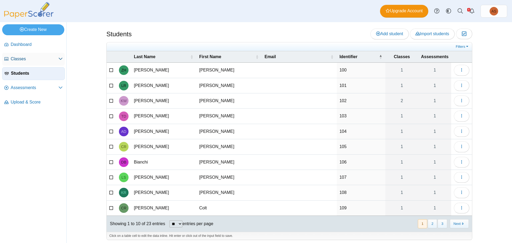
click at [19, 60] on span "Classes" at bounding box center [35, 59] width 48 height 6
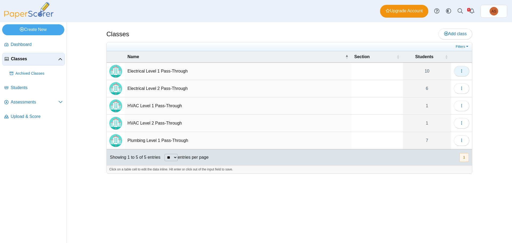
click at [462, 71] on icon "button" at bounding box center [461, 71] width 4 height 4
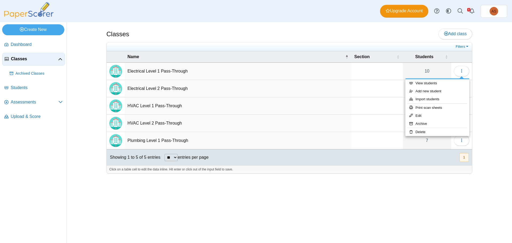
click at [179, 211] on div "Classes Add class Filters 10" at bounding box center [289, 132] width 400 height 221
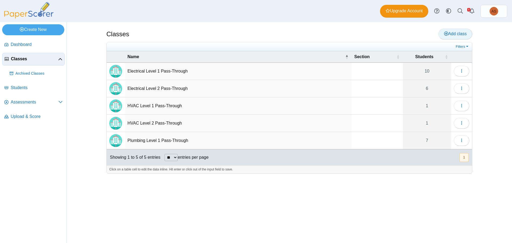
click at [449, 31] on span "Add class" at bounding box center [455, 33] width 23 height 5
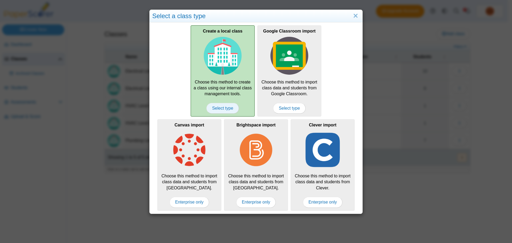
click at [223, 110] on span "Select type" at bounding box center [222, 108] width 32 height 11
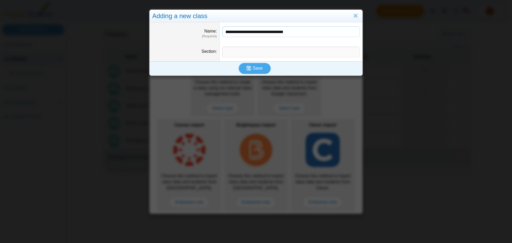
type input "**********"
click at [228, 53] on input "Section" at bounding box center [290, 52] width 137 height 11
type input "*****"
click at [264, 68] on button "Save" at bounding box center [255, 68] width 32 height 11
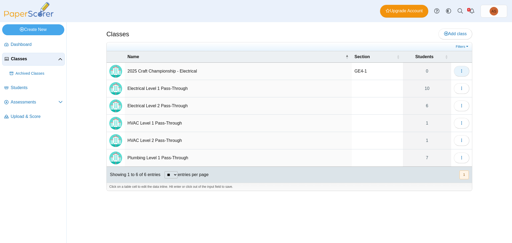
click at [461, 71] on use "button" at bounding box center [461, 70] width 1 height 3
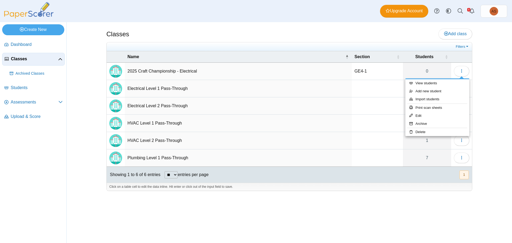
click at [146, 211] on div "Classes Add class Filters GE4-1" at bounding box center [289, 132] width 400 height 221
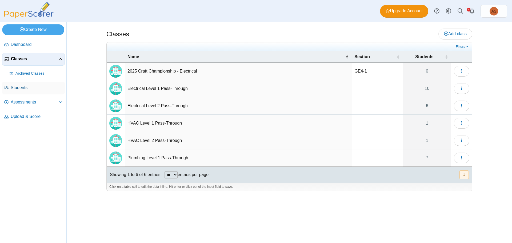
click at [19, 86] on span "Students" at bounding box center [37, 88] width 52 height 6
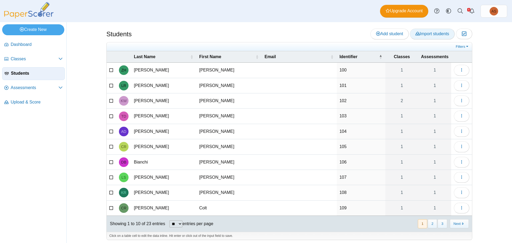
click at [422, 34] on span "Import students" at bounding box center [432, 33] width 34 height 5
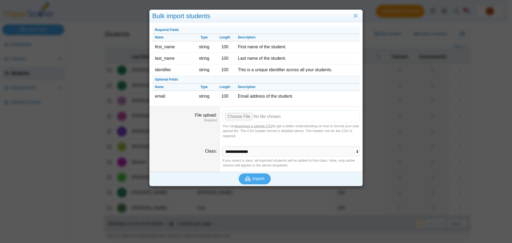
click at [247, 116] on input "File upload" at bounding box center [290, 116] width 137 height 12
type input "**********"
click at [246, 149] on select "**********" at bounding box center [290, 151] width 137 height 10
select select "**********"
click at [222, 146] on select "**********" at bounding box center [290, 151] width 137 height 10
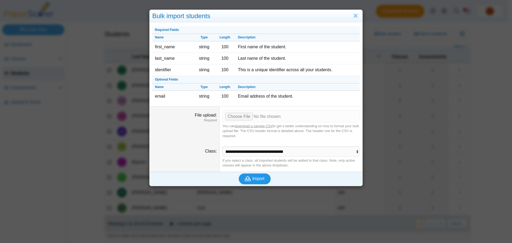
click at [248, 182] on button "Import" at bounding box center [255, 178] width 32 height 11
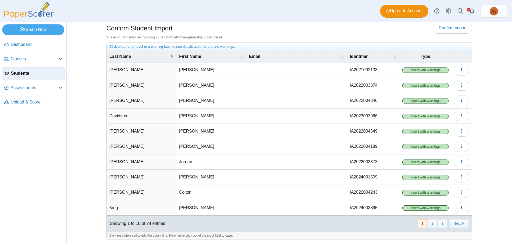
scroll to position [8, 0]
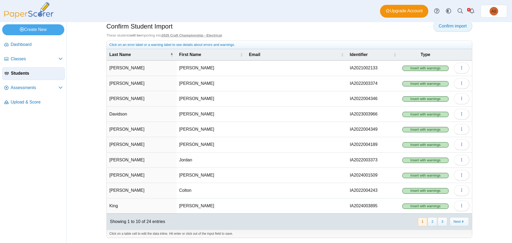
click at [446, 28] on span "Confirm import" at bounding box center [452, 26] width 28 height 5
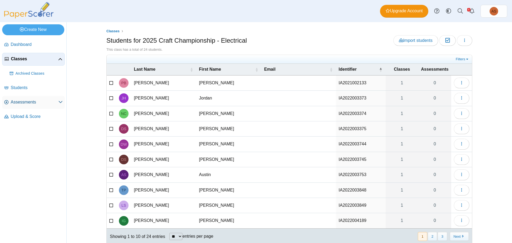
click at [17, 101] on span "Assessments" at bounding box center [35, 102] width 48 height 6
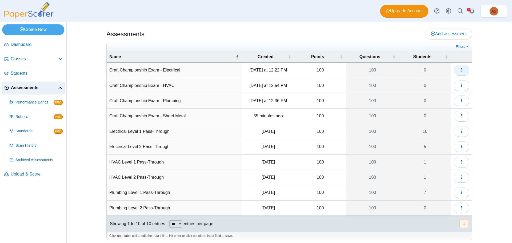
click at [460, 71] on icon "button" at bounding box center [461, 70] width 4 height 4
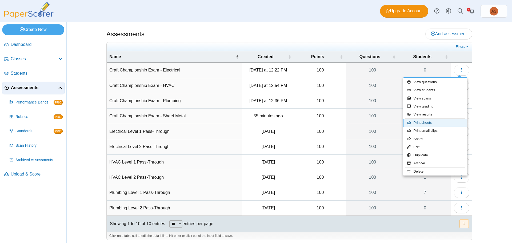
click at [428, 122] on link "Print sheets" at bounding box center [435, 123] width 64 height 8
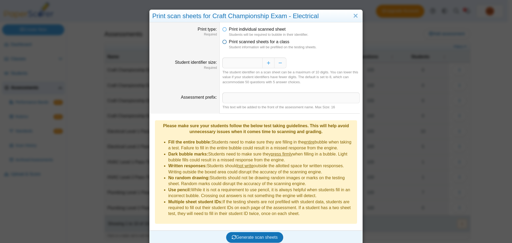
click at [223, 43] on icon at bounding box center [224, 41] width 4 height 4
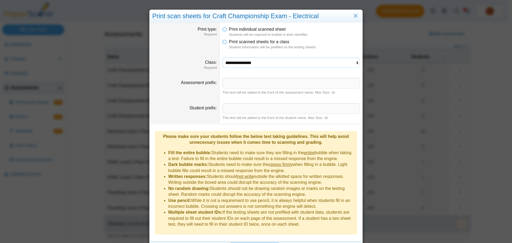
click at [242, 64] on select "**********" at bounding box center [290, 63] width 137 height 10
select select "**********"
click at [222, 58] on select "**********" at bounding box center [290, 63] width 137 height 10
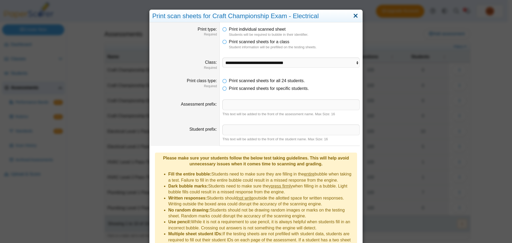
click at [355, 19] on link "Close" at bounding box center [355, 15] width 8 height 9
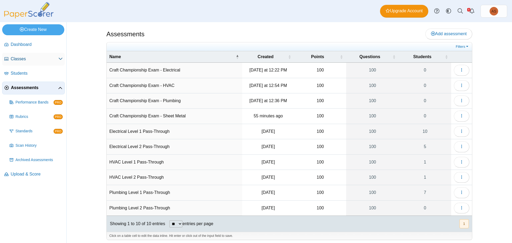
click at [17, 62] on link "Classes" at bounding box center [33, 59] width 63 height 13
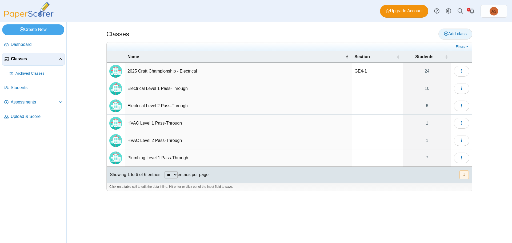
click at [455, 33] on span "Add class" at bounding box center [455, 33] width 23 height 5
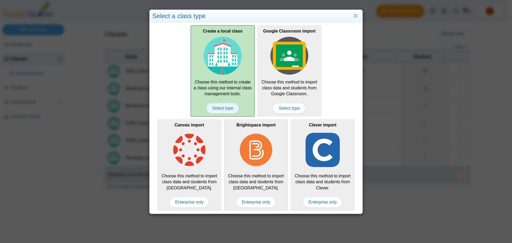
click at [229, 107] on span "Select type" at bounding box center [222, 108] width 32 height 11
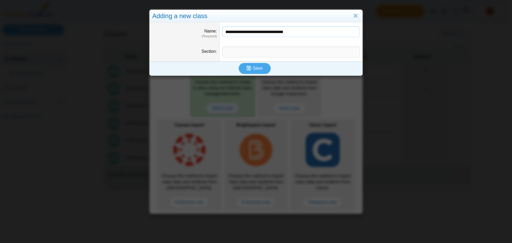
type input "**********"
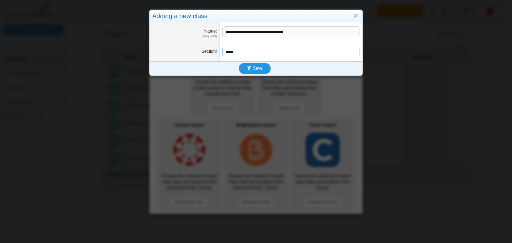
type input "*****"
click at [253, 68] on span "Save" at bounding box center [258, 68] width 10 height 5
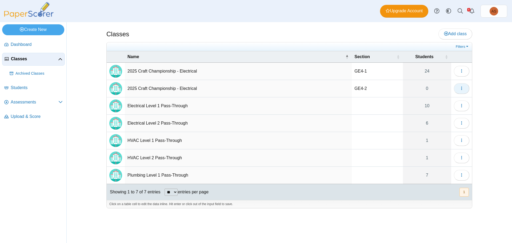
click at [462, 87] on icon "button" at bounding box center [461, 88] width 4 height 4
click at [156, 88] on td "2025 Craft Championship - Electrical" at bounding box center [238, 88] width 227 height 17
click at [462, 87] on use "button" at bounding box center [461, 88] width 1 height 3
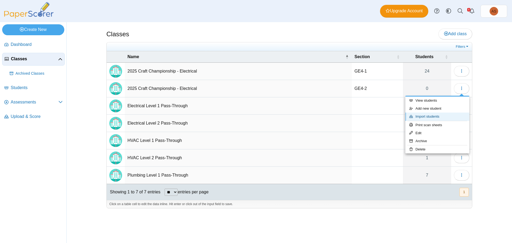
click at [429, 117] on link "Import students" at bounding box center [437, 116] width 64 height 8
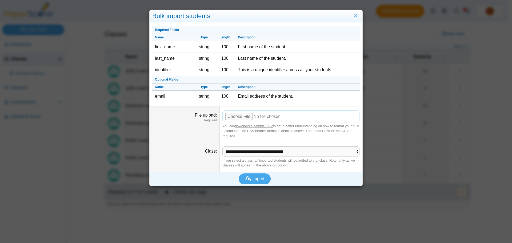
click at [237, 117] on input "File upload" at bounding box center [290, 116] width 137 height 12
type input "**********"
click at [234, 151] on select "**********" at bounding box center [290, 151] width 137 height 10
click at [193, 170] on dt "Class" at bounding box center [185, 157] width 70 height 30
click at [355, 18] on link "Close" at bounding box center [355, 15] width 8 height 9
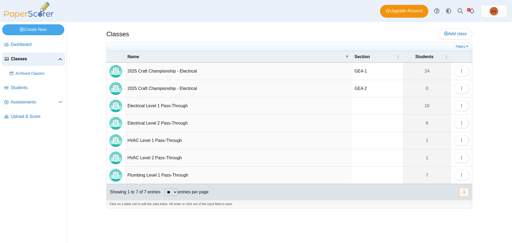
click at [193, 73] on td "2025 Craft Championship - Electrical" at bounding box center [238, 71] width 227 height 17
type input "**********"
click at [196, 87] on td "2025 Craft Championship - Electrical" at bounding box center [238, 88] width 227 height 17
click at [191, 88] on td "2025 Craft Championship - Electrical" at bounding box center [238, 88] width 227 height 17
type input "**********"
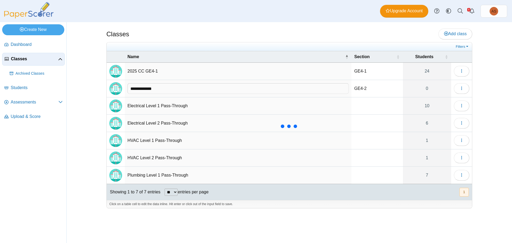
click at [184, 90] on input "**********" at bounding box center [237, 88] width 221 height 11
click at [463, 90] on button "button" at bounding box center [461, 88] width 15 height 11
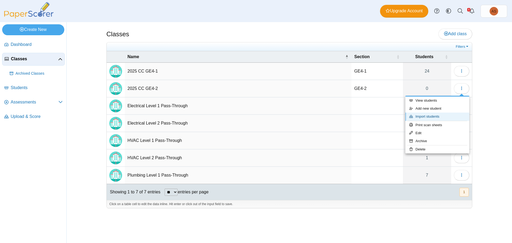
click at [422, 118] on link "Import students" at bounding box center [437, 116] width 64 height 8
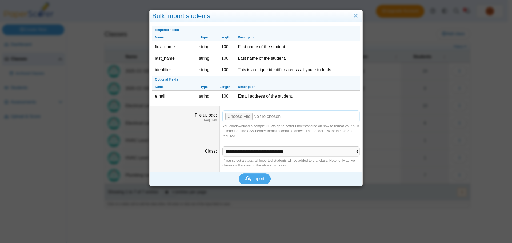
click at [235, 117] on input "File upload" at bounding box center [290, 116] width 137 height 12
click at [352, 152] on select "**********" at bounding box center [290, 151] width 137 height 10
select select
click at [222, 146] on select "**********" at bounding box center [290, 151] width 137 height 10
click at [354, 152] on select "**********" at bounding box center [290, 151] width 137 height 10
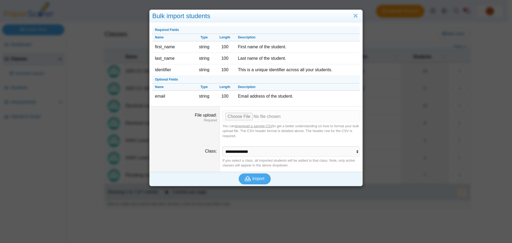
drag, startPoint x: 176, startPoint y: 221, endPoint x: 199, endPoint y: 208, distance: 26.2
click at [176, 221] on div "Bulk import students Required Fields Name Type Length Description first_name st…" at bounding box center [256, 121] width 512 height 243
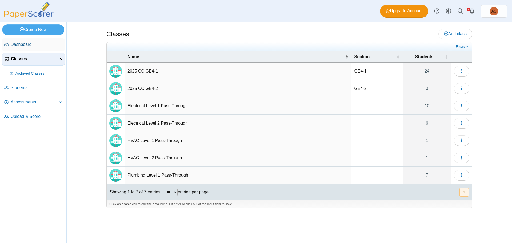
click at [25, 47] on span "Dashboard" at bounding box center [37, 45] width 52 height 6
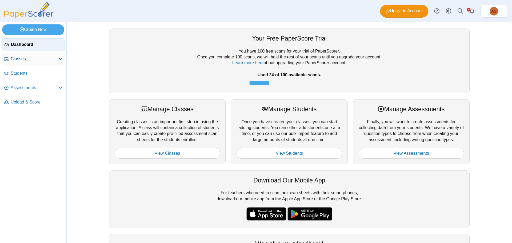
click at [20, 59] on span "Classes" at bounding box center [35, 59] width 48 height 6
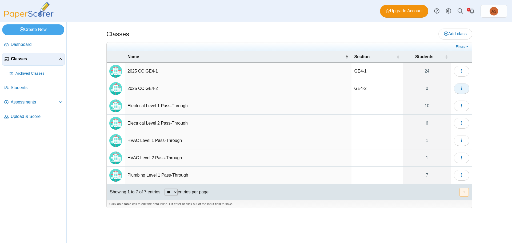
click at [463, 88] on icon "button" at bounding box center [461, 88] width 4 height 4
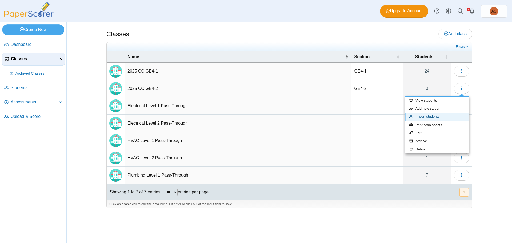
click at [428, 118] on link "Import students" at bounding box center [437, 116] width 64 height 8
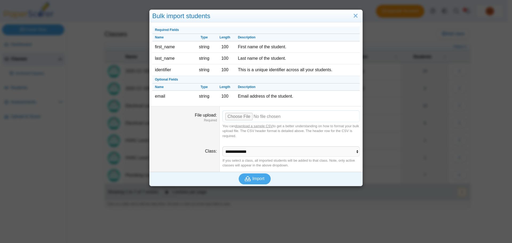
click at [235, 117] on input "File upload" at bounding box center [290, 116] width 137 height 12
type input "**********"
click at [249, 180] on icon "submit" at bounding box center [248, 179] width 7 height 6
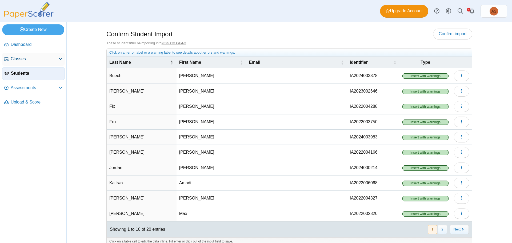
click at [21, 59] on span "Classes" at bounding box center [35, 59] width 48 height 6
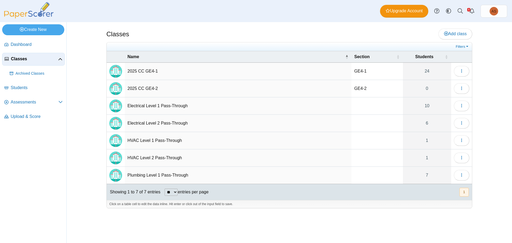
click at [146, 90] on td "2025 CC GE4-2" at bounding box center [238, 88] width 227 height 17
click at [182, 73] on td "2025 CC GE4-1" at bounding box center [238, 71] width 227 height 17
type input "**********"
click at [463, 72] on icon "button" at bounding box center [461, 71] width 4 height 4
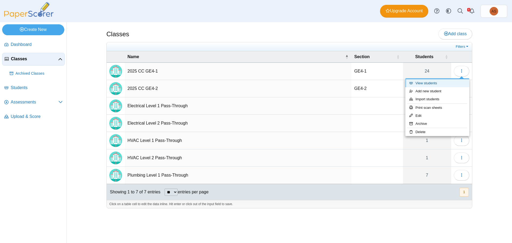
click at [442, 82] on link "View students" at bounding box center [437, 83] width 64 height 8
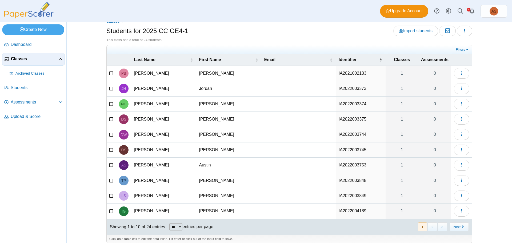
scroll to position [15, 0]
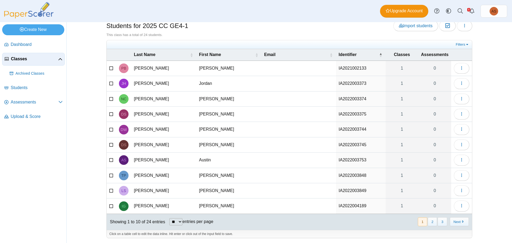
click at [19, 60] on span "Classes" at bounding box center [34, 59] width 47 height 6
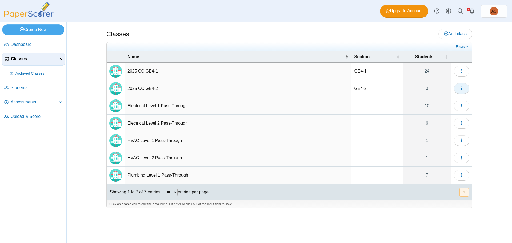
click at [464, 90] on button "button" at bounding box center [461, 88] width 15 height 11
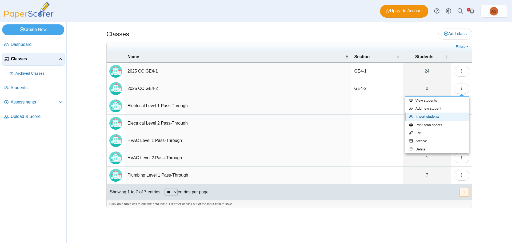
click at [425, 116] on link "Import students" at bounding box center [437, 116] width 64 height 8
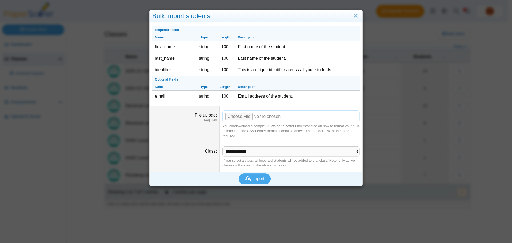
click at [244, 119] on input "File upload" at bounding box center [290, 116] width 137 height 12
type input "**********"
click at [252, 176] on span "Import" at bounding box center [258, 178] width 12 height 5
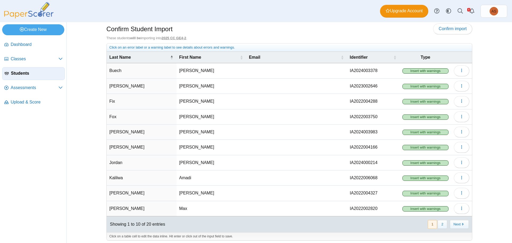
scroll to position [8, 0]
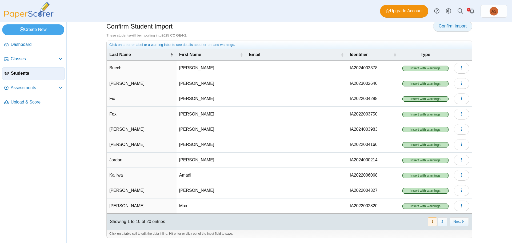
click at [443, 26] on span "Confirm import" at bounding box center [452, 26] width 28 height 5
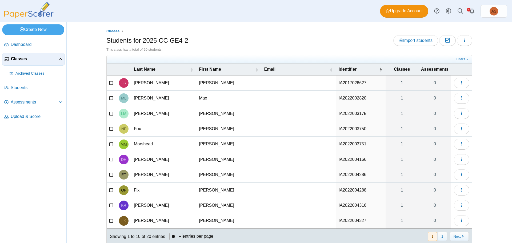
scroll to position [15, 0]
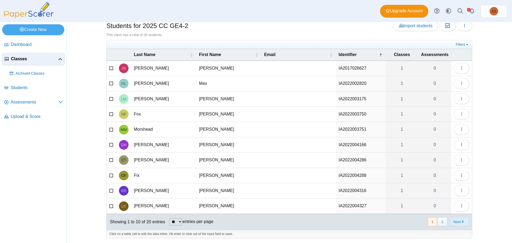
click at [456, 221] on button "Next" at bounding box center [459, 221] width 19 height 9
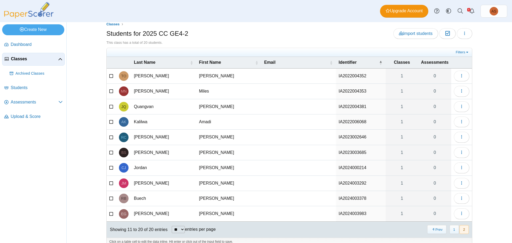
scroll to position [0, 0]
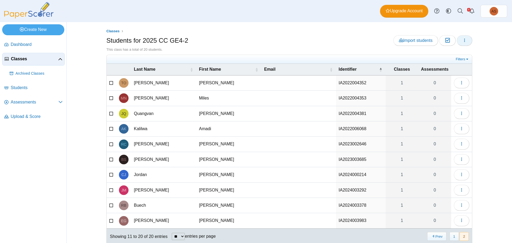
click at [462, 42] on span "button" at bounding box center [464, 40] width 4 height 5
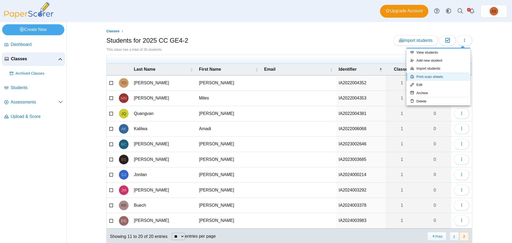
click at [437, 77] on link "Print scan sheets" at bounding box center [438, 77] width 64 height 8
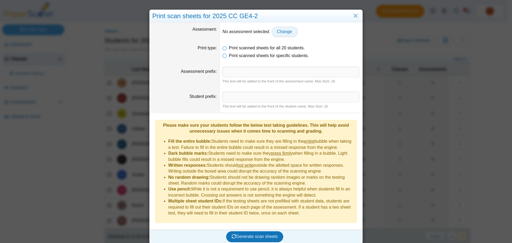
click at [277, 32] on span "Change" at bounding box center [284, 31] width 15 height 5
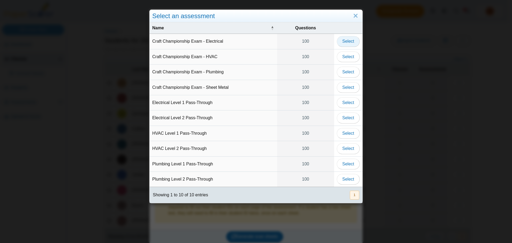
click at [350, 39] on span "Select" at bounding box center [348, 41] width 12 height 5
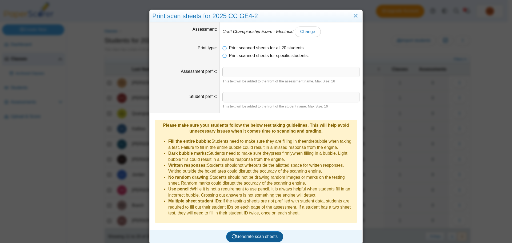
click at [250, 234] on span "Generate scan sheets" at bounding box center [255, 236] width 46 height 5
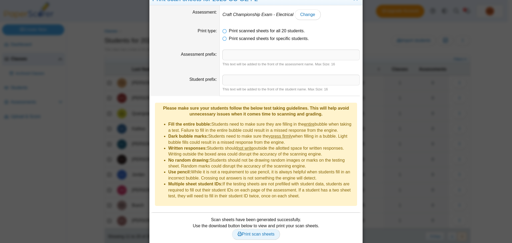
scroll to position [26, 0]
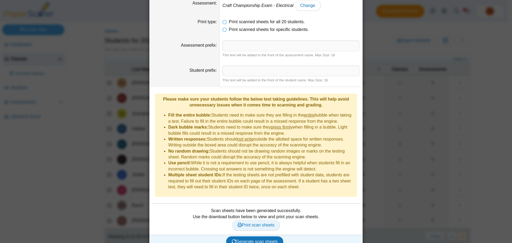
click at [265, 223] on span "Print scan sheets" at bounding box center [255, 225] width 37 height 5
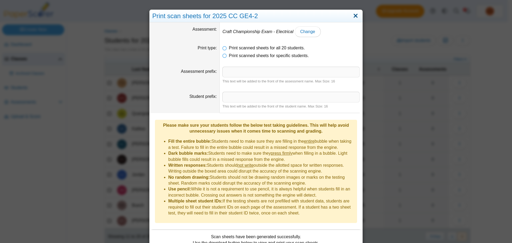
click at [356, 17] on link "Close" at bounding box center [355, 15] width 8 height 9
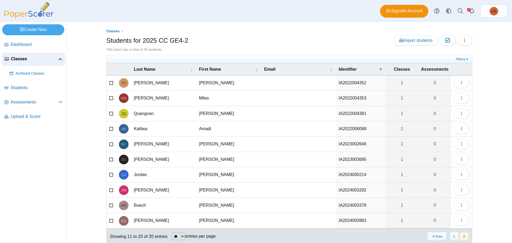
click at [17, 59] on span "Classes" at bounding box center [34, 59] width 47 height 6
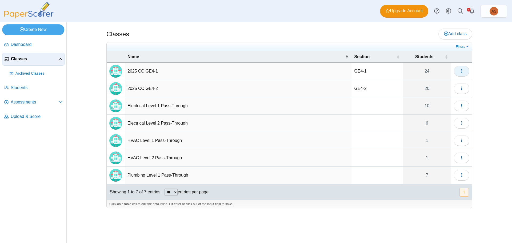
click at [461, 73] on span "button" at bounding box center [461, 71] width 4 height 5
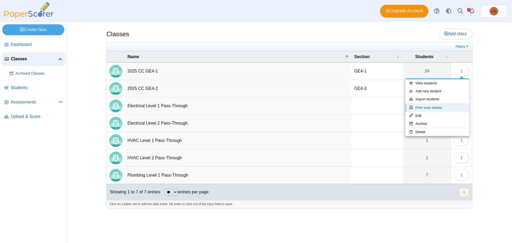
click at [426, 107] on link "Print scan sheets" at bounding box center [437, 108] width 64 height 8
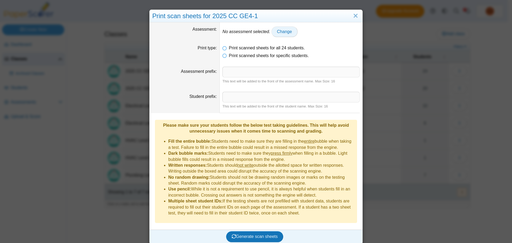
click at [283, 31] on span "Change" at bounding box center [284, 31] width 15 height 5
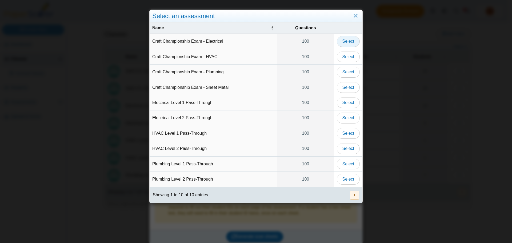
click at [347, 43] on span "Select" at bounding box center [348, 41] width 12 height 5
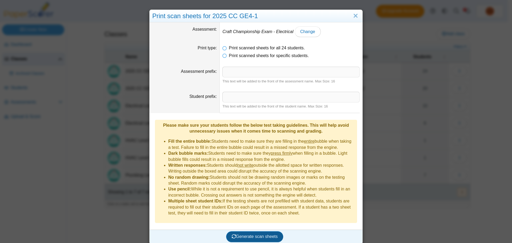
click at [249, 234] on span "Generate scan sheets" at bounding box center [255, 236] width 46 height 5
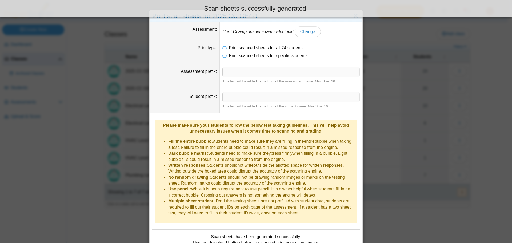
scroll to position [26, 0]
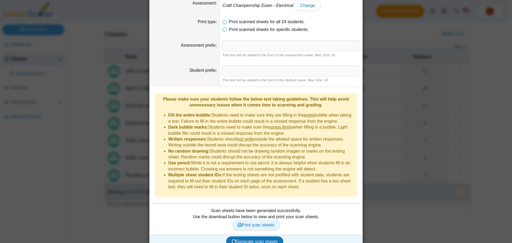
click at [258, 220] on link "Print scan sheets" at bounding box center [256, 225] width 48 height 11
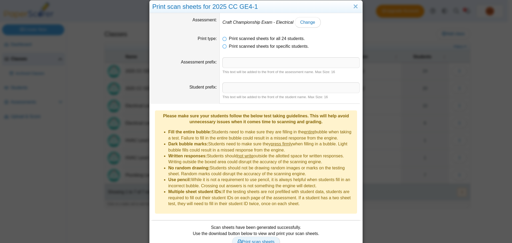
scroll to position [0, 0]
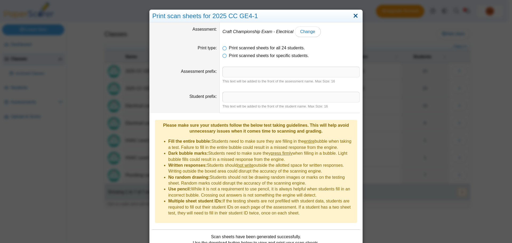
click at [357, 15] on link "Close" at bounding box center [355, 15] width 8 height 9
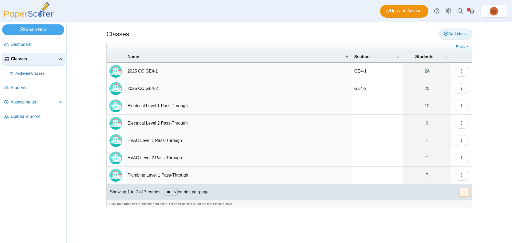
click at [451, 34] on span "Add class" at bounding box center [455, 33] width 23 height 5
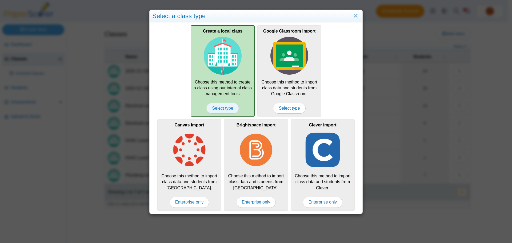
click at [225, 111] on span "Select type" at bounding box center [222, 108] width 32 height 11
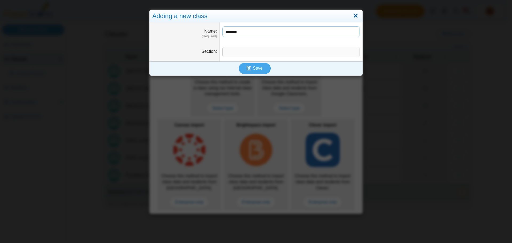
type input "*******"
click at [352, 17] on link "Close" at bounding box center [355, 15] width 8 height 9
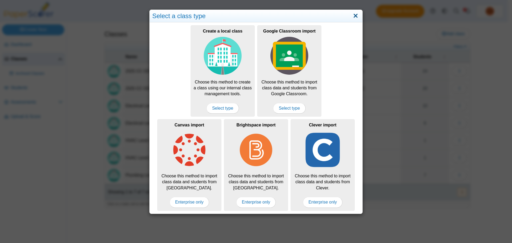
click at [355, 18] on link "Close" at bounding box center [355, 15] width 8 height 9
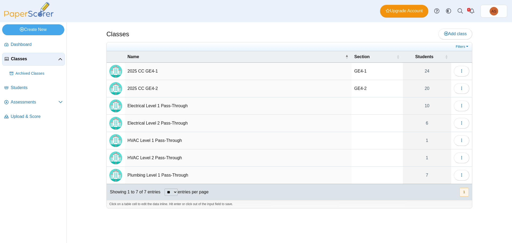
click at [161, 72] on td "2025 CC GE4-1" at bounding box center [238, 71] width 227 height 17
drag, startPoint x: 161, startPoint y: 71, endPoint x: 129, endPoint y: 72, distance: 31.7
click at [129, 72] on input "**********" at bounding box center [237, 71] width 221 height 11
click at [458, 34] on span "Add class" at bounding box center [455, 33] width 23 height 5
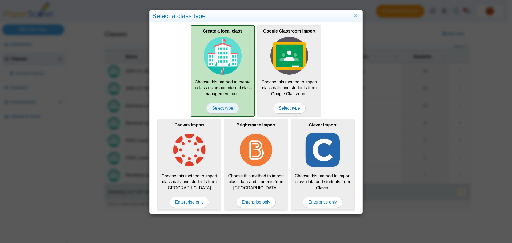
click at [232, 108] on span "Select type" at bounding box center [222, 108] width 32 height 11
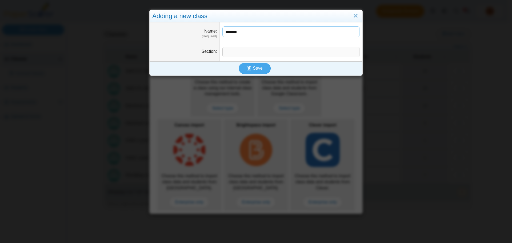
paste input "**********"
type input "*"
paste input "**********"
type input "**********"
click at [251, 69] on icon "submit" at bounding box center [250, 68] width 6 height 6
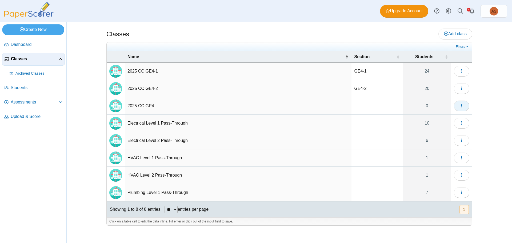
click at [467, 107] on button "button" at bounding box center [461, 105] width 15 height 11
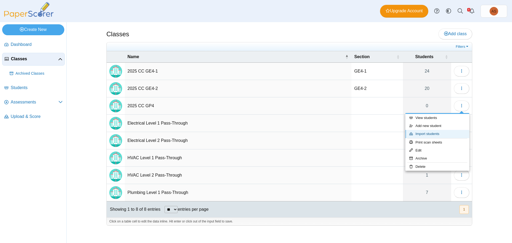
click at [432, 134] on link "Import students" at bounding box center [437, 134] width 64 height 8
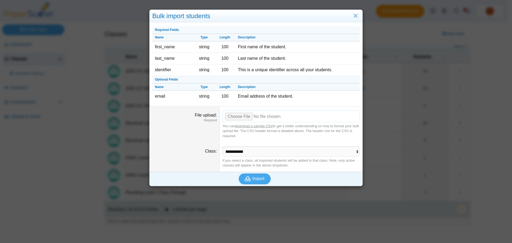
click at [241, 118] on input "File upload" at bounding box center [290, 116] width 137 height 12
type input "**********"
click at [252, 179] on span "Import" at bounding box center [258, 178] width 12 height 5
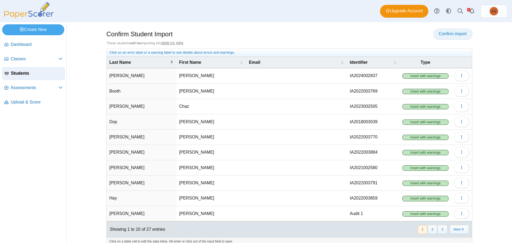
click at [441, 35] on span "Confirm import" at bounding box center [452, 33] width 28 height 5
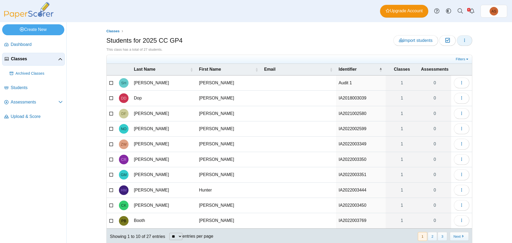
click at [465, 43] on button "button" at bounding box center [464, 40] width 15 height 11
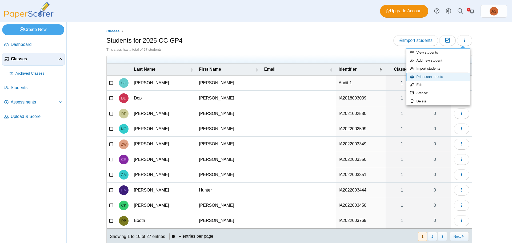
click at [441, 76] on link "Print scan sheets" at bounding box center [438, 77] width 64 height 8
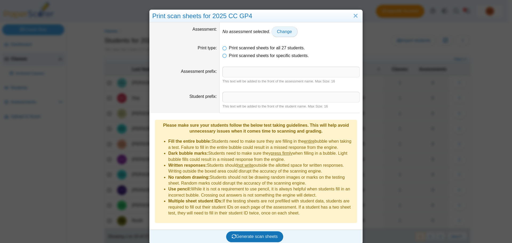
click at [278, 30] on span "Change" at bounding box center [284, 31] width 15 height 5
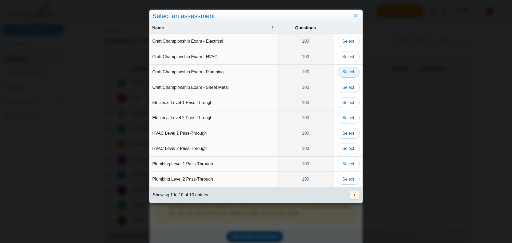
click at [342, 73] on span "Select" at bounding box center [348, 72] width 12 height 5
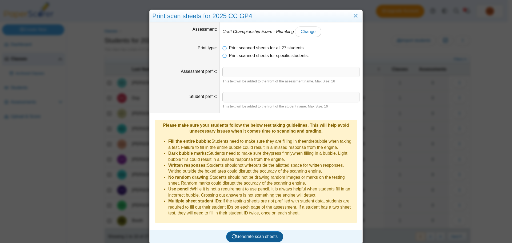
click at [261, 234] on span "Generate scan sheets" at bounding box center [255, 236] width 46 height 5
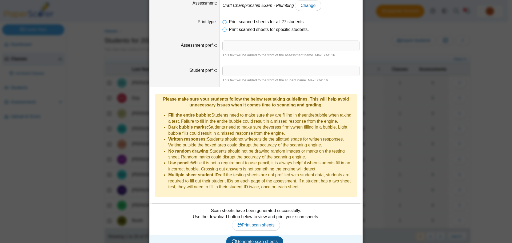
click at [251, 239] on span "Generate scan sheets" at bounding box center [255, 241] width 46 height 5
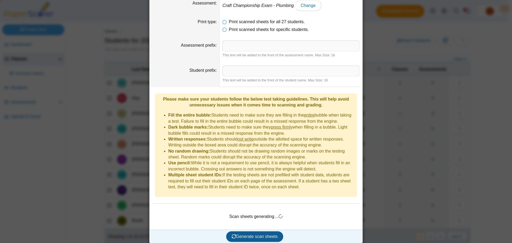
scroll to position [21, 0]
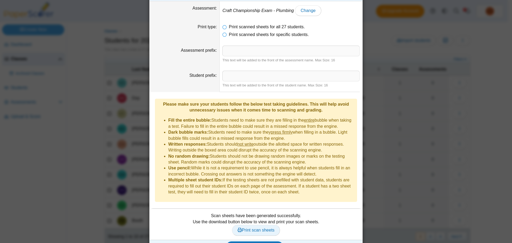
click at [265, 228] on span "Print scan sheets" at bounding box center [255, 230] width 37 height 5
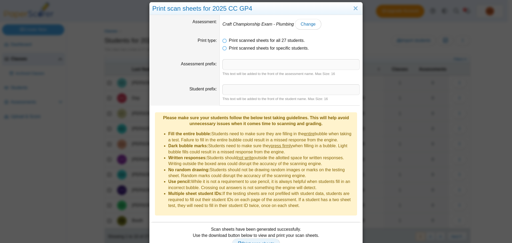
scroll to position [0, 0]
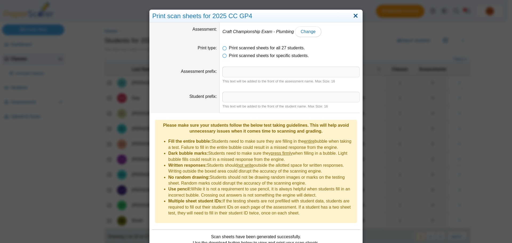
click at [353, 16] on link "Close" at bounding box center [355, 15] width 8 height 9
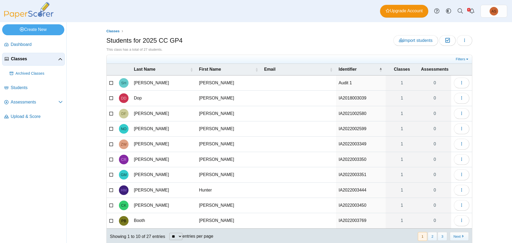
click at [14, 55] on link "Classes" at bounding box center [33, 59] width 63 height 13
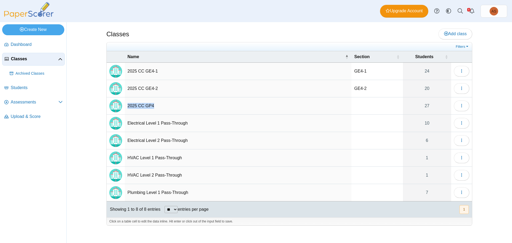
drag, startPoint x: 162, startPoint y: 106, endPoint x: 127, endPoint y: 105, distance: 34.7
click at [127, 105] on td "2025 CC GP4" at bounding box center [238, 105] width 227 height 17
drag, startPoint x: 159, startPoint y: 107, endPoint x: 129, endPoint y: 106, distance: 29.9
click at [129, 106] on input "**********" at bounding box center [237, 105] width 221 height 11
click at [452, 33] on span "Add class" at bounding box center [455, 33] width 23 height 5
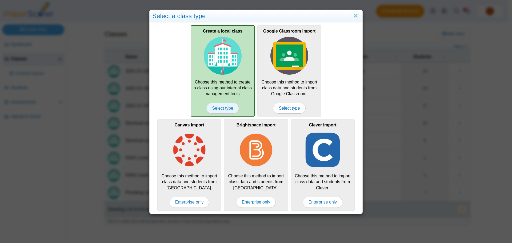
click at [222, 110] on span "Select type" at bounding box center [222, 108] width 32 height 11
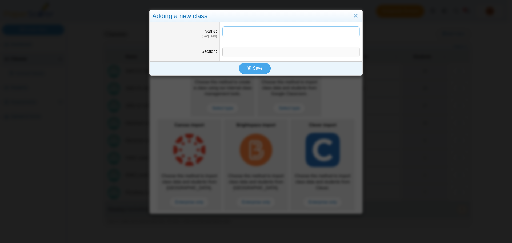
paste input "**********"
type input "**********"
click at [250, 52] on input "Section" at bounding box center [290, 52] width 137 height 11
type input "****"
click at [251, 68] on icon "submit" at bounding box center [250, 68] width 6 height 6
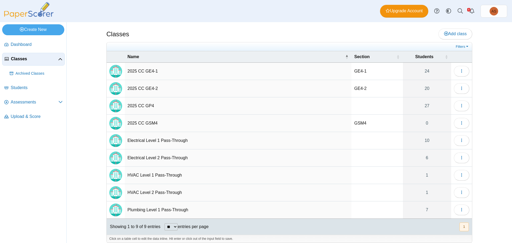
click at [358, 106] on td at bounding box center [376, 105] width 51 height 17
type input "***"
click at [369, 122] on td "GSM4" at bounding box center [376, 123] width 51 height 17
click at [461, 123] on use "button" at bounding box center [461, 122] width 1 height 3
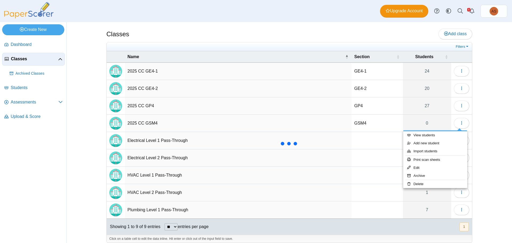
click at [22, 198] on nav "Dashboard Classes PRO" at bounding box center [33, 139] width 66 height 207
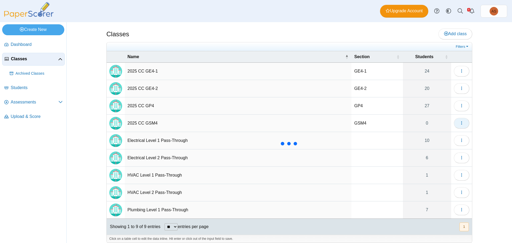
click at [462, 124] on button "button" at bounding box center [461, 123] width 15 height 11
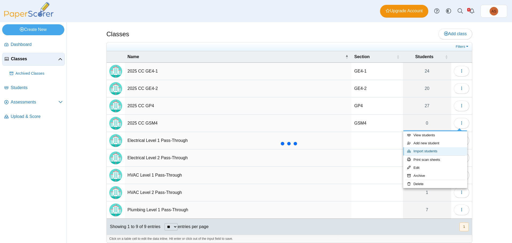
click at [431, 152] on link "Import students" at bounding box center [435, 151] width 64 height 8
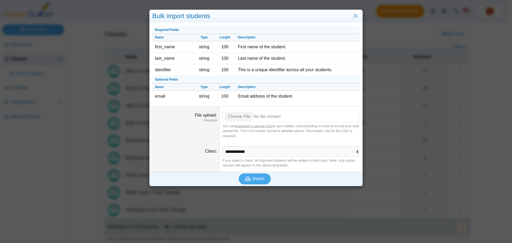
click at [242, 118] on input "File upload" at bounding box center [290, 116] width 137 height 12
type input "**********"
click at [249, 179] on icon "submit" at bounding box center [248, 179] width 7 height 6
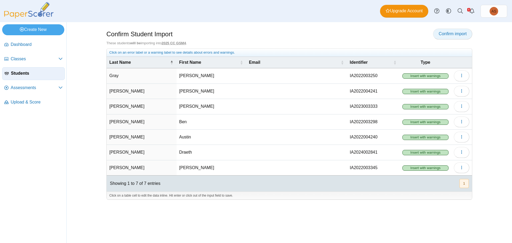
click at [444, 31] on span "Confirm import" at bounding box center [452, 33] width 28 height 5
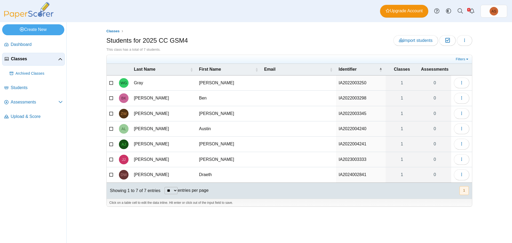
click at [15, 59] on span "Classes" at bounding box center [34, 59] width 47 height 6
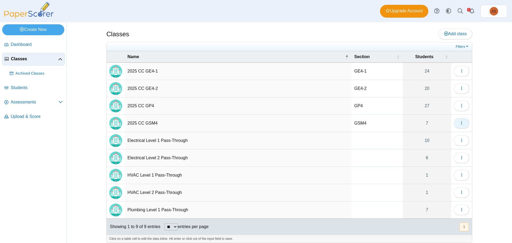
click at [460, 122] on icon "button" at bounding box center [461, 123] width 4 height 4
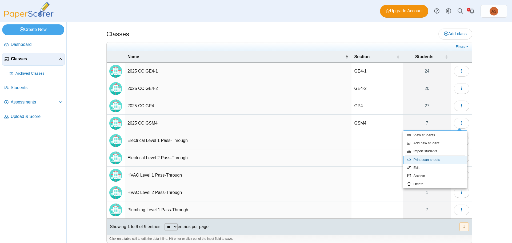
click at [432, 158] on link "Print scan sheets" at bounding box center [435, 160] width 64 height 8
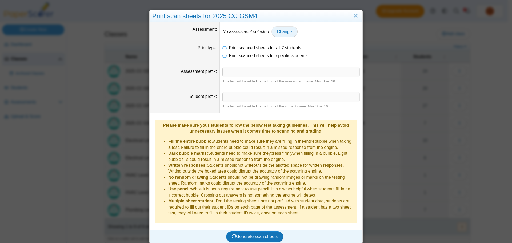
click at [286, 32] on link "Change" at bounding box center [284, 31] width 26 height 11
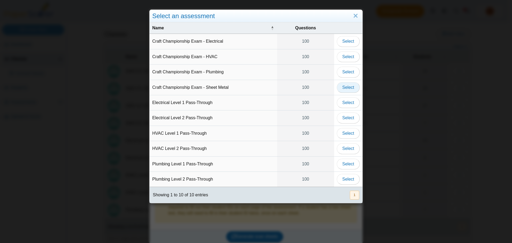
click at [346, 88] on span "Select" at bounding box center [348, 87] width 12 height 5
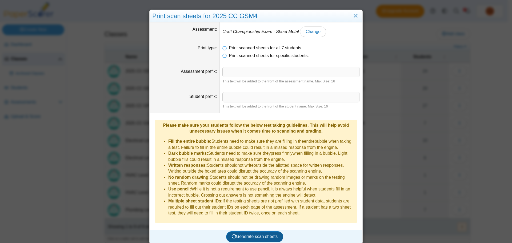
click at [243, 234] on span "Generate scan sheets" at bounding box center [255, 236] width 46 height 5
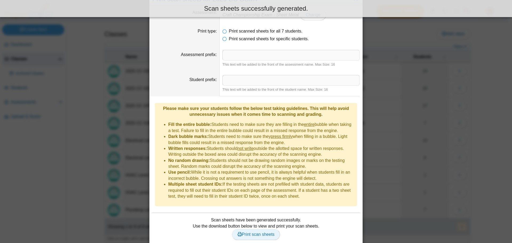
scroll to position [26, 0]
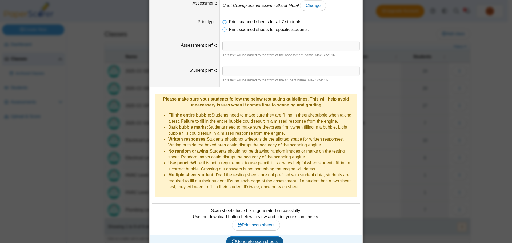
click at [233, 239] on icon "submit" at bounding box center [234, 241] width 4 height 4
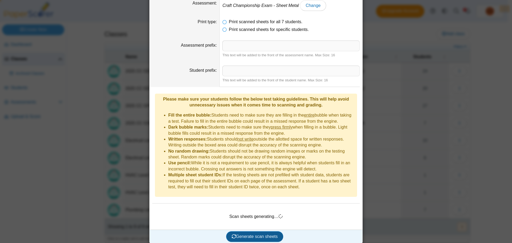
scroll to position [21, 0]
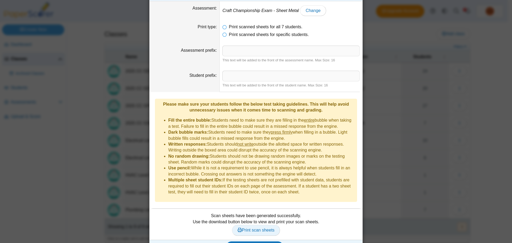
click at [242, 228] on span "Print scan sheets" at bounding box center [255, 230] width 37 height 5
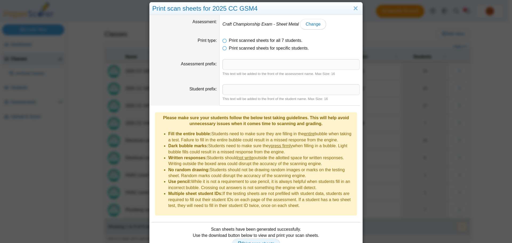
scroll to position [0, 0]
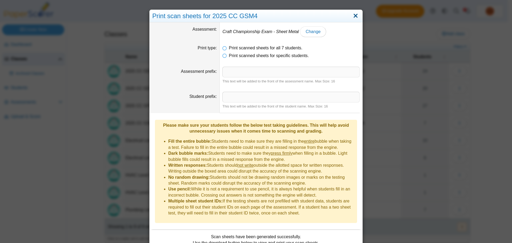
click at [356, 18] on link "Close" at bounding box center [355, 15] width 8 height 9
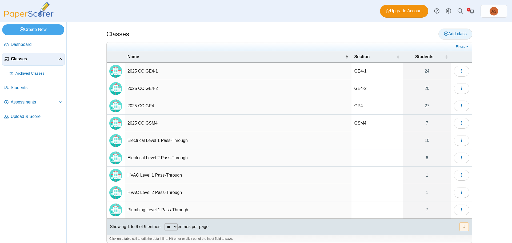
click at [447, 31] on span "Add class" at bounding box center [455, 33] width 23 height 5
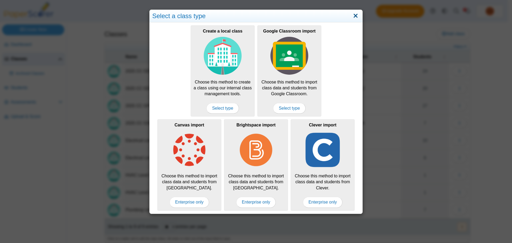
click at [352, 15] on link "Close" at bounding box center [355, 15] width 8 height 9
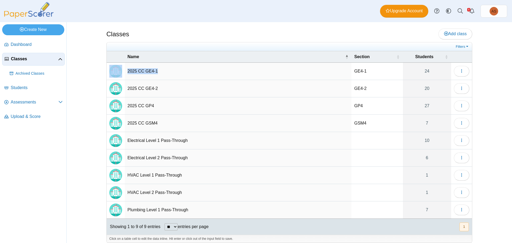
drag, startPoint x: 159, startPoint y: 70, endPoint x: 114, endPoint y: 72, distance: 45.1
click at [114, 72] on tr "2025 CC GE4-1 GE4-1 24 Loading…" at bounding box center [289, 71] width 365 height 17
copy tr "2025 CC GE4-1"
click at [453, 34] on span "Add class" at bounding box center [455, 33] width 23 height 5
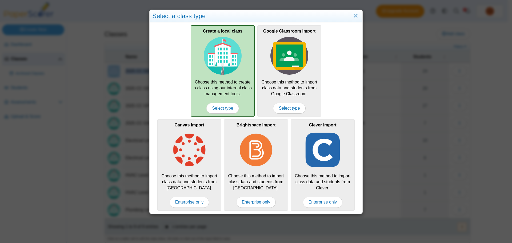
click at [221, 114] on div "Create a local class Choose this method to create a class using our internal cl…" at bounding box center [223, 70] width 64 height 91
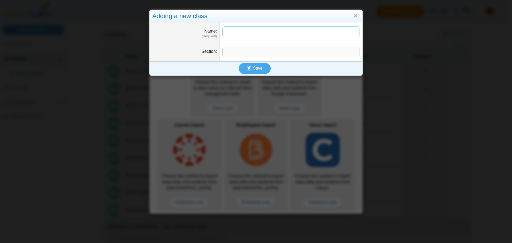
paste input "**********"
type input "**********"
drag, startPoint x: 266, startPoint y: 32, endPoint x: 219, endPoint y: 32, distance: 46.9
click at [220, 32] on dd "**********" at bounding box center [291, 32] width 143 height 20
paste input "**********"
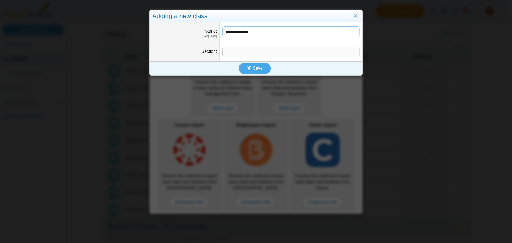
drag, startPoint x: 233, startPoint y: 34, endPoint x: 238, endPoint y: 32, distance: 4.7
click at [234, 34] on input "**********" at bounding box center [290, 31] width 137 height 11
drag, startPoint x: 241, startPoint y: 30, endPoint x: 250, endPoint y: 31, distance: 9.5
click at [250, 31] on input "**********" at bounding box center [290, 31] width 137 height 11
drag, startPoint x: 241, startPoint y: 31, endPoint x: 263, endPoint y: 35, distance: 22.1
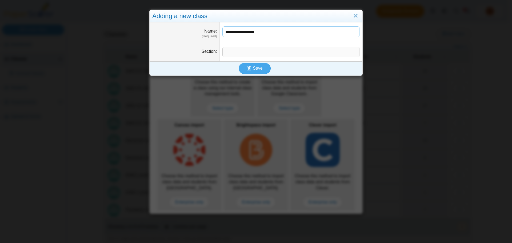
click at [263, 35] on input "**********" at bounding box center [290, 31] width 137 height 11
type input "**********"
click at [256, 49] on input "Section" at bounding box center [290, 52] width 137 height 11
paste input "**********"
type input "**********"
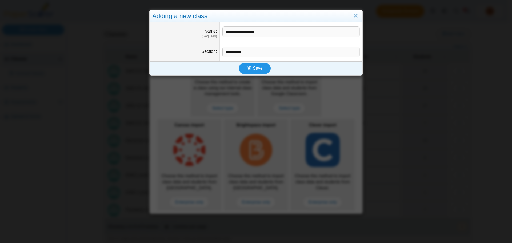
click at [261, 67] on button "Save" at bounding box center [255, 68] width 32 height 11
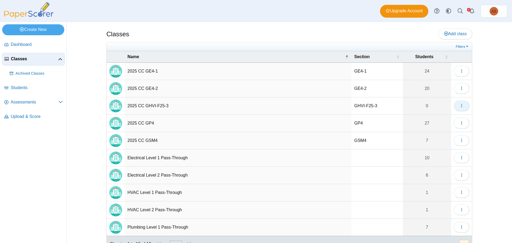
click at [462, 106] on button "button" at bounding box center [461, 105] width 15 height 11
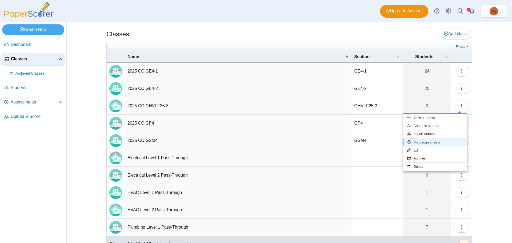
click at [437, 143] on link "Print scan sheets" at bounding box center [435, 142] width 64 height 8
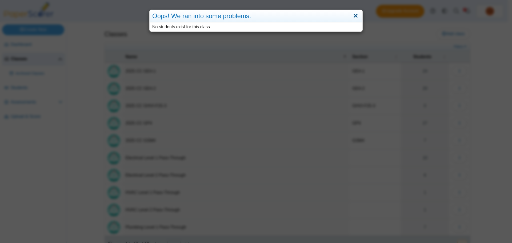
click at [353, 16] on link "Close" at bounding box center [355, 15] width 8 height 9
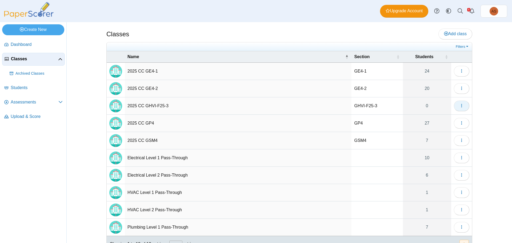
click at [459, 108] on span "button" at bounding box center [461, 105] width 4 height 5
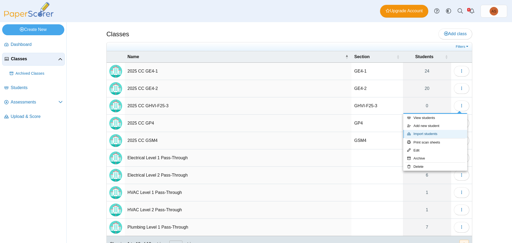
click at [429, 134] on link "Import students" at bounding box center [435, 134] width 64 height 8
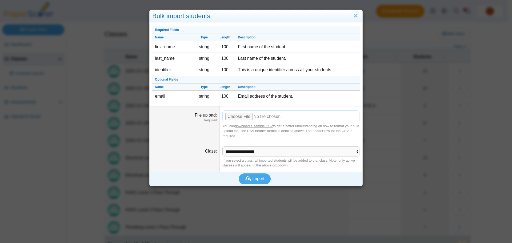
click at [239, 116] on input "File upload" at bounding box center [290, 116] width 137 height 12
type input "**********"
click at [249, 182] on button "Import" at bounding box center [255, 178] width 32 height 11
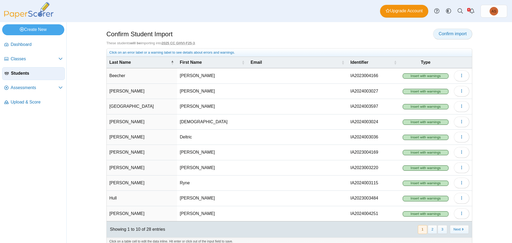
click at [442, 36] on span "Confirm import" at bounding box center [452, 33] width 28 height 5
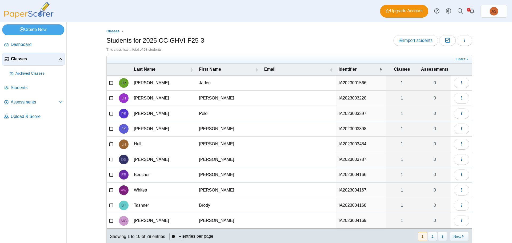
click at [15, 59] on span "Classes" at bounding box center [34, 59] width 47 height 6
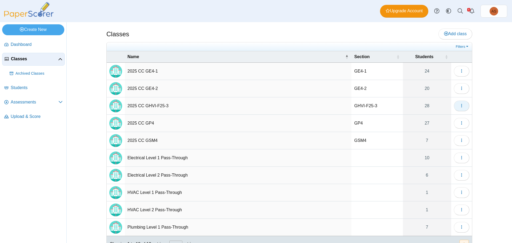
click at [461, 106] on icon "button" at bounding box center [461, 105] width 4 height 4
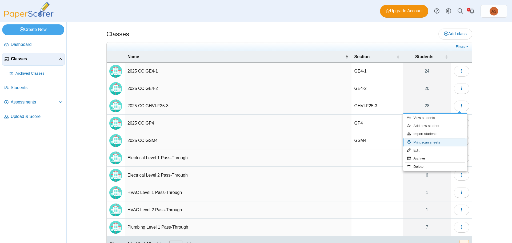
click at [430, 144] on link "Print scan sheets" at bounding box center [435, 142] width 64 height 8
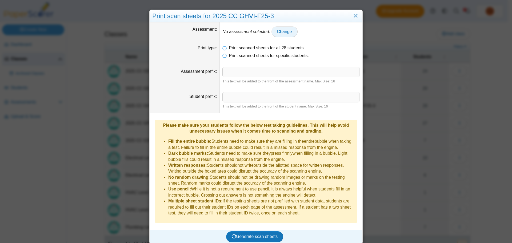
click at [280, 30] on span "Change" at bounding box center [284, 31] width 15 height 5
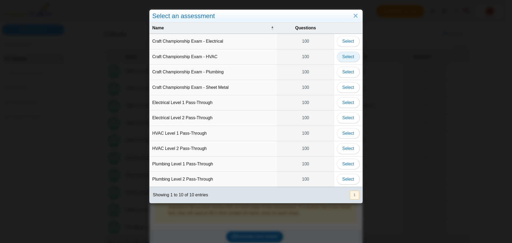
click at [343, 56] on span "Select" at bounding box center [348, 56] width 12 height 5
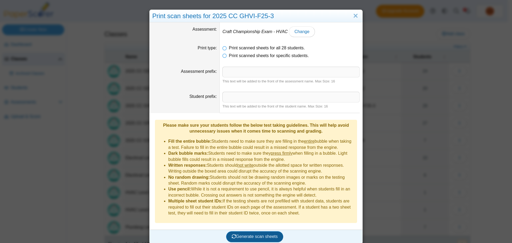
click at [252, 234] on span "Generate scan sheets" at bounding box center [255, 236] width 46 height 5
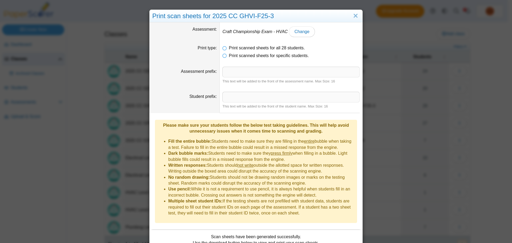
scroll to position [26, 0]
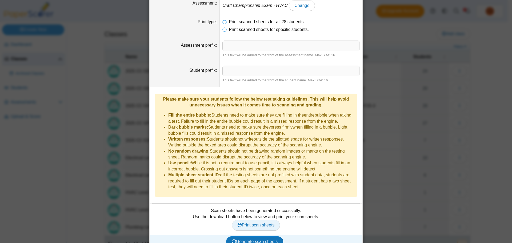
click at [254, 223] on span "Print scan sheets" at bounding box center [255, 225] width 37 height 5
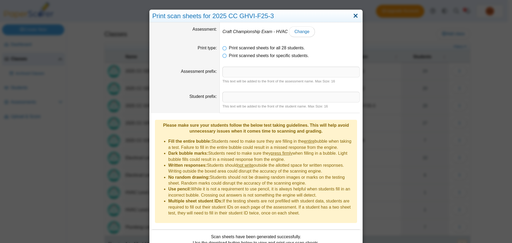
click at [354, 17] on link "Close" at bounding box center [355, 15] width 8 height 9
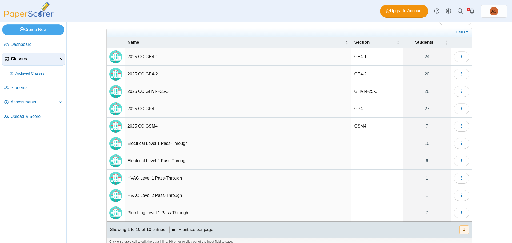
scroll to position [22, 0]
